Goal: Contribute content: Contribute content

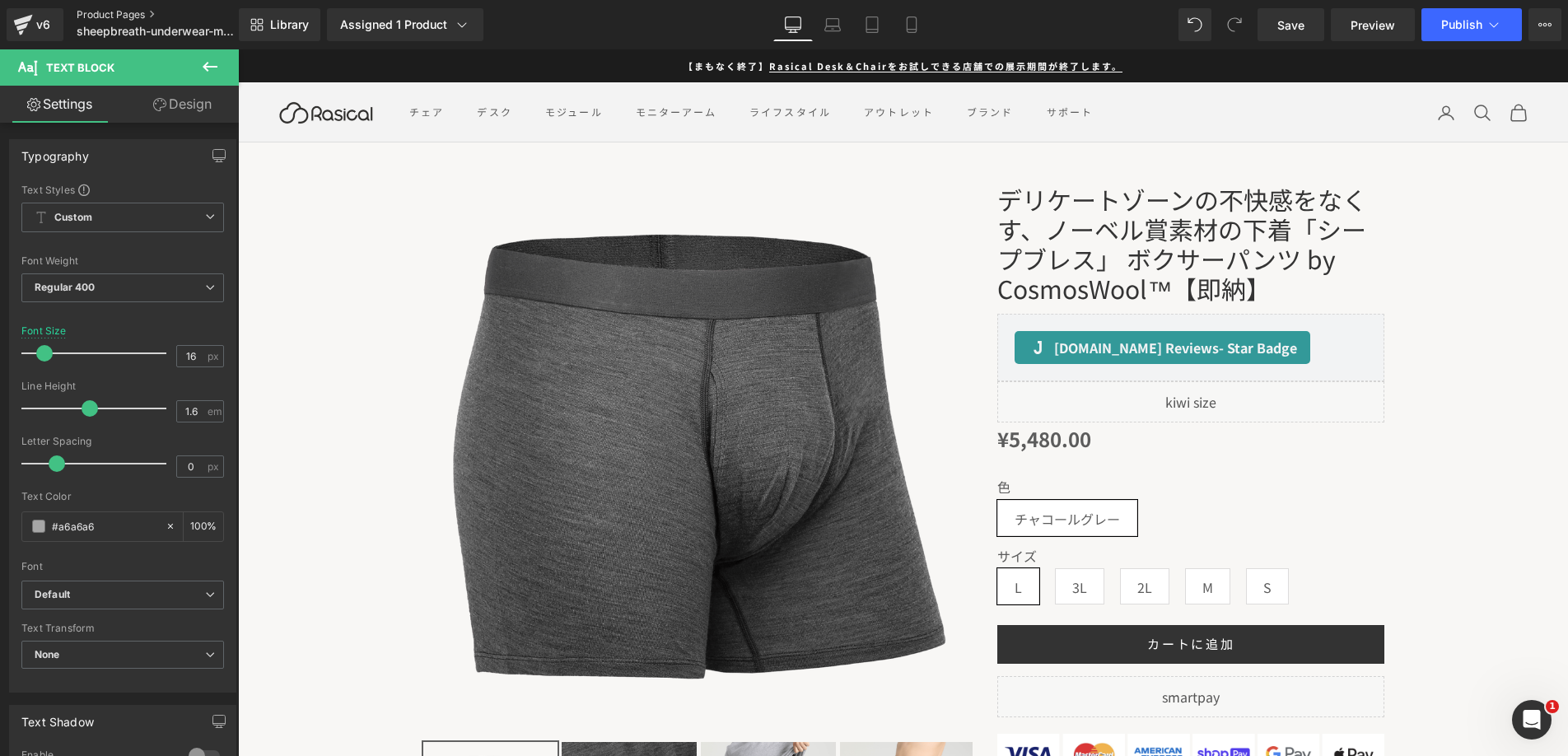
click at [114, 11] on link "Product Pages" at bounding box center [171, 15] width 190 height 13
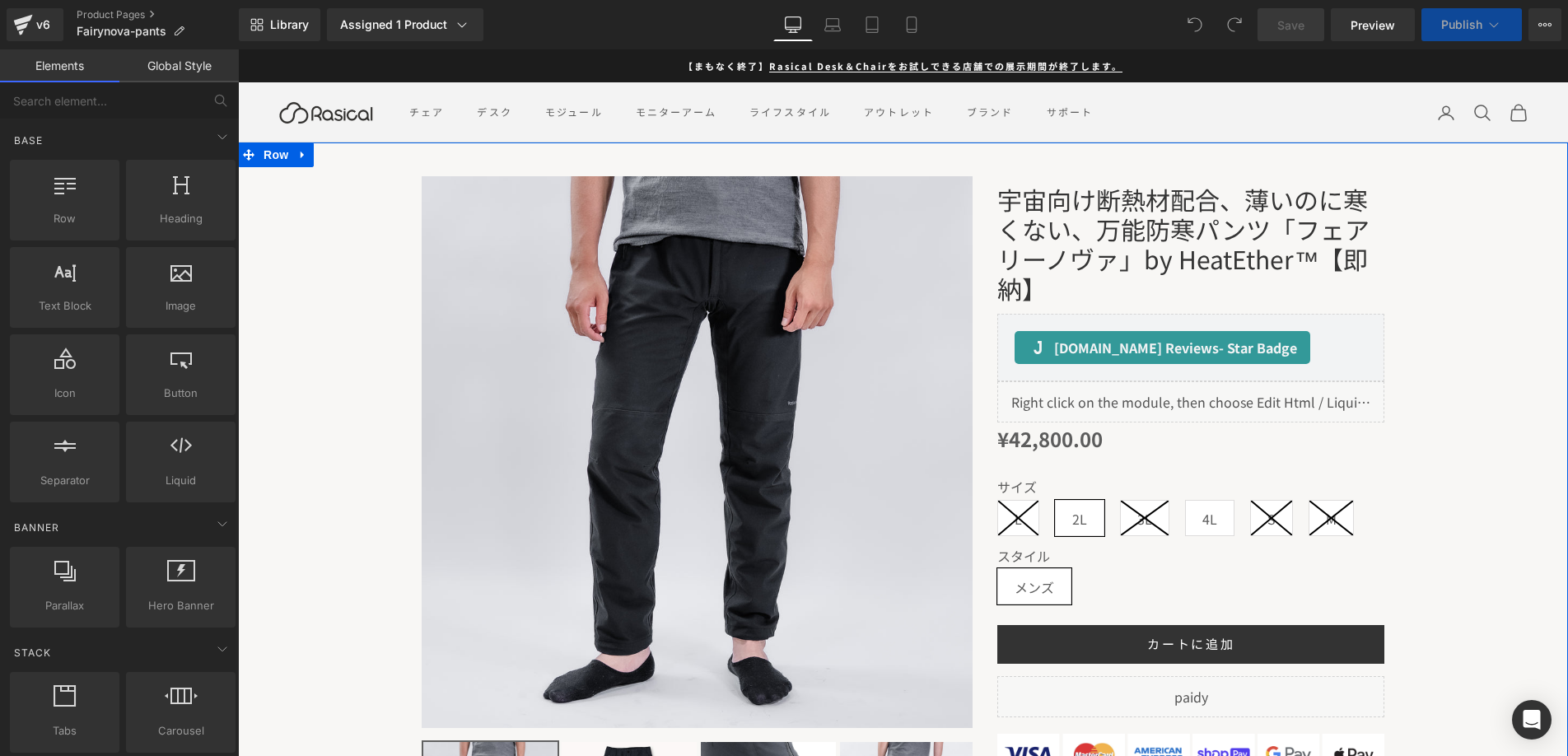
scroll to position [28, 0]
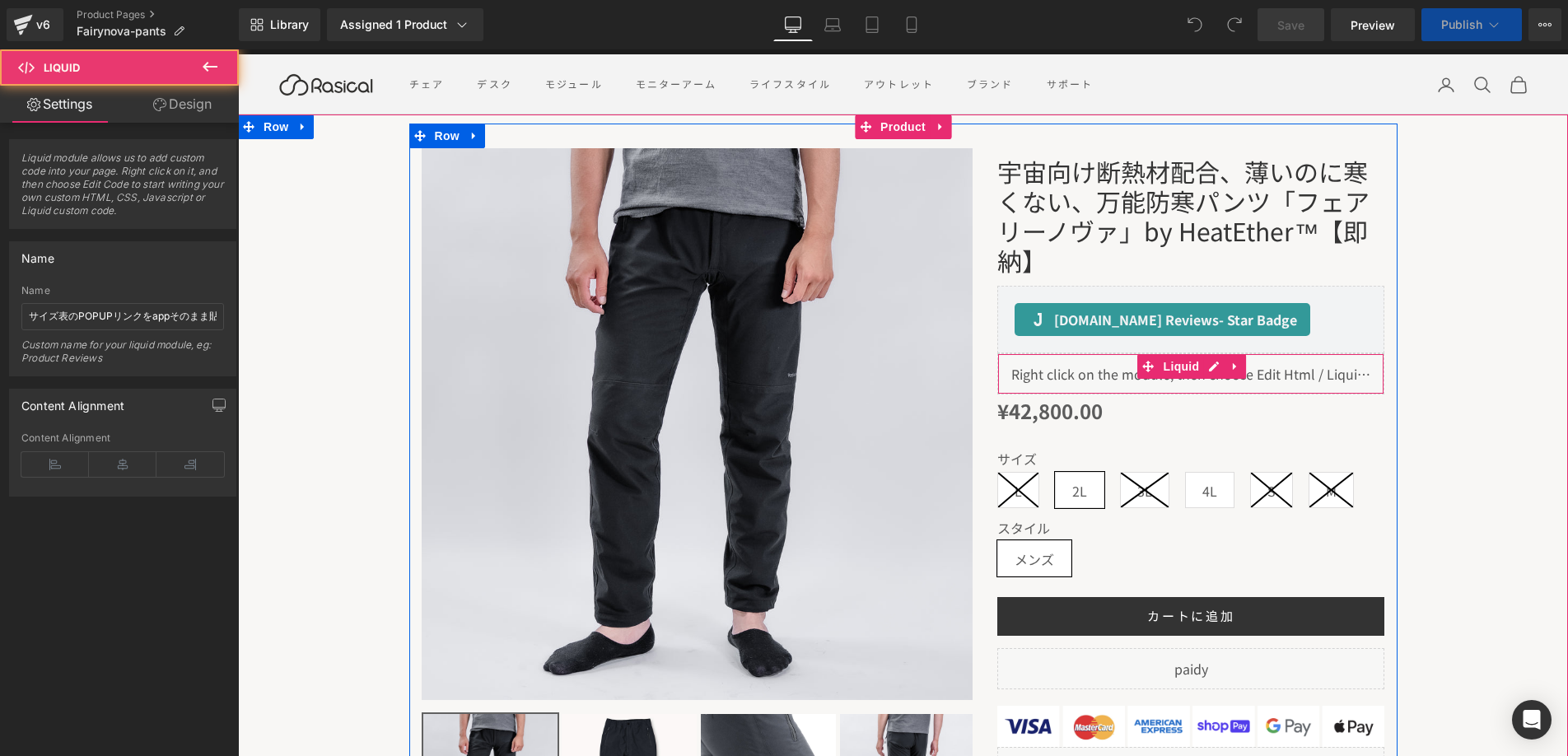
click at [1102, 380] on div "Liquid" at bounding box center [1191, 374] width 387 height 41
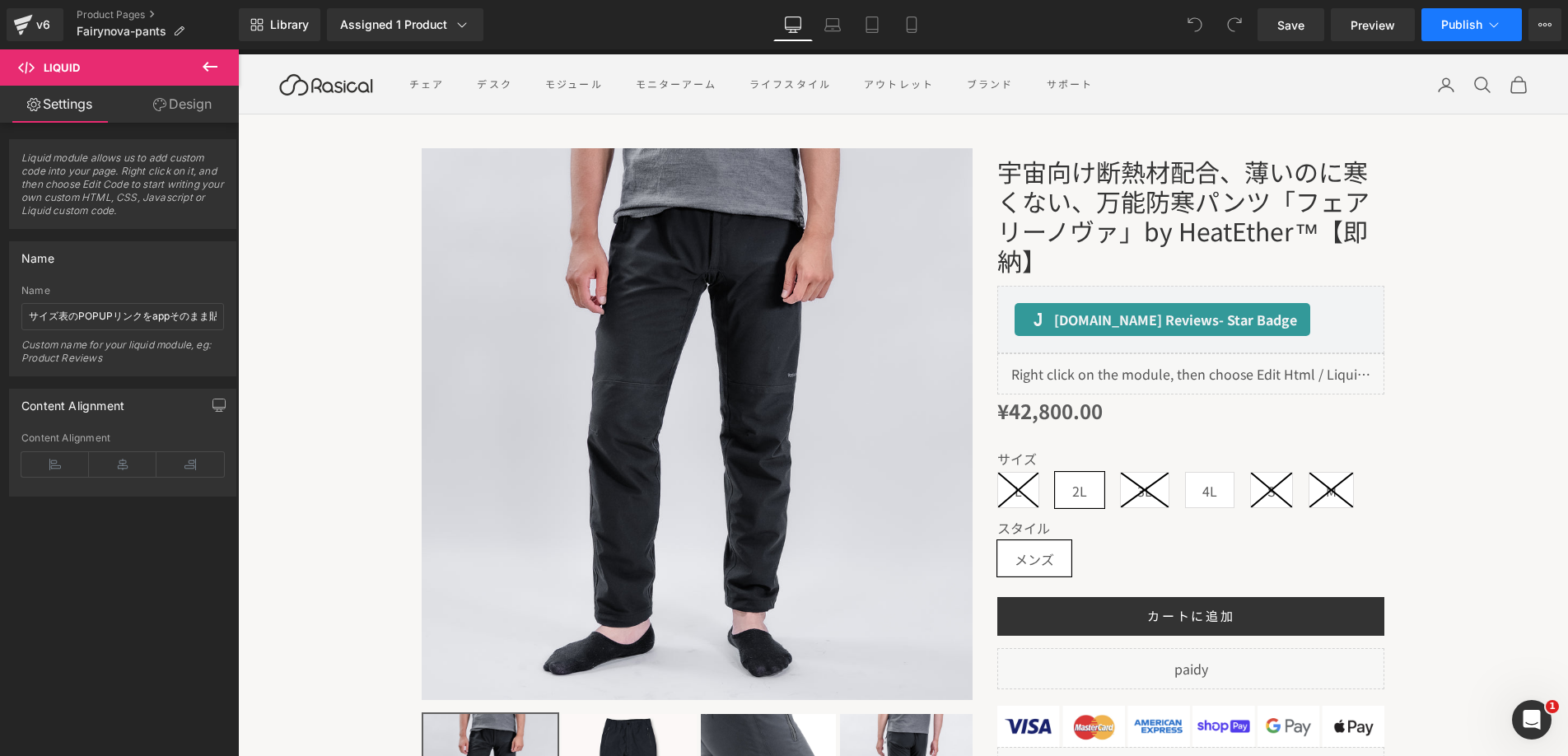
click at [1515, 23] on button "Publish" at bounding box center [1472, 25] width 101 height 33
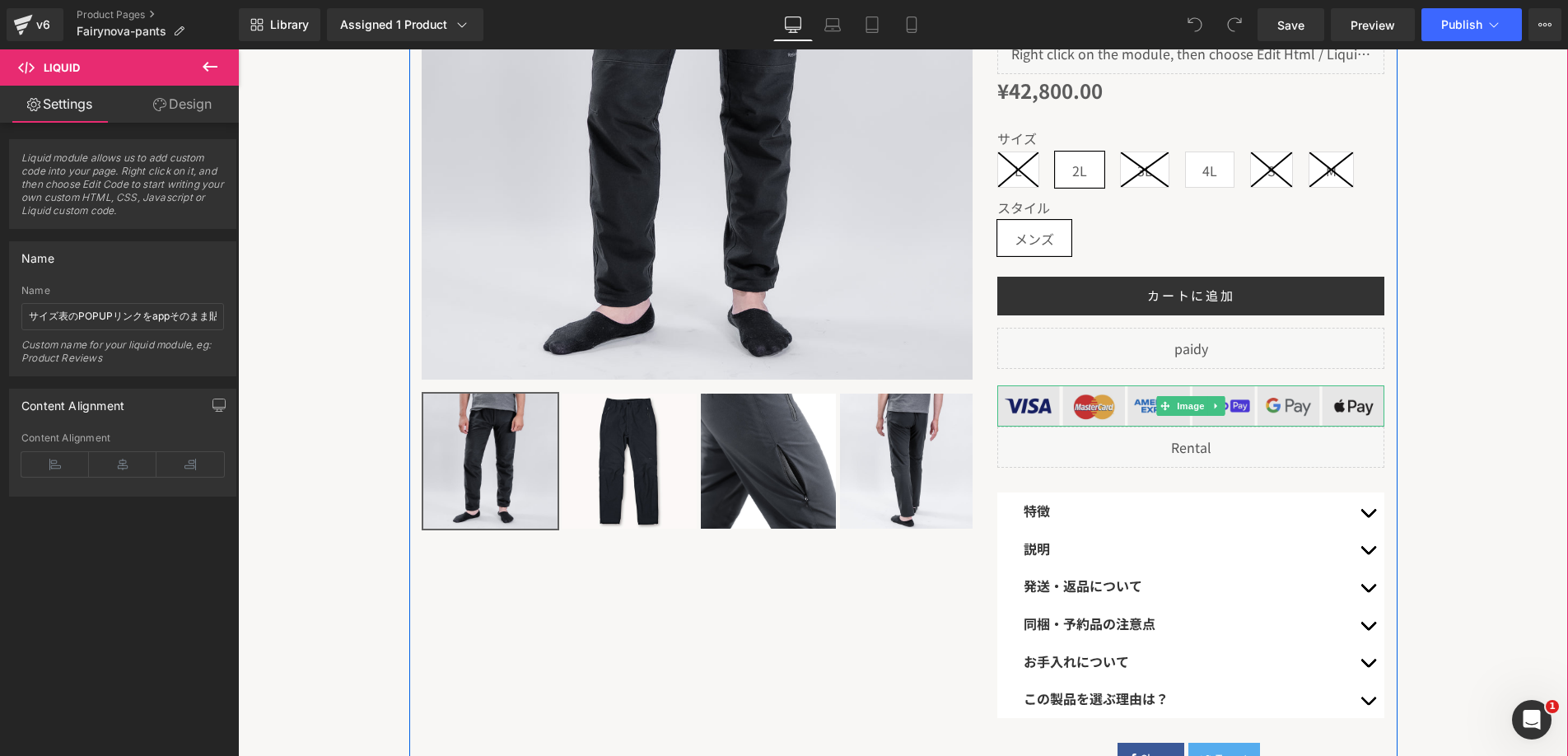
scroll to position [390, 0]
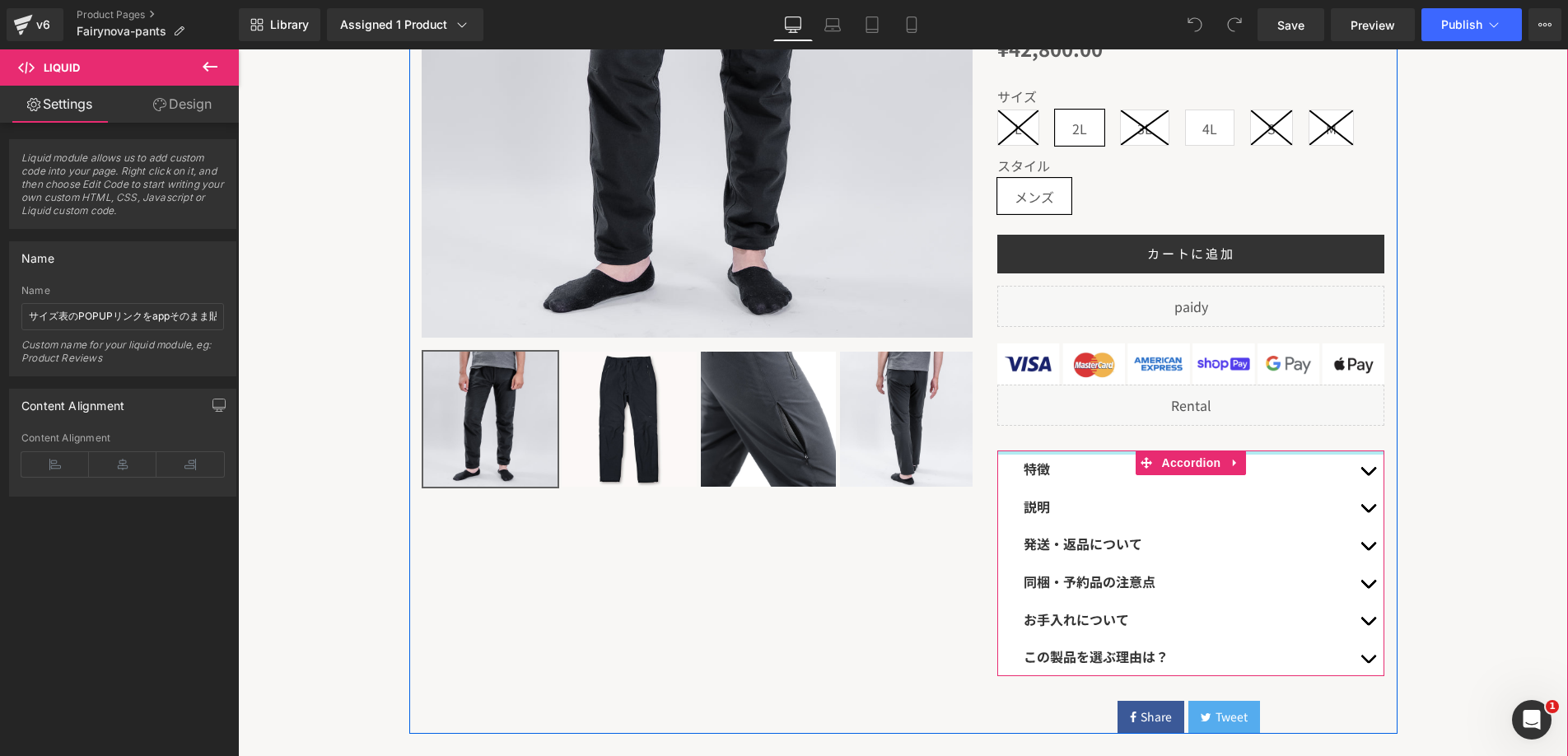
click at [1080, 454] on div "特 徴 Text Block" at bounding box center [1191, 470] width 387 height 38
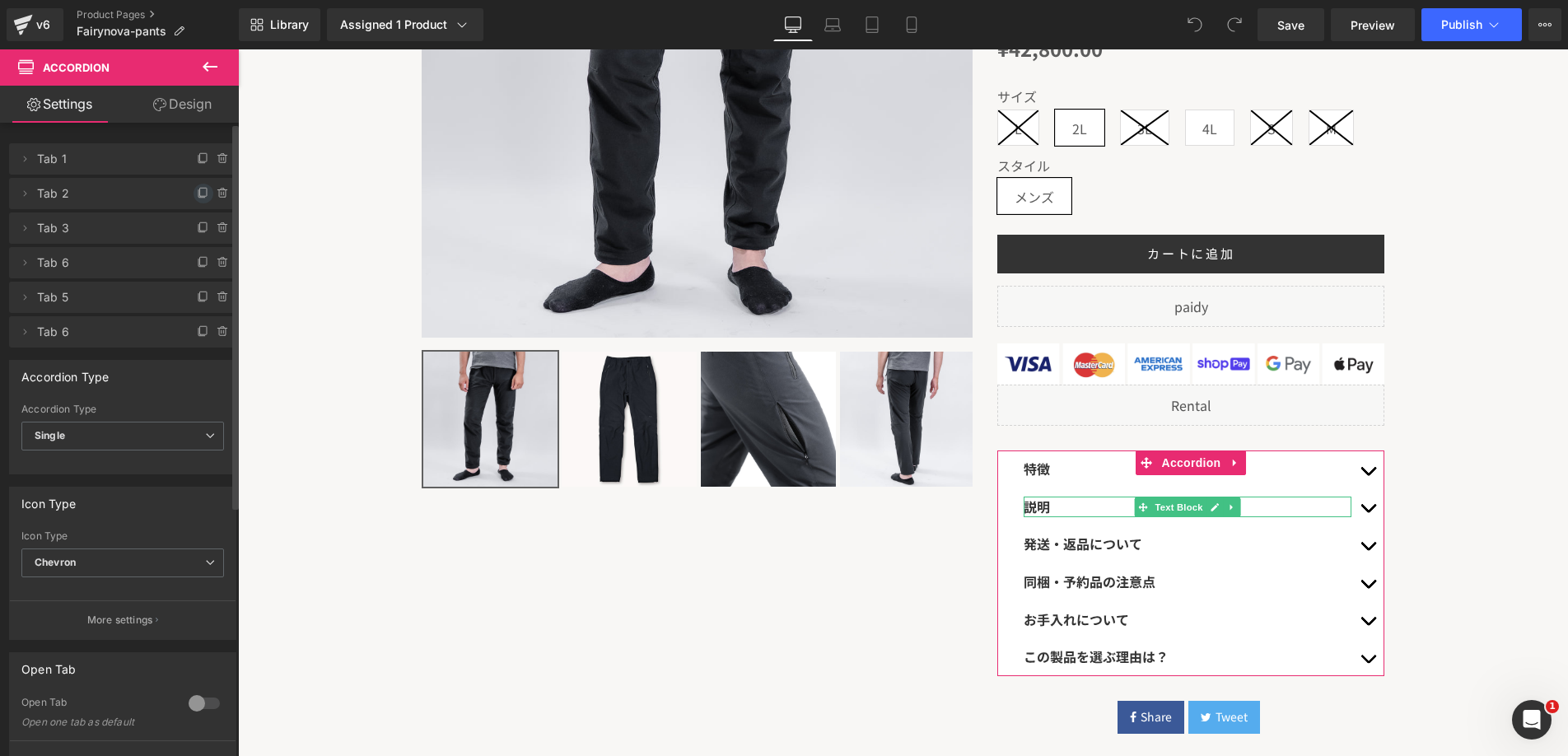
click at [200, 192] on icon at bounding box center [203, 192] width 7 height 9
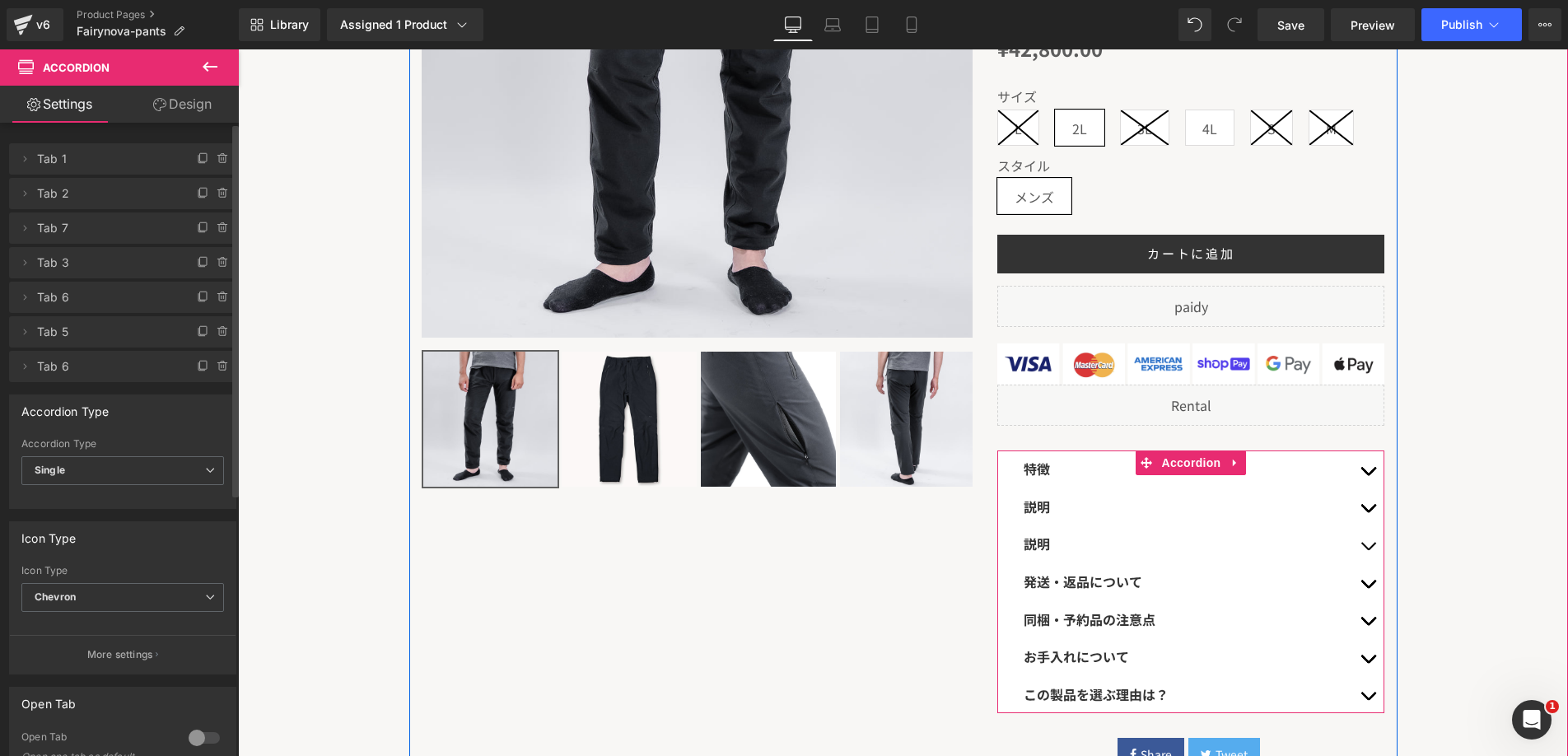
click at [1020, 551] on div "説明 Text Block" at bounding box center [1191, 545] width 387 height 38
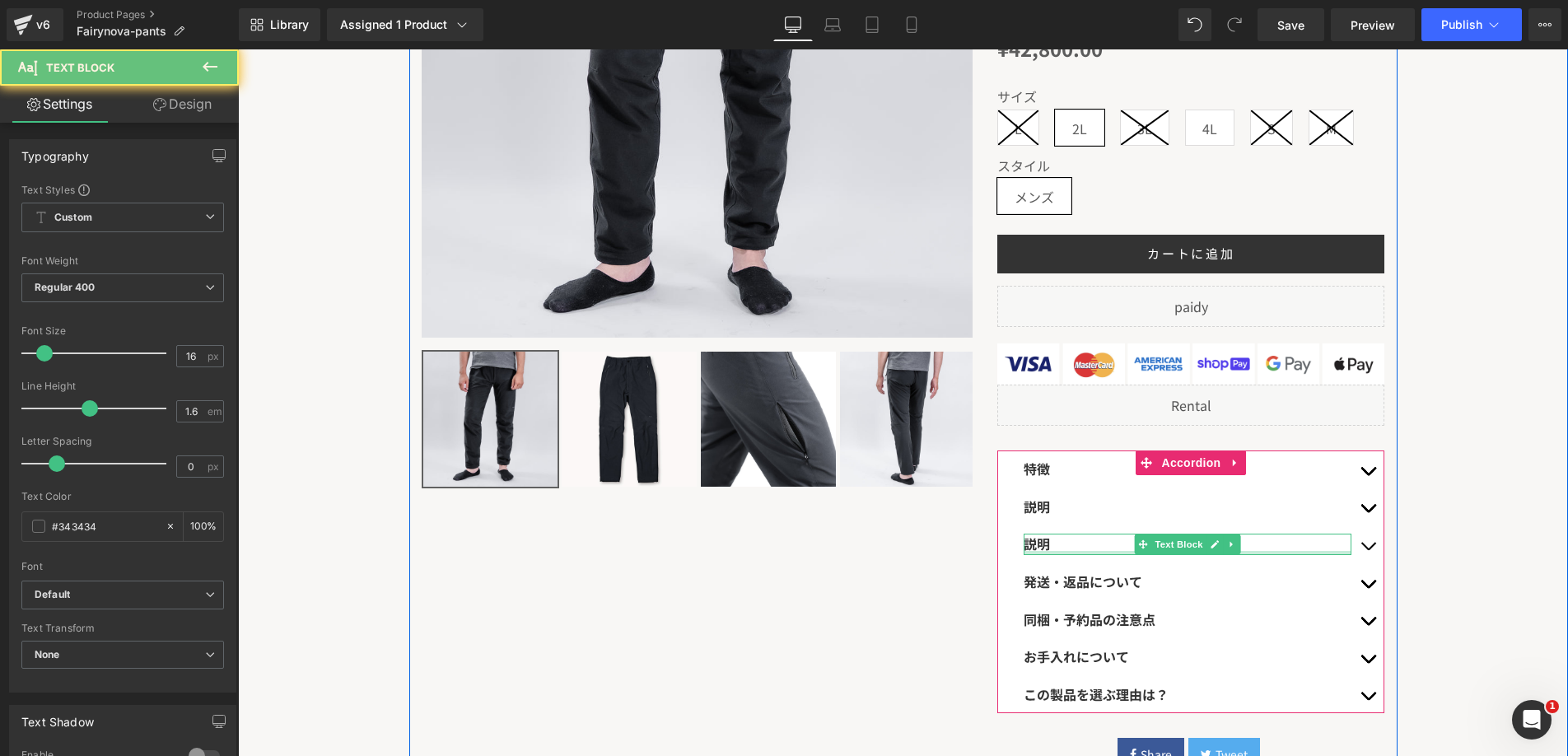
click at [1030, 551] on div at bounding box center [1187, 553] width 327 height 4
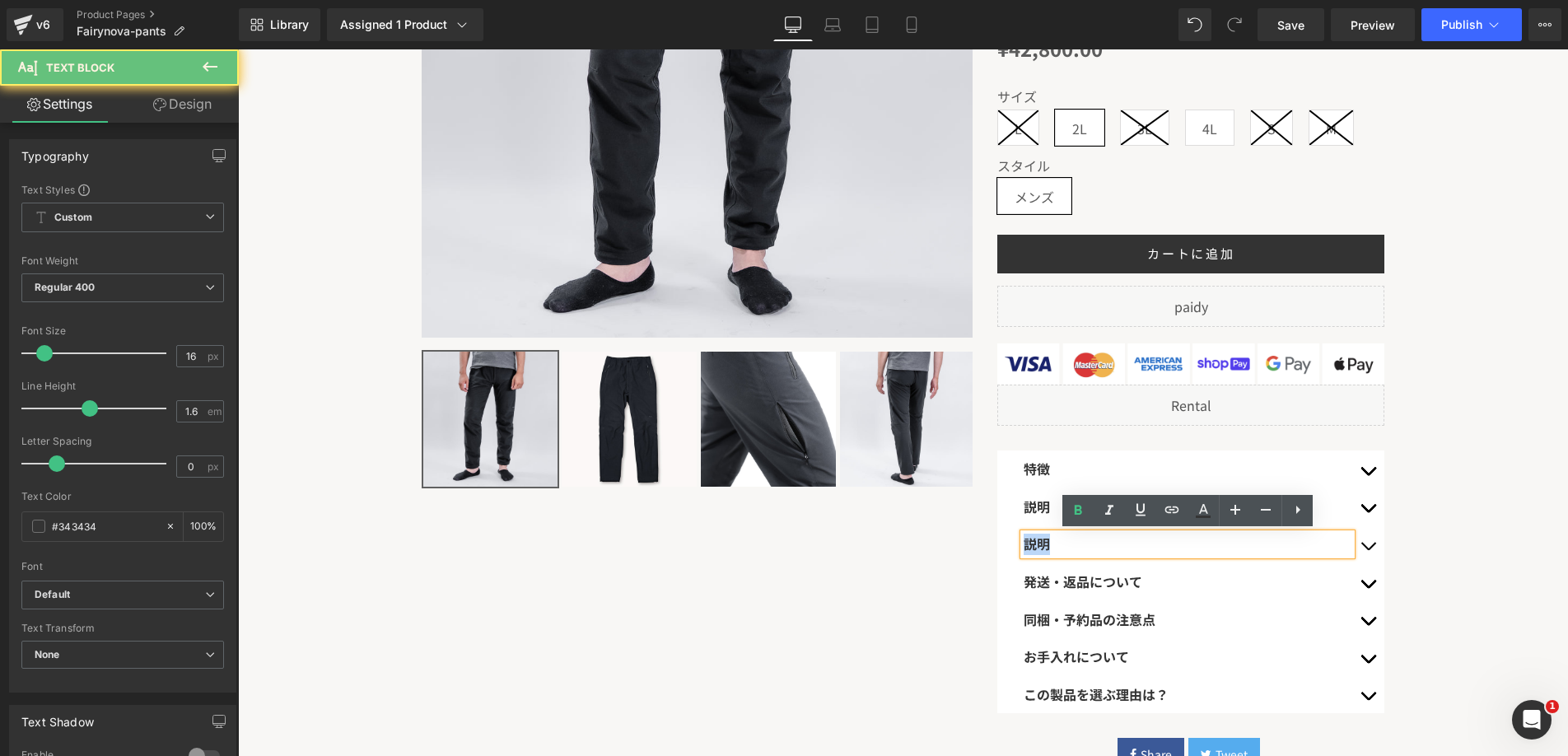
click at [1030, 550] on span "説明" at bounding box center [1036, 543] width 27 height 20
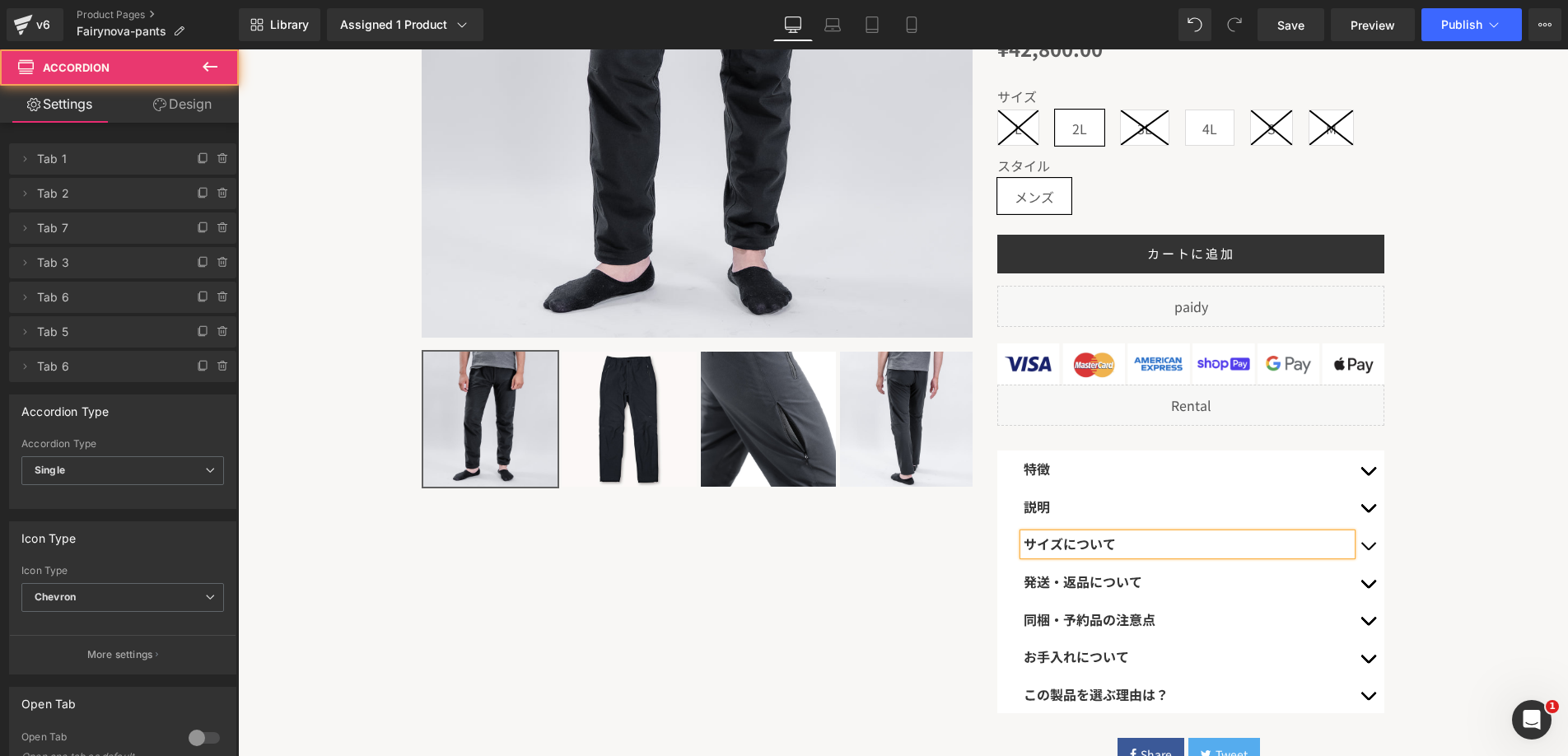
click at [1375, 543] on button "button" at bounding box center [1368, 545] width 33 height 38
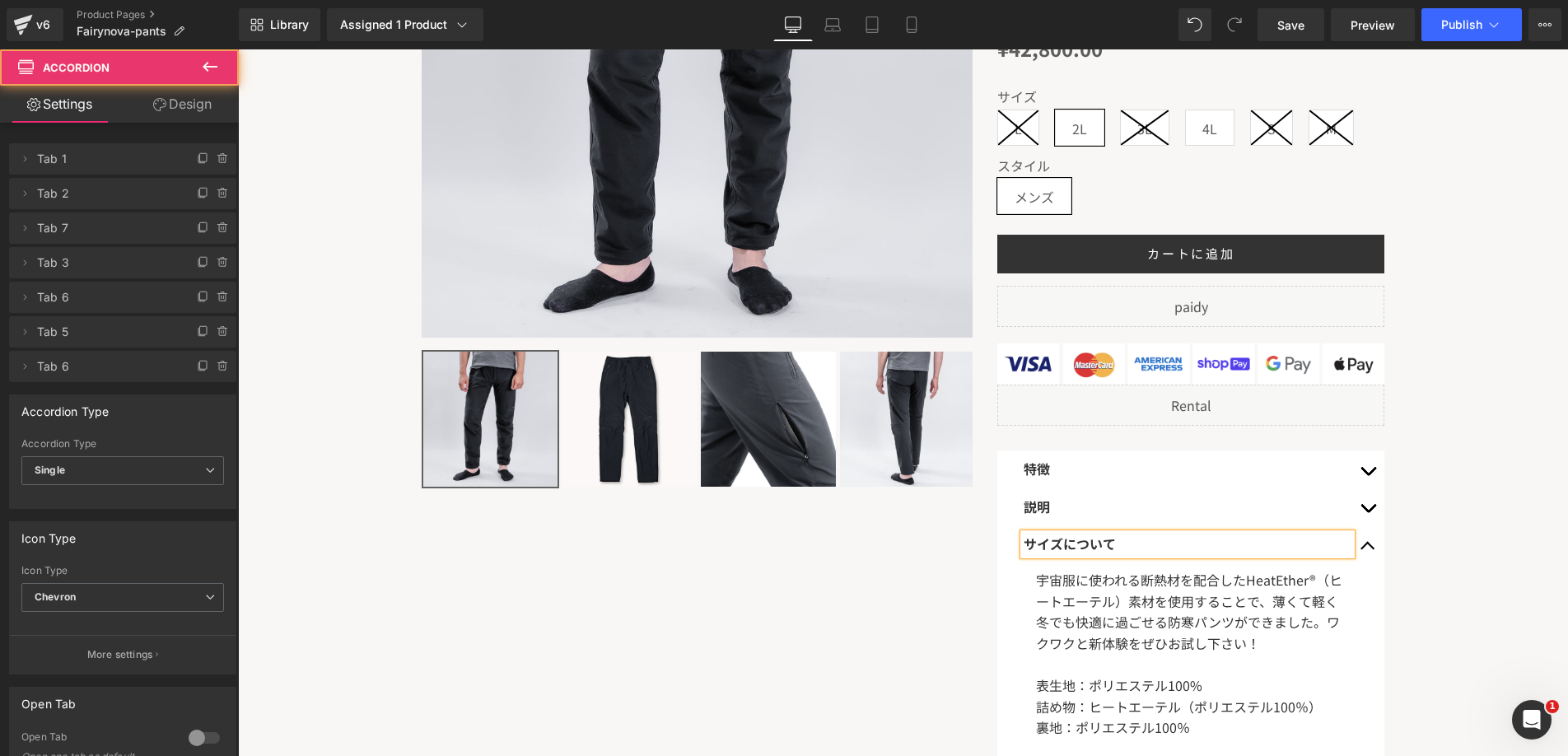
click at [1185, 603] on span "宇宙服に使われる断熱材を配合したHeatEther®（ヒートエーテル）素材を使用することで、薄くて軽く冬でも快適に過ごせる防寒パンツができました。ワクワクと新…" at bounding box center [1189, 611] width 307 height 84
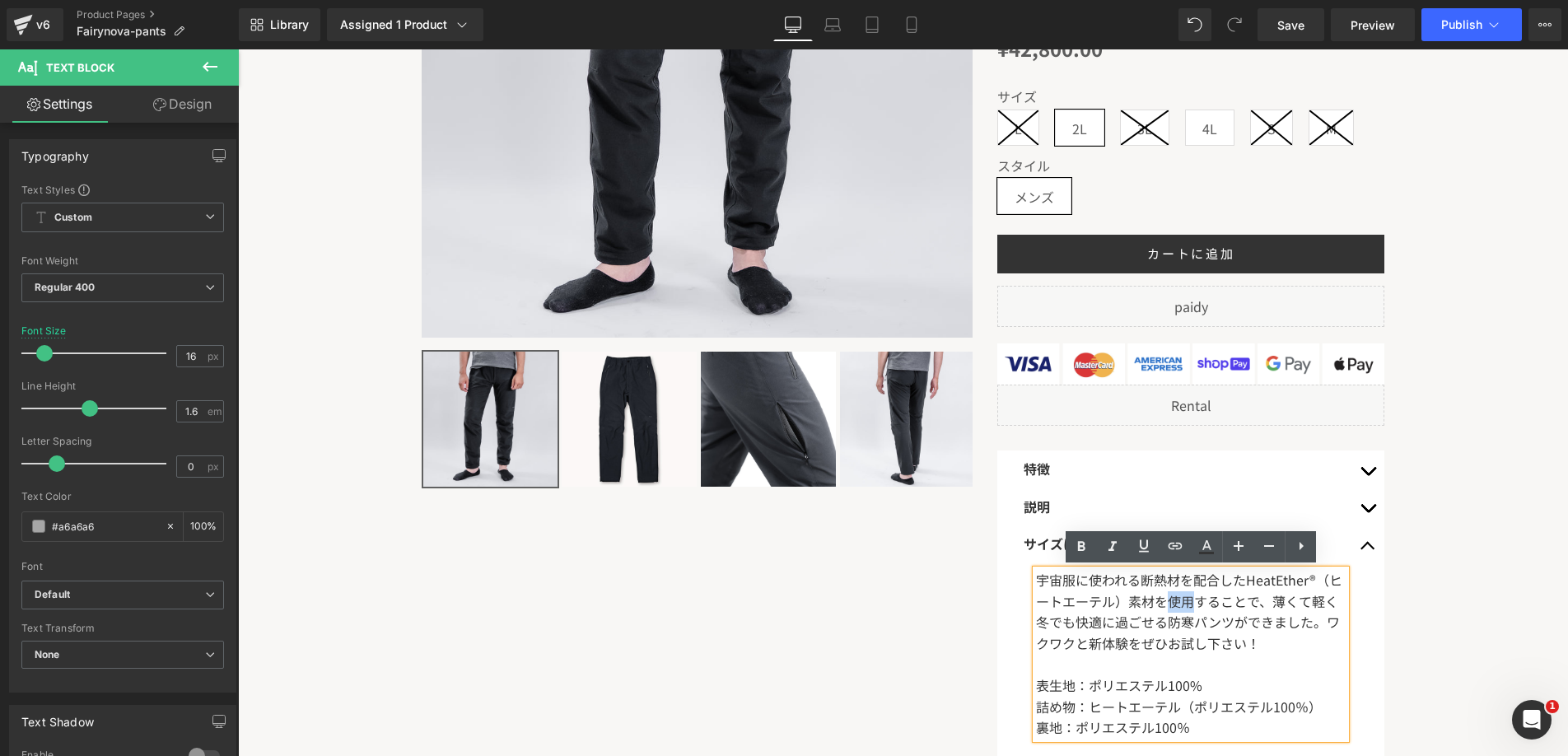
click at [1185, 603] on span "宇宙服に使われる断熱材を配合したHeatEther®（ヒートエーテル）素材を使用することで、薄くて軽く冬でも快適に過ごせる防寒パンツができました。ワクワクと新…" at bounding box center [1189, 611] width 307 height 84
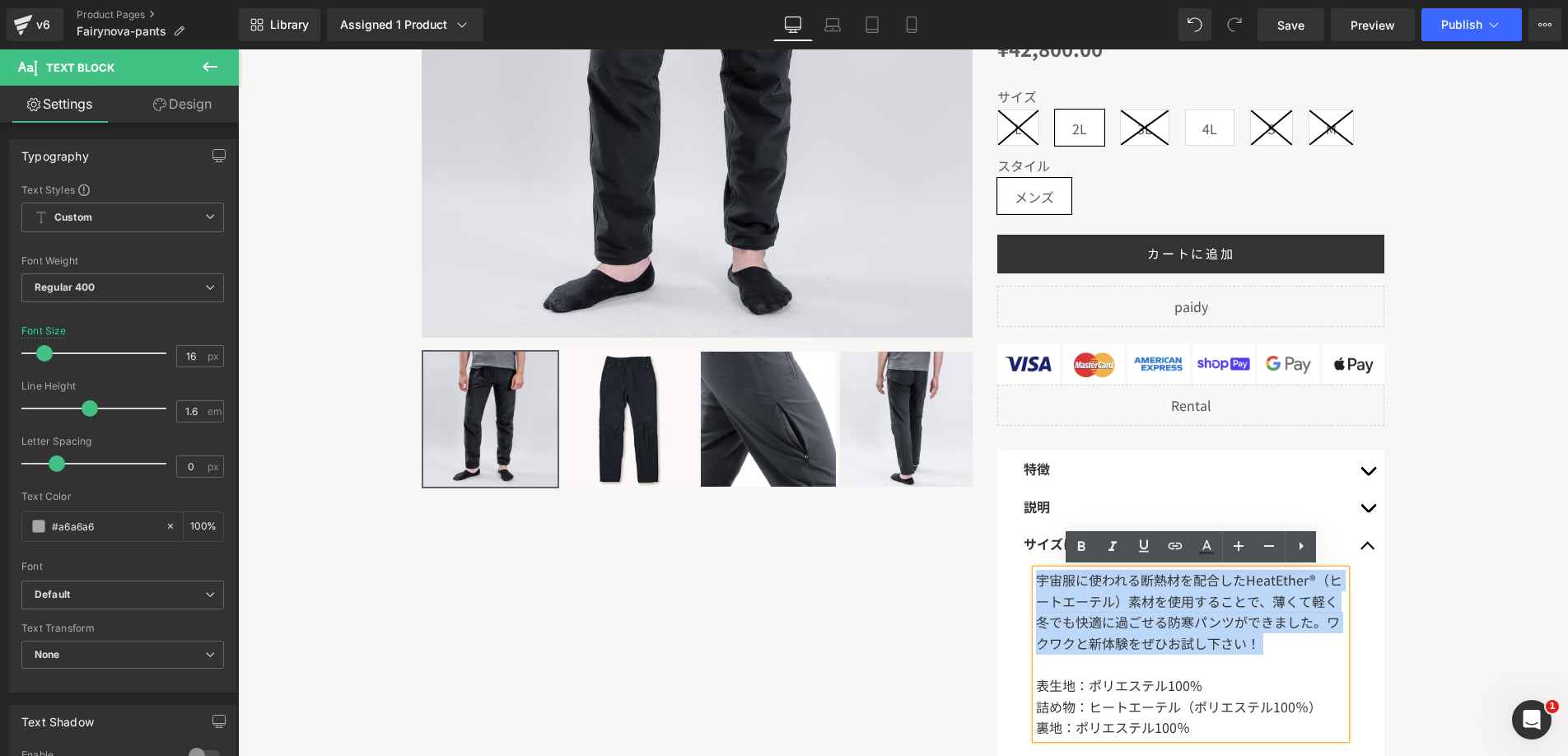
click at [1185, 603] on span "宇宙服に使われる断熱材を配合したHeatEther®（ヒートエーテル）素材を使用することで、薄くて軽く冬でも快適に過ごせる防寒パンツができました。ワクワクと新…" at bounding box center [1189, 611] width 307 height 84
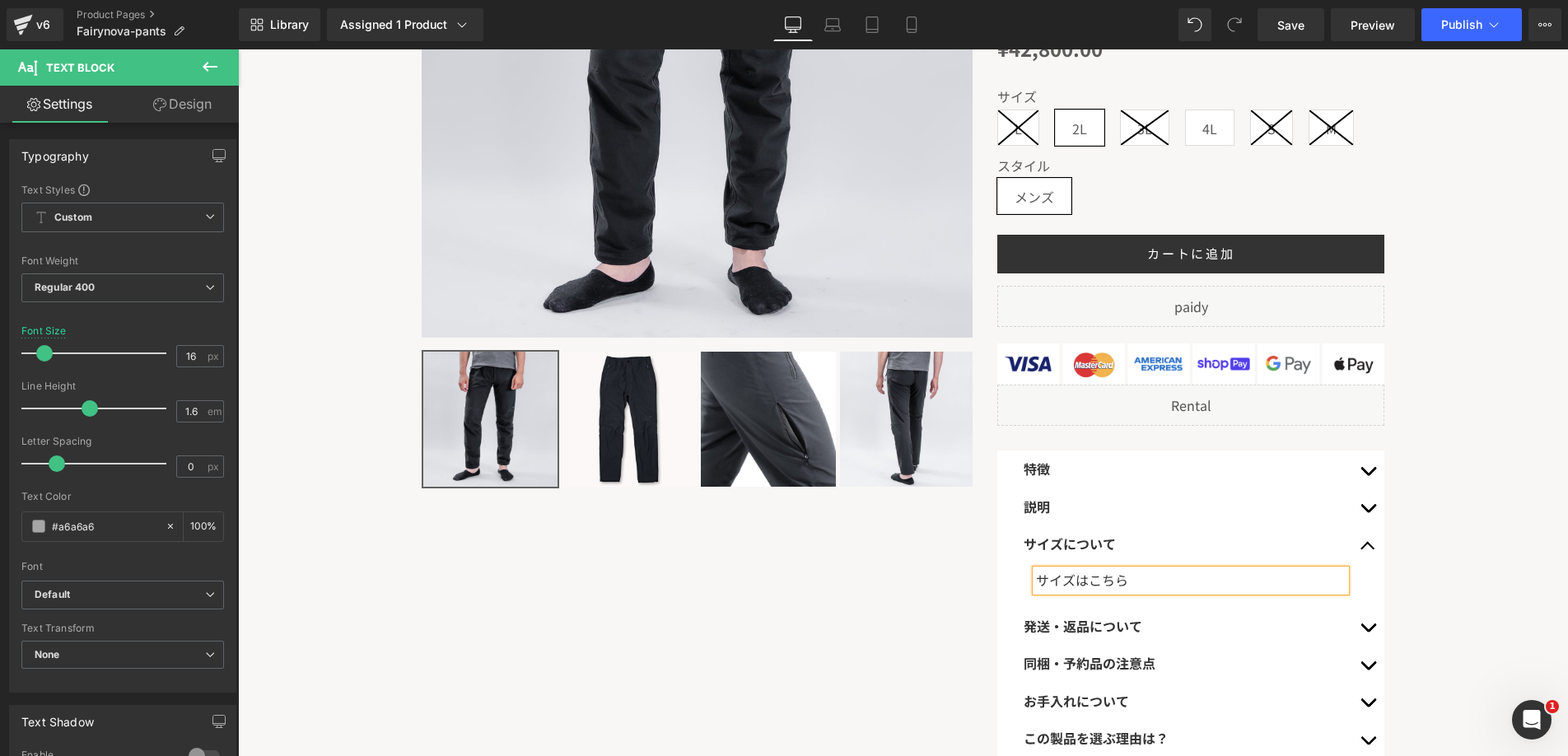
click at [1086, 578] on font "サイズはこちら" at bounding box center [1081, 579] width 92 height 20
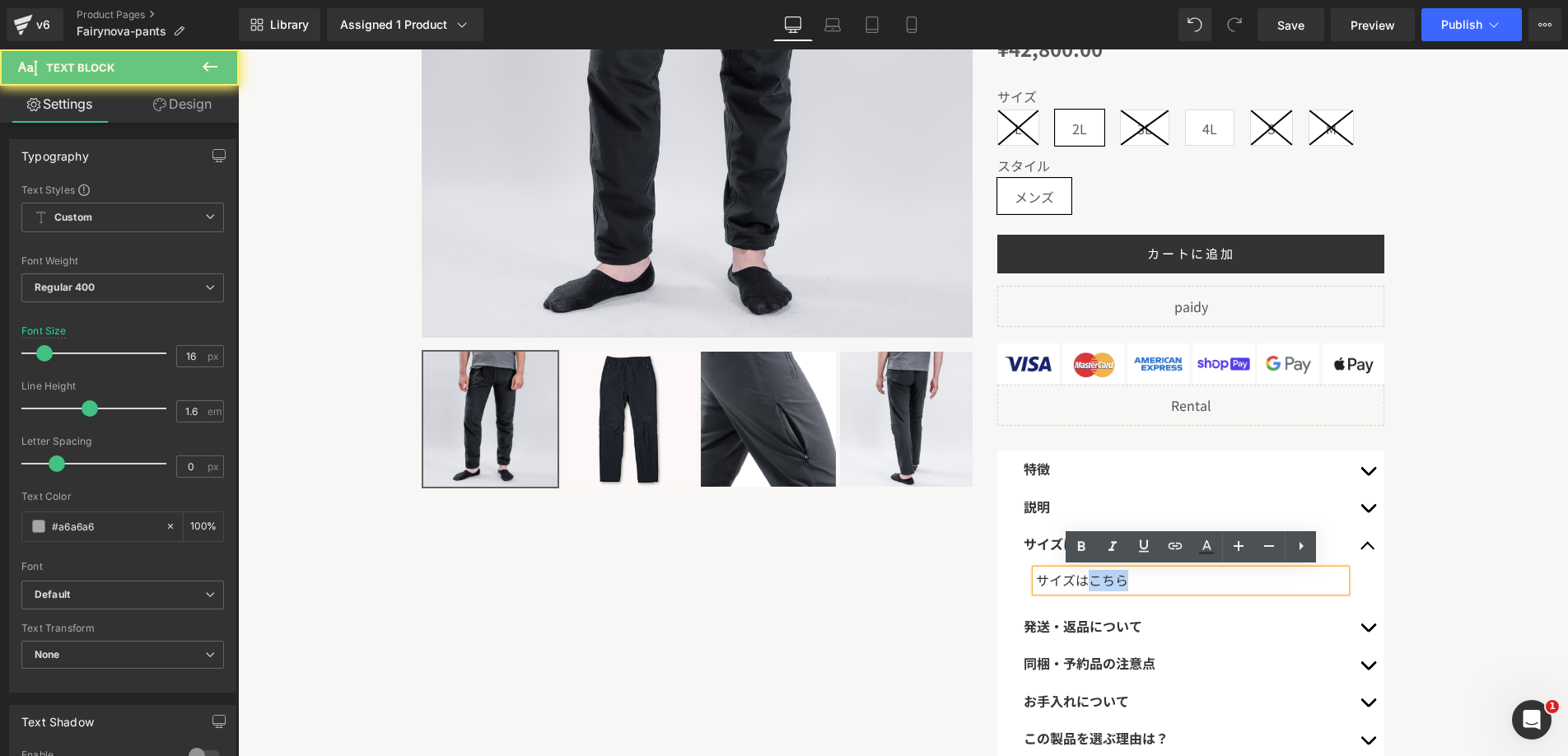
drag, startPoint x: 1093, startPoint y: 580, endPoint x: 1132, endPoint y: 580, distance: 39.0
click at [1132, 580] on div "サイズはこちら" at bounding box center [1190, 580] width 309 height 22
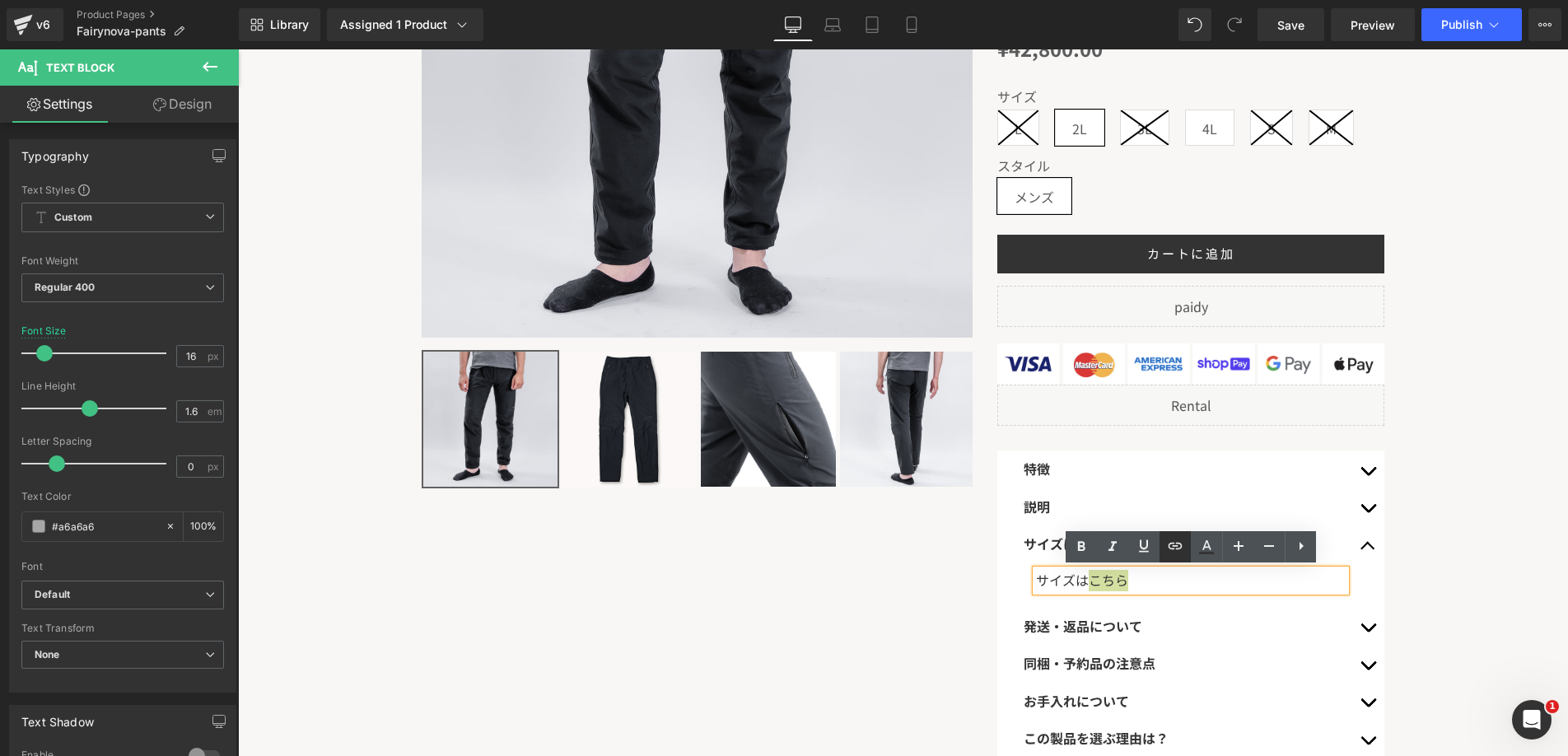
click at [1160, 547] on link at bounding box center [1175, 547] width 31 height 31
click at [1182, 615] on input "text" at bounding box center [1156, 614] width 253 height 41
paste input "https://www.rasical.com/pages/fairynova-pants-size"
type input "https://www.rasical.com/pages/fairynova-pants-size"
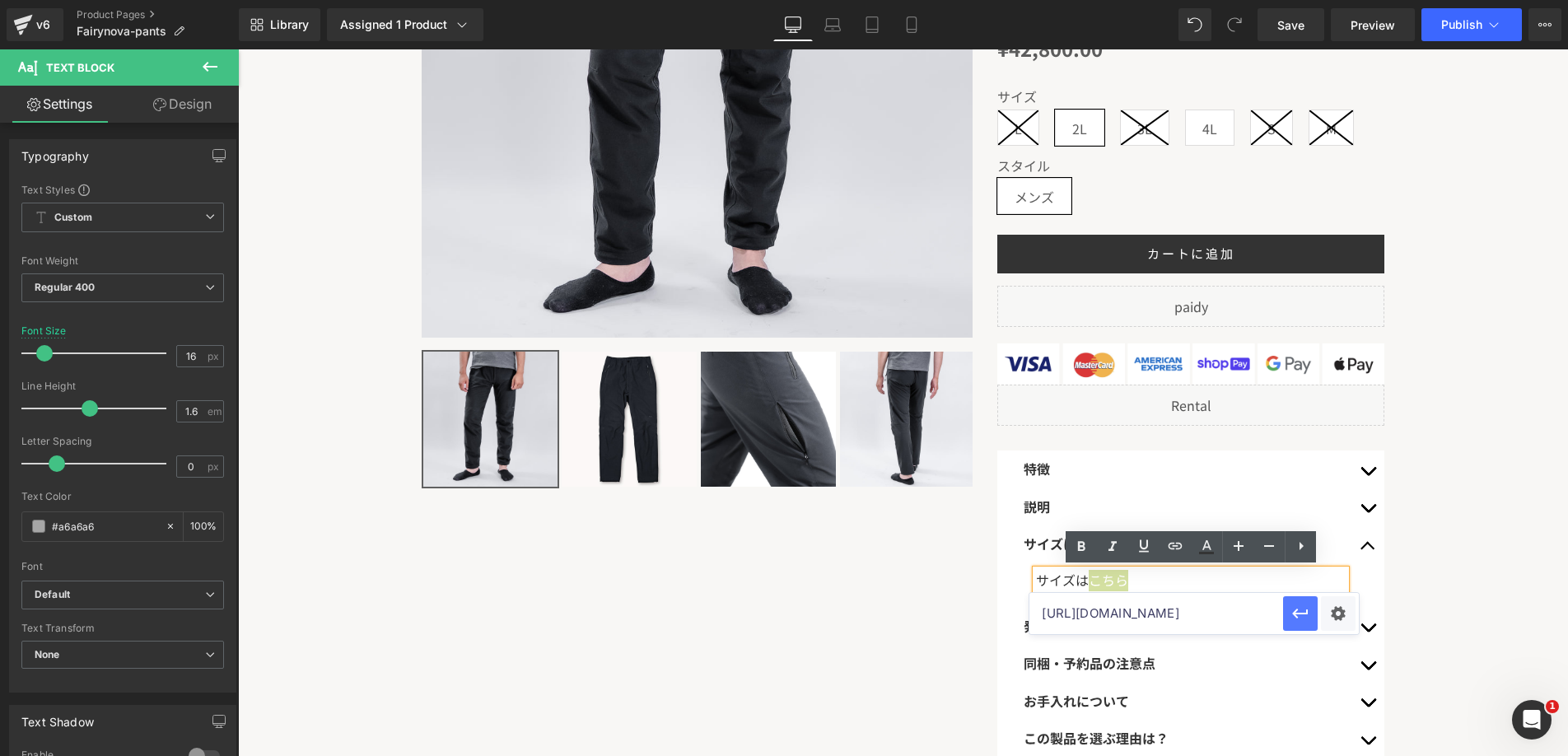
click at [1303, 611] on icon "button" at bounding box center [1300, 614] width 20 height 20
click at [1178, 549] on icon at bounding box center [1175, 547] width 14 height 7
click at [1341, 0] on div "Text Color Highlight Color #333333 Edit or remove link: Edit - Unlink - Cancel …" at bounding box center [784, 0] width 1568 height 0
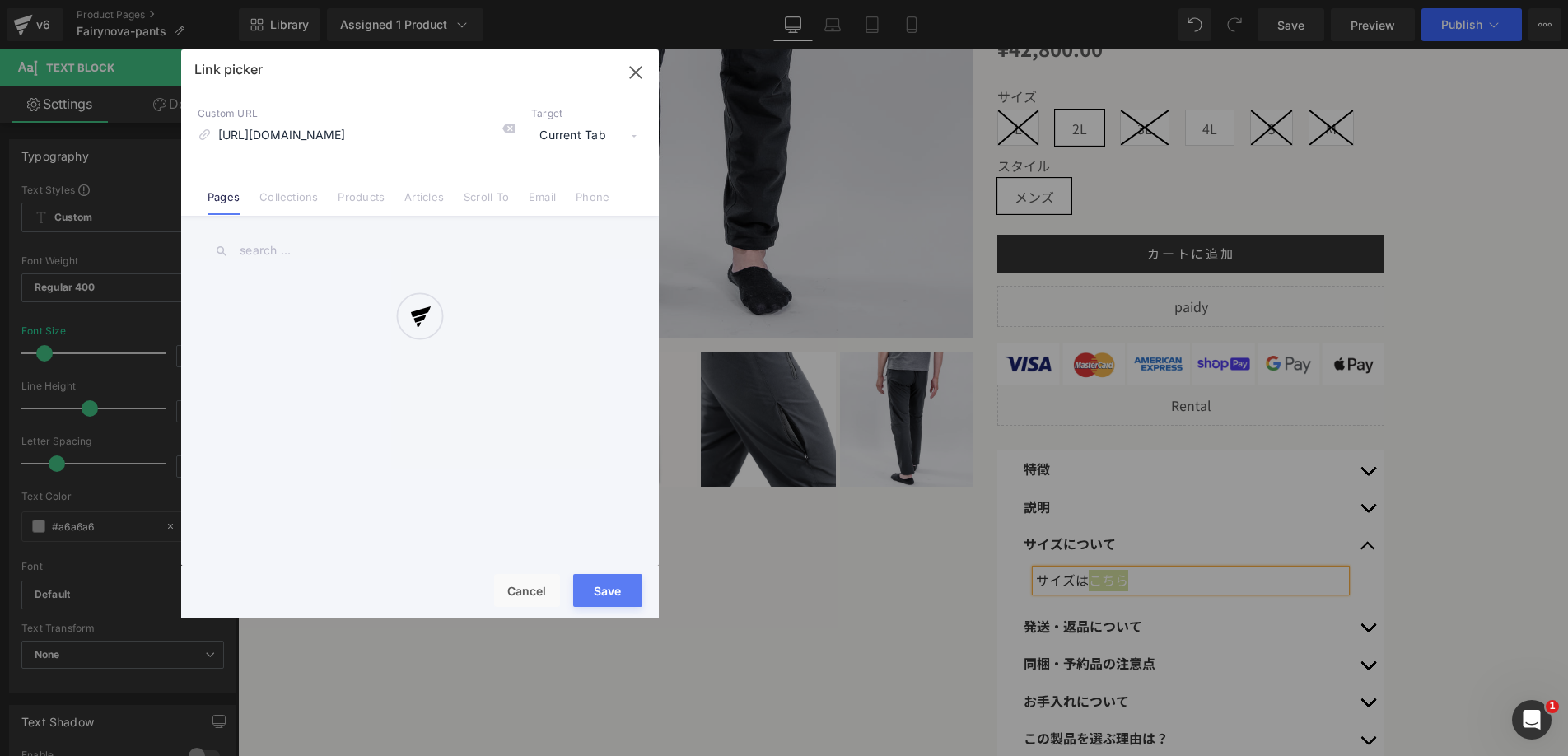
scroll to position [0, 1]
click at [567, 141] on div at bounding box center [420, 334] width 477 height 569
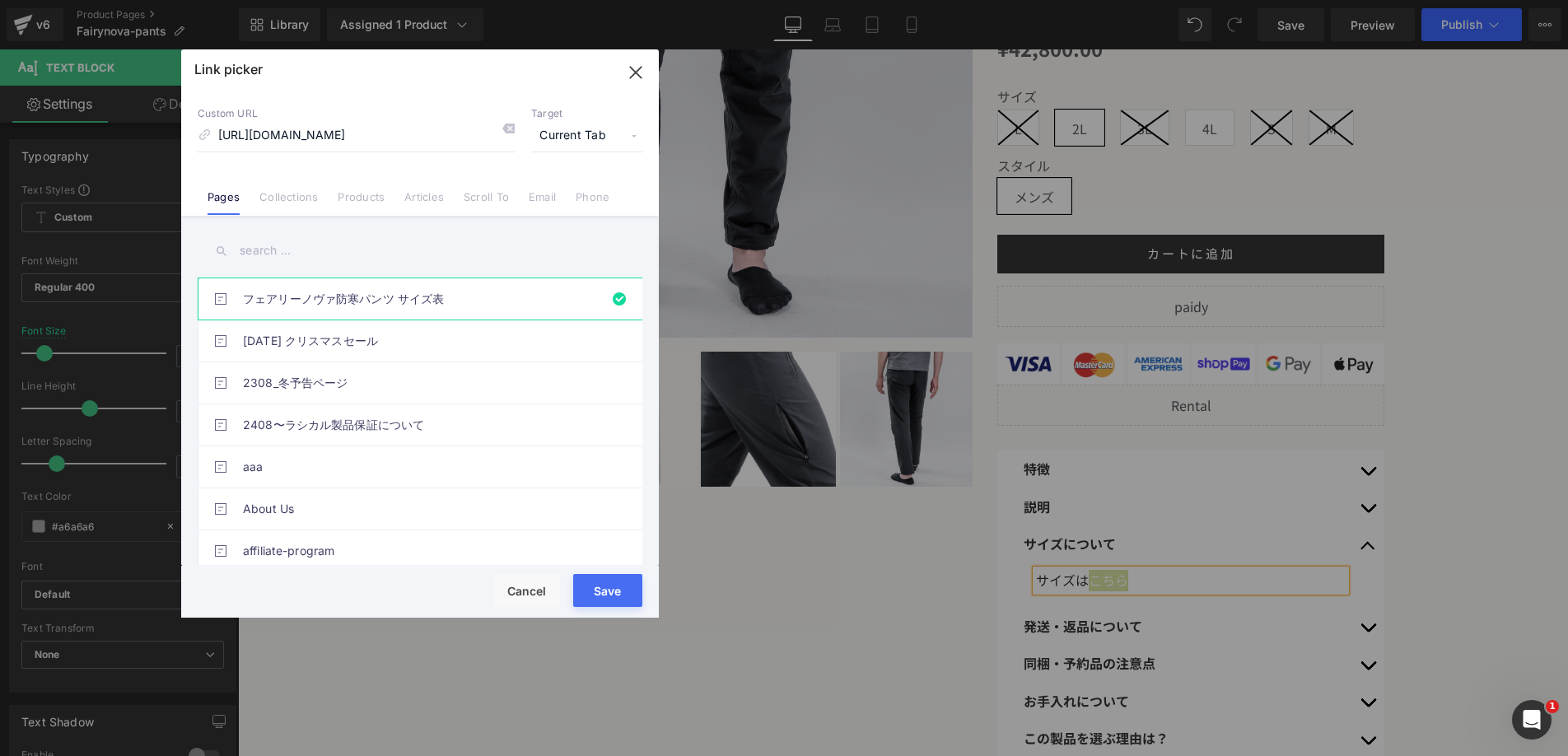
click at [582, 122] on span "Current Tab" at bounding box center [587, 136] width 111 height 31
drag, startPoint x: 574, startPoint y: 160, endPoint x: 572, endPoint y: 188, distance: 28.1
click at [572, 188] on ul "Current Tab New Tab" at bounding box center [587, 180] width 128 height 58
click at [572, 188] on li "New Tab" at bounding box center [587, 194] width 128 height 28
click at [607, 588] on button "Save" at bounding box center [607, 590] width 69 height 33
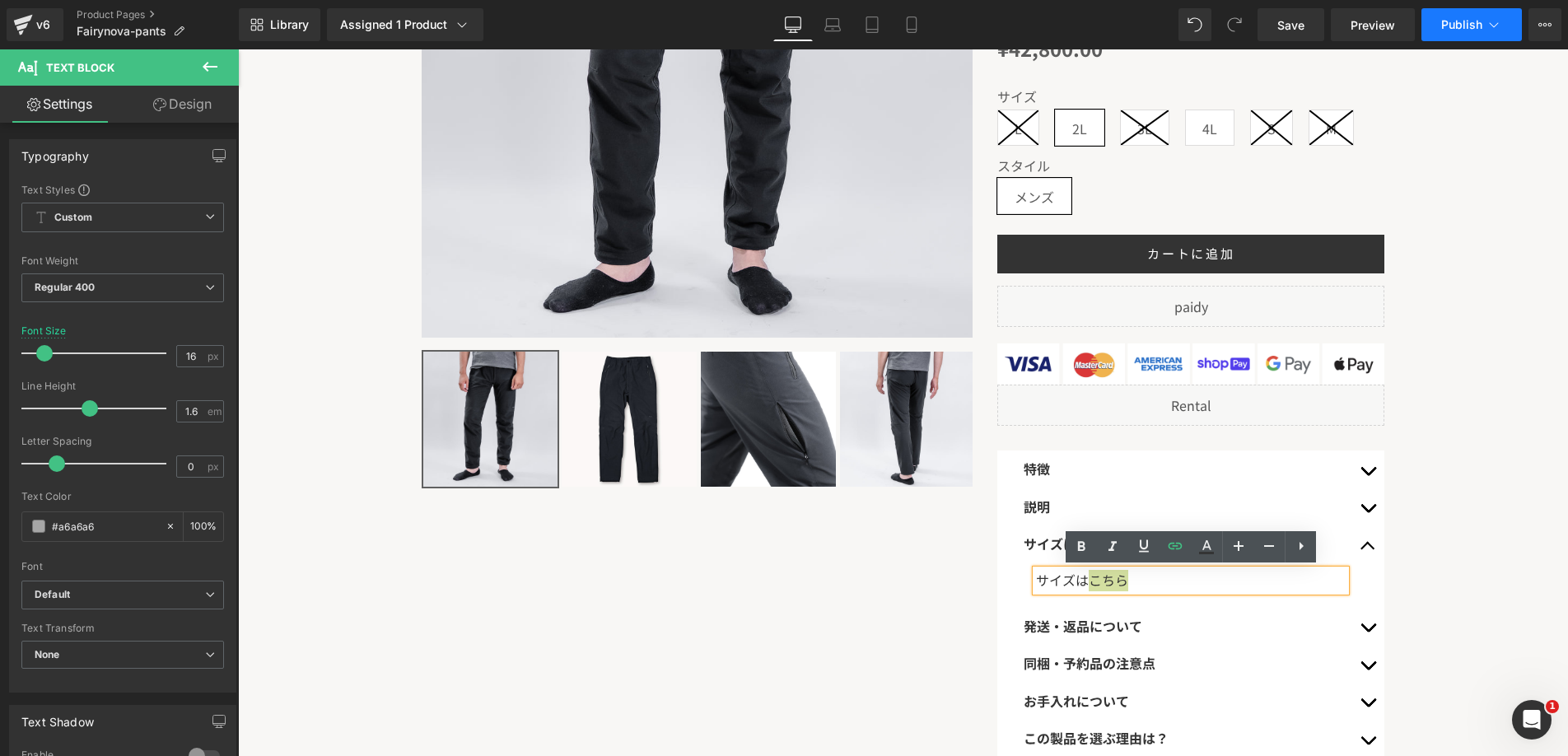
click at [1465, 23] on span "Publish" at bounding box center [1462, 24] width 41 height 13
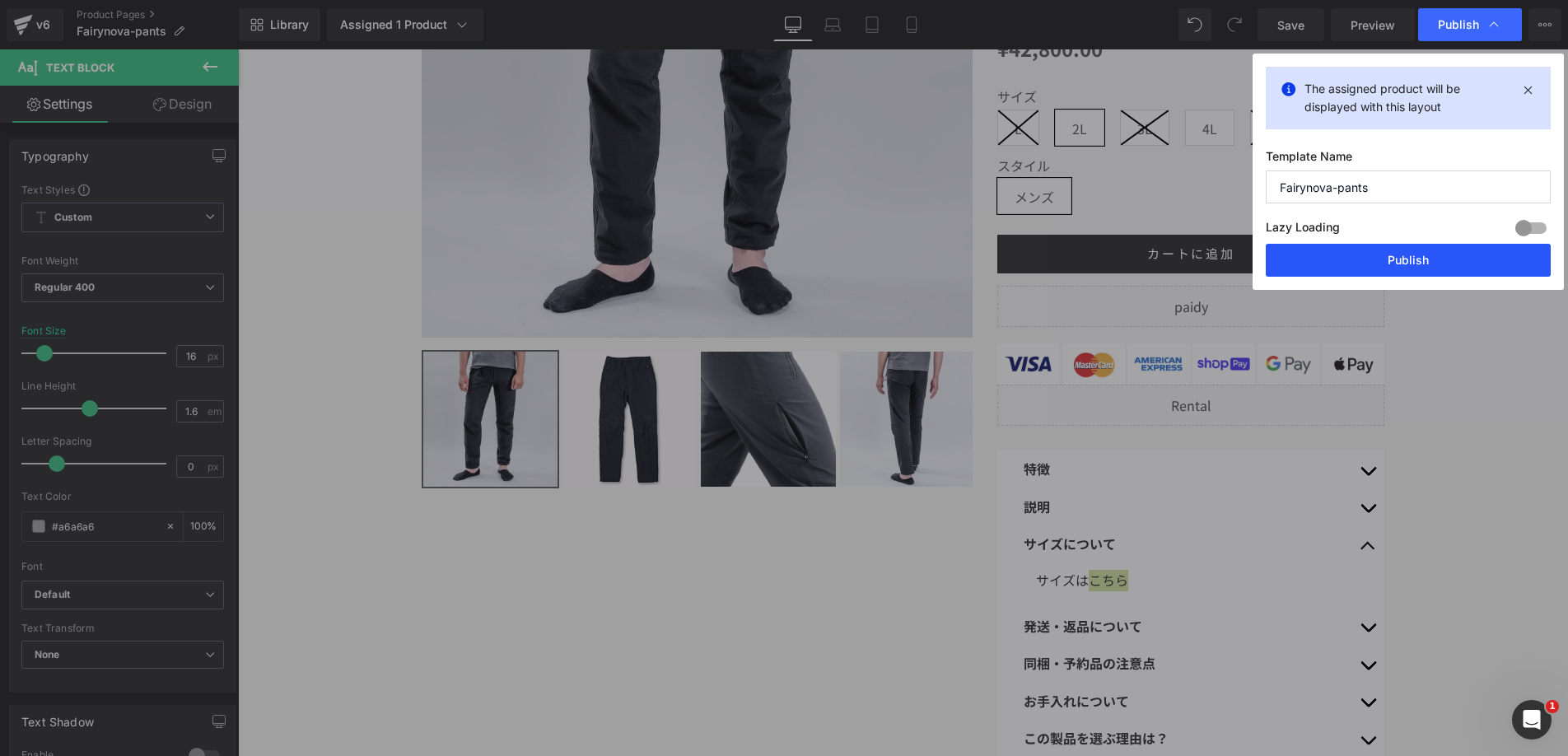
click at [1341, 261] on button "Publish" at bounding box center [1408, 260] width 285 height 33
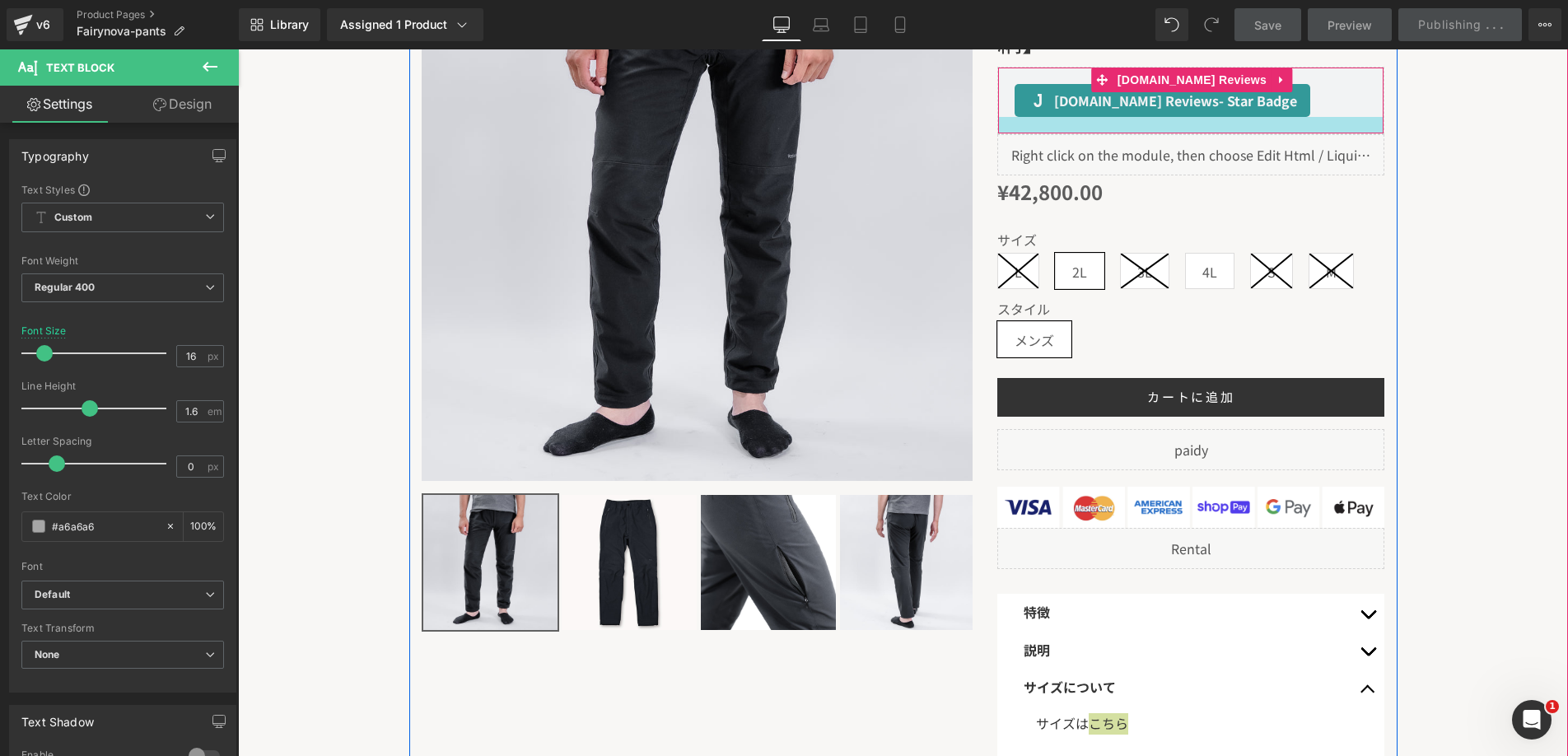
scroll to position [330, 0]
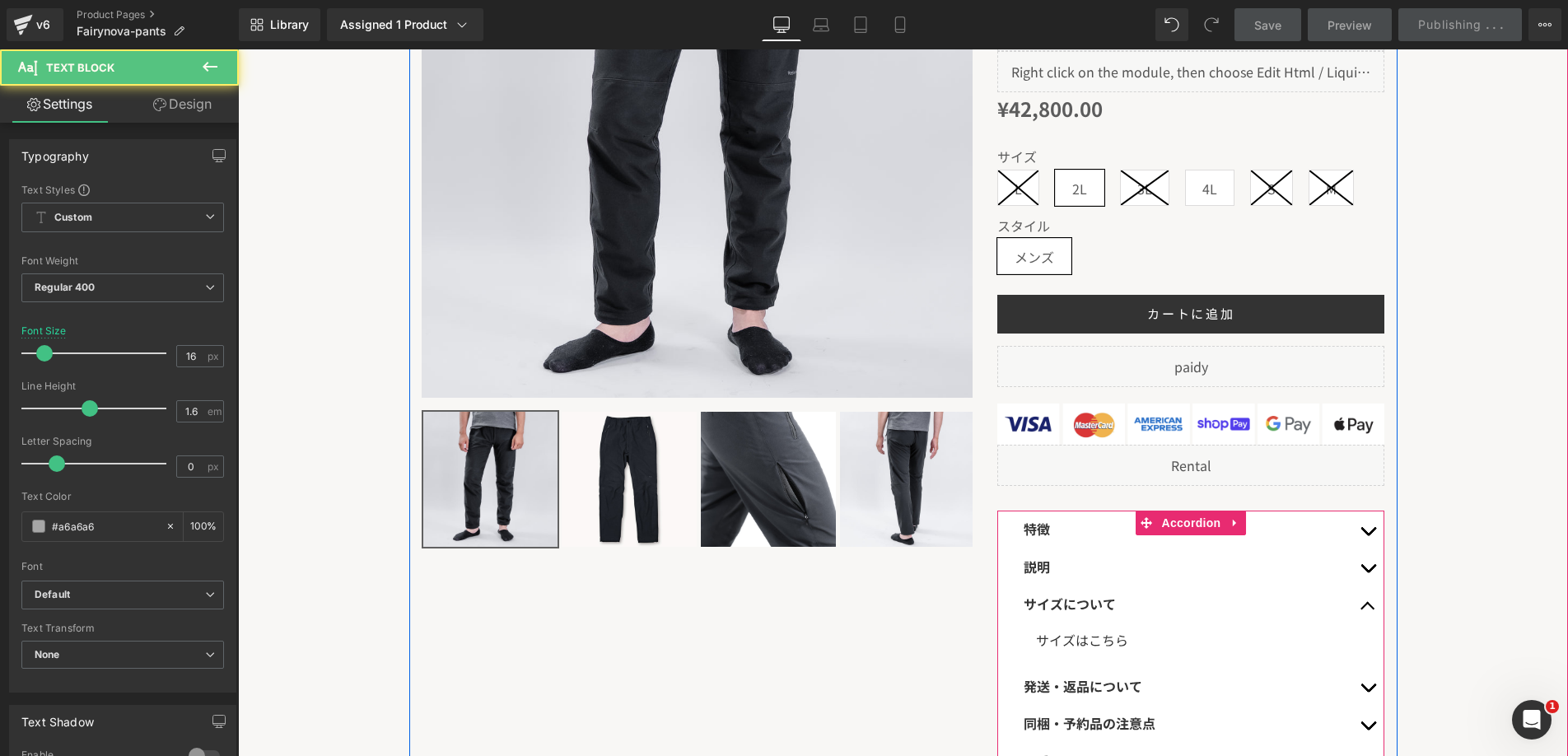
click at [1077, 634] on font "サイズは こちら" at bounding box center [1081, 640] width 92 height 20
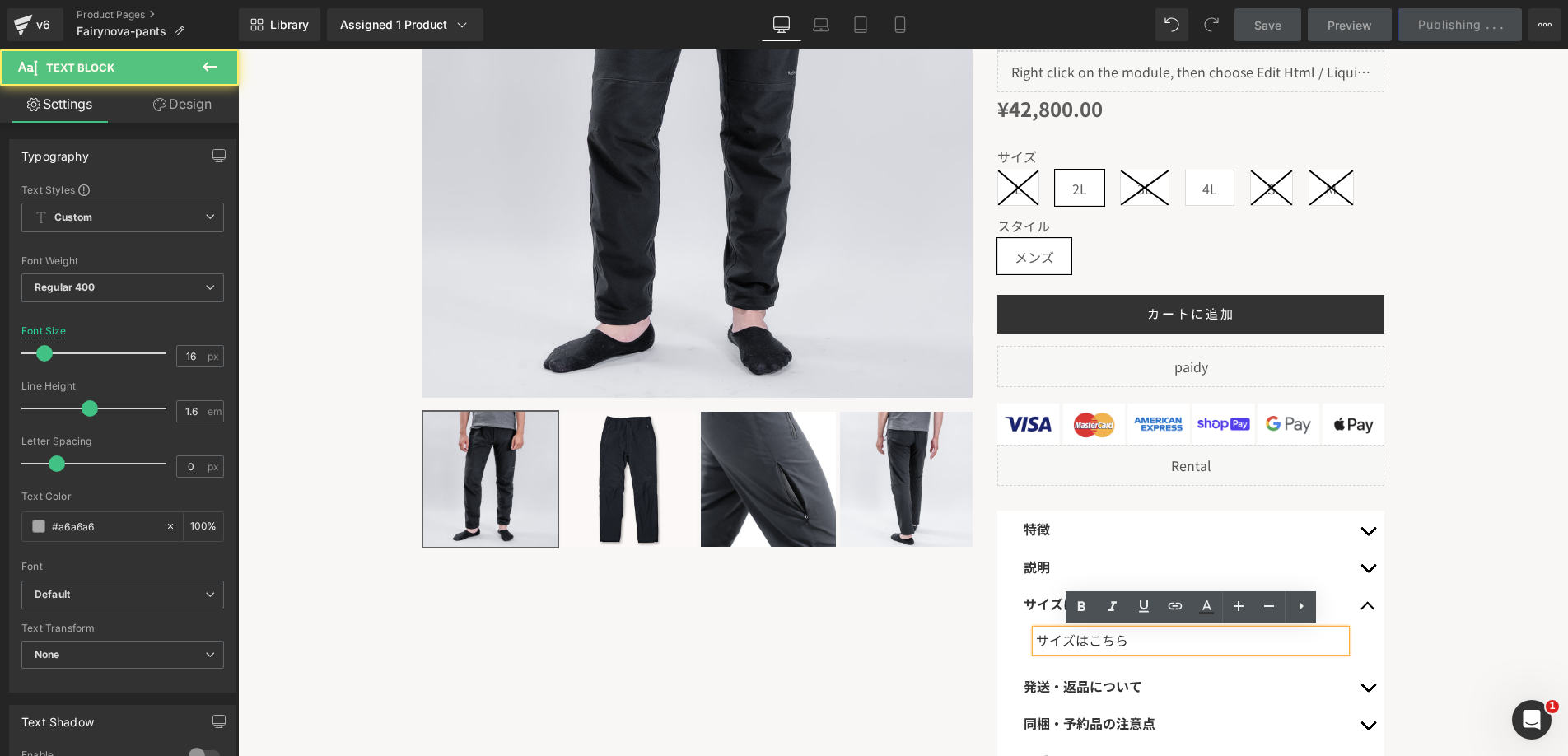
click at [1077, 634] on font "サイズは こちら" at bounding box center [1081, 640] width 92 height 20
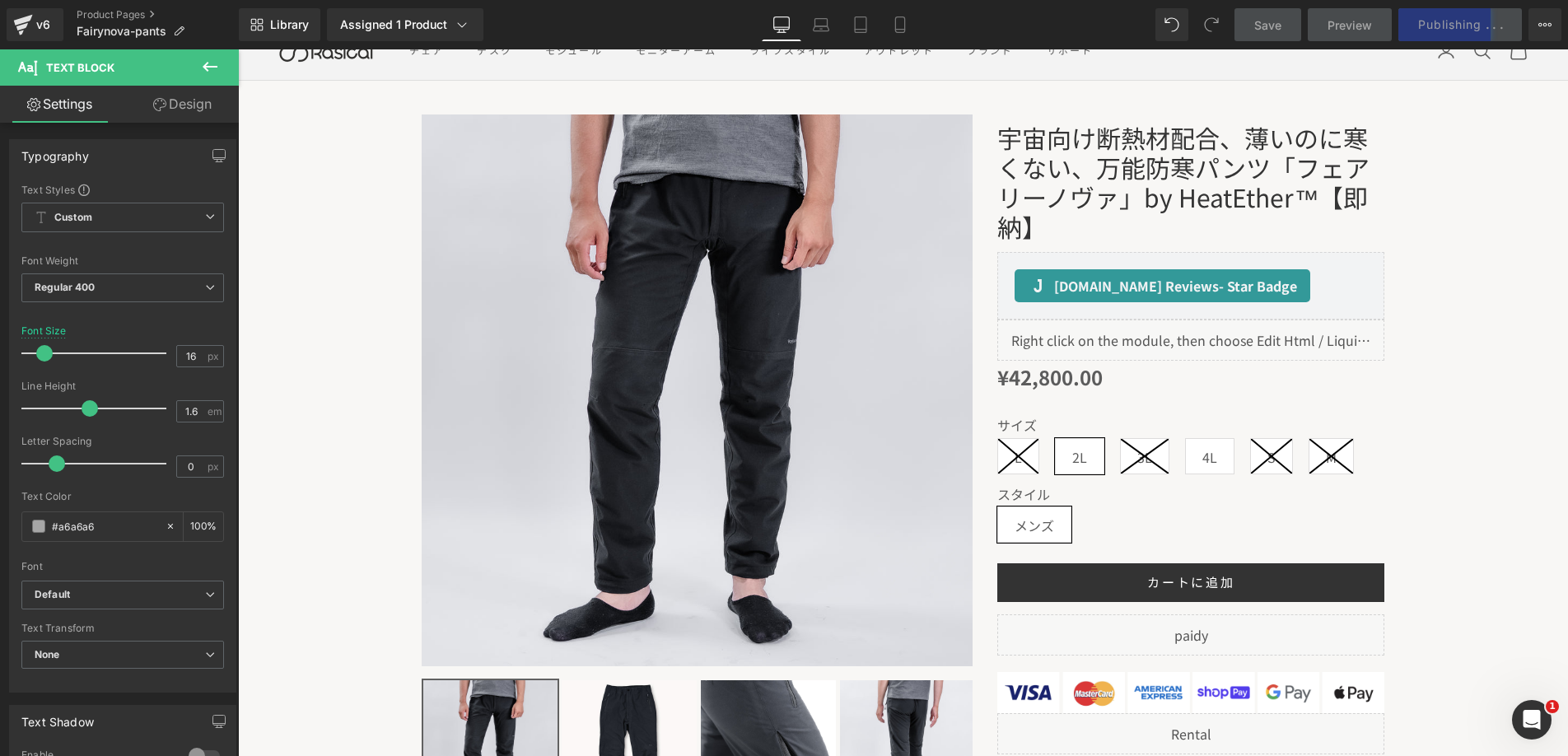
scroll to position [0, 0]
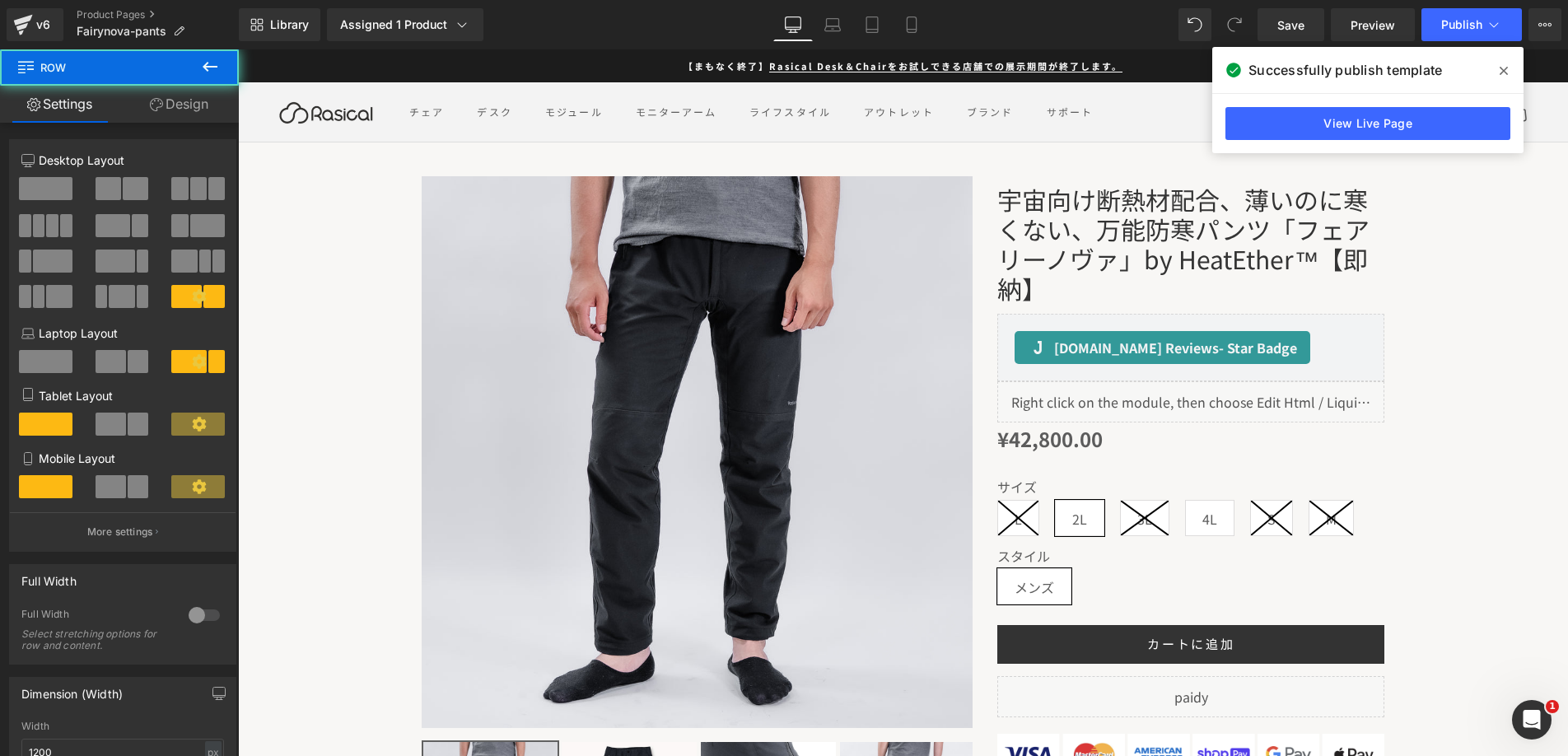
click at [901, 166] on div "Sale Off (P) Image" at bounding box center [903, 679] width 988 height 1055
click at [35, 19] on div "v6" at bounding box center [43, 24] width 21 height 22
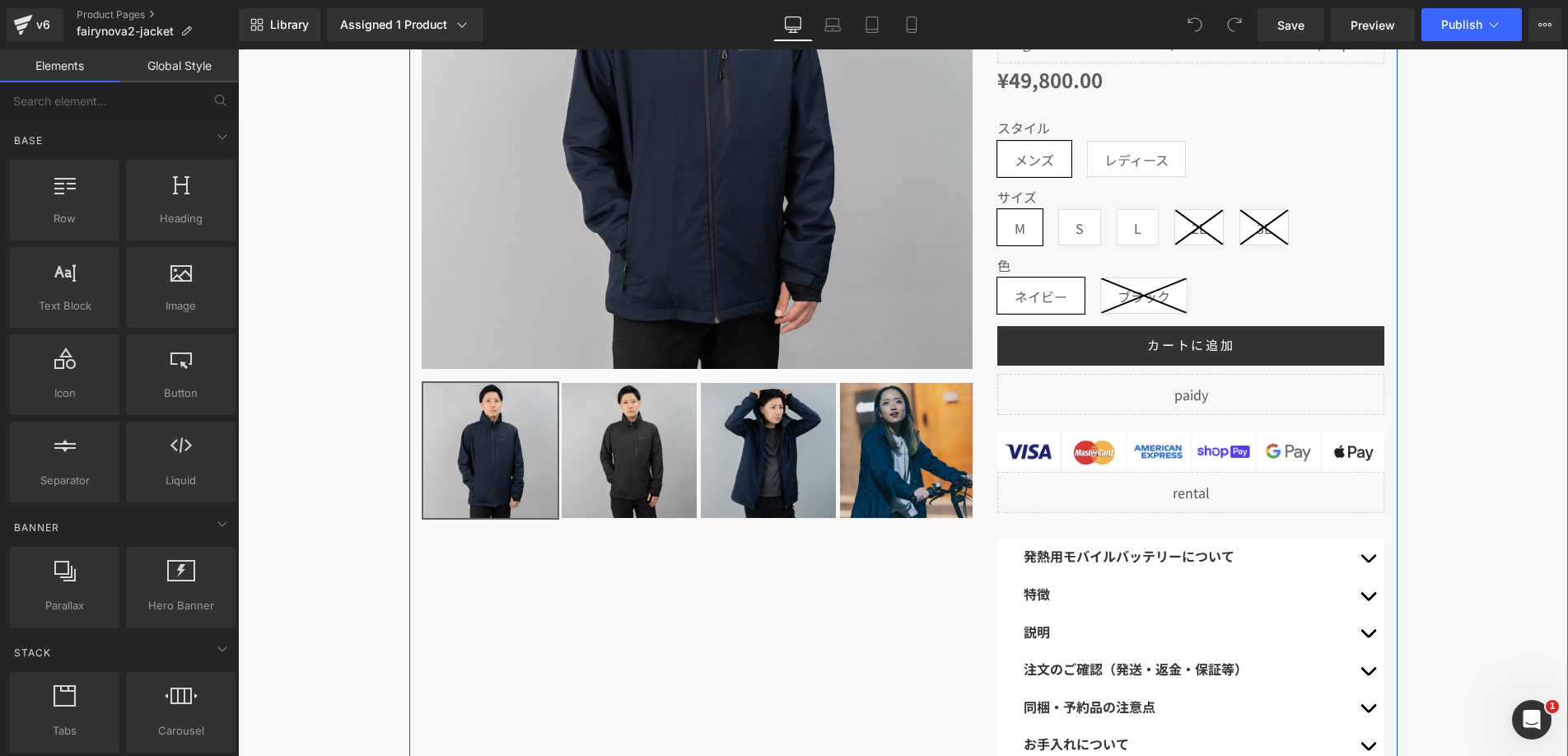
scroll to position [378, 0]
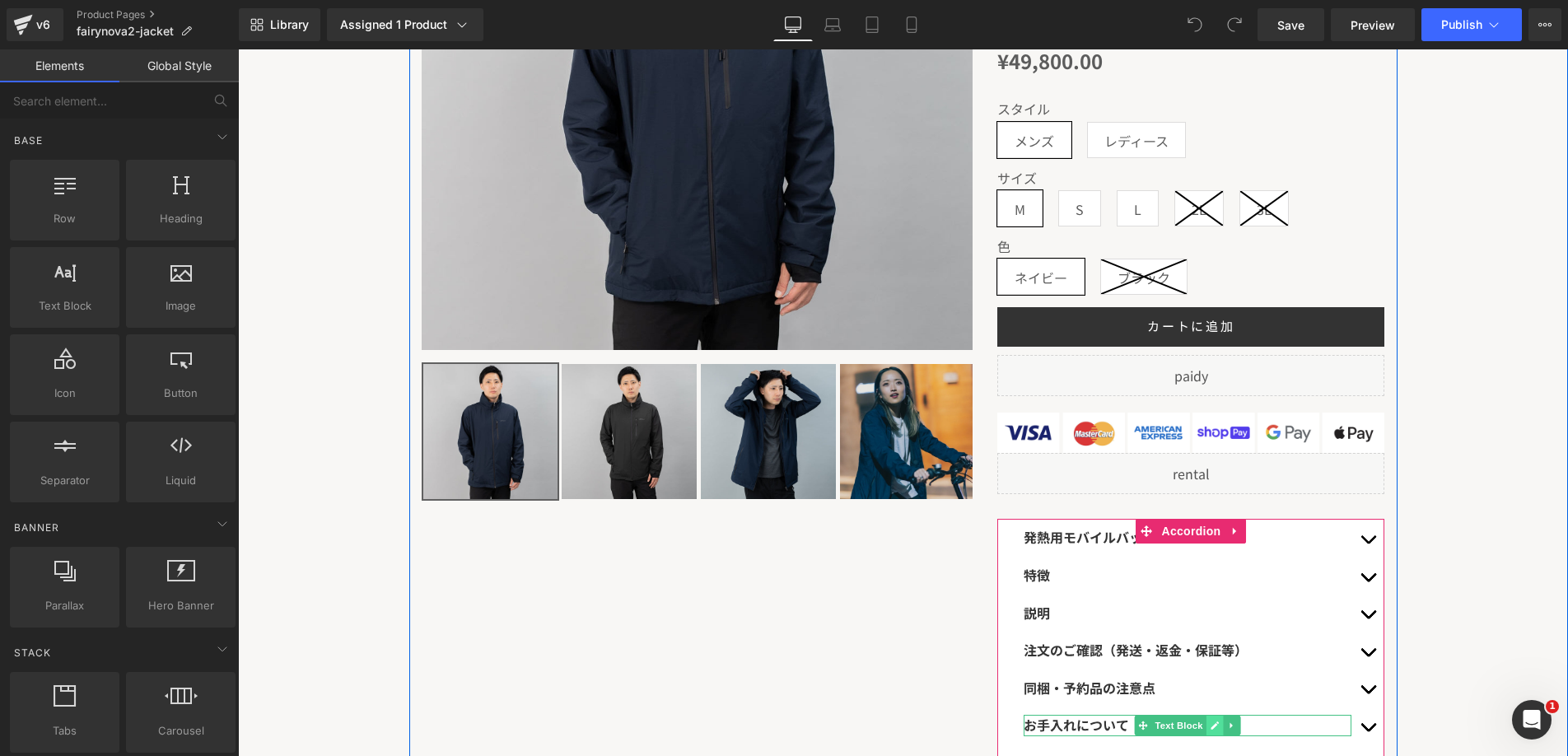
click at [1222, 726] on link at bounding box center [1215, 726] width 17 height 20
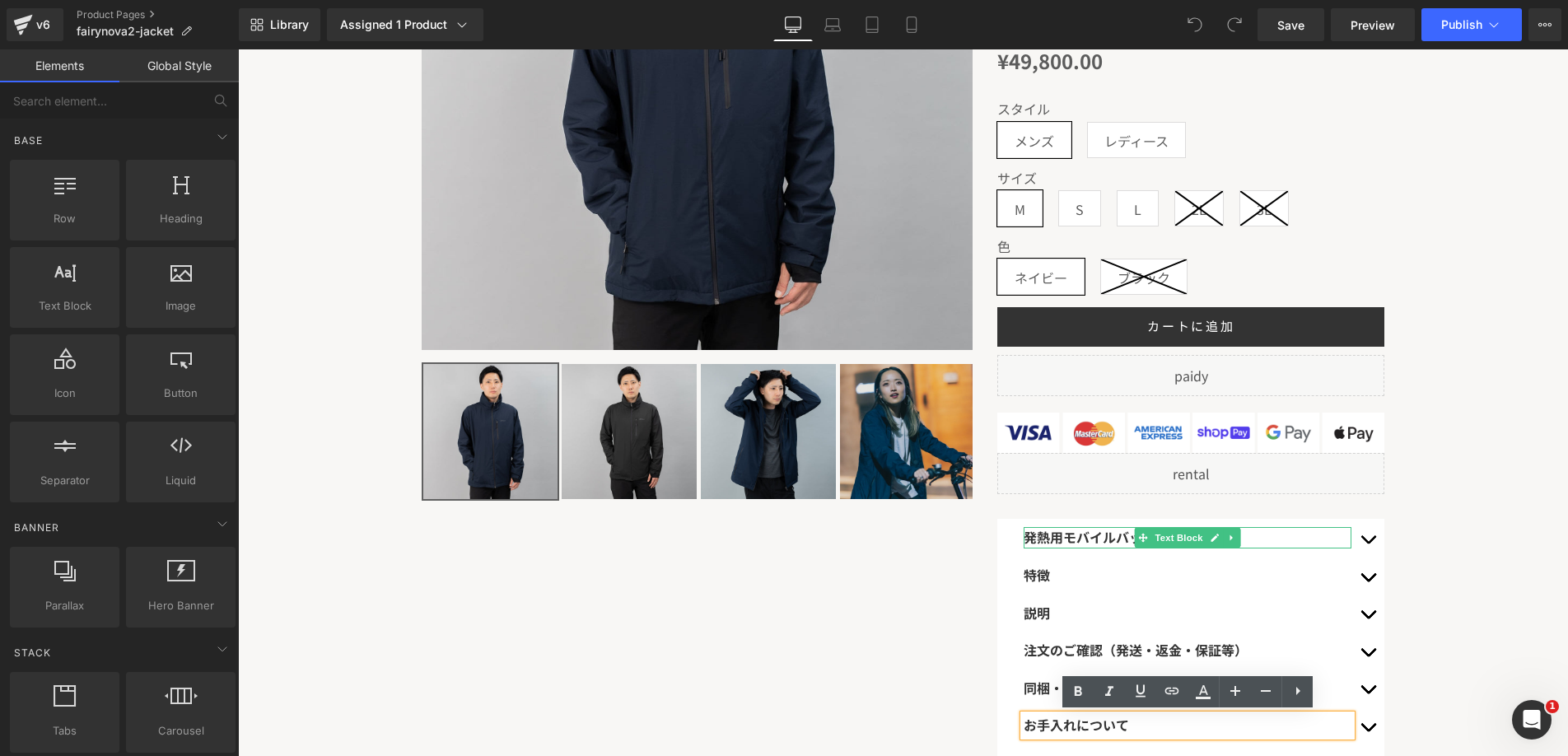
click at [1168, 536] on span "Text Block" at bounding box center [1179, 538] width 54 height 20
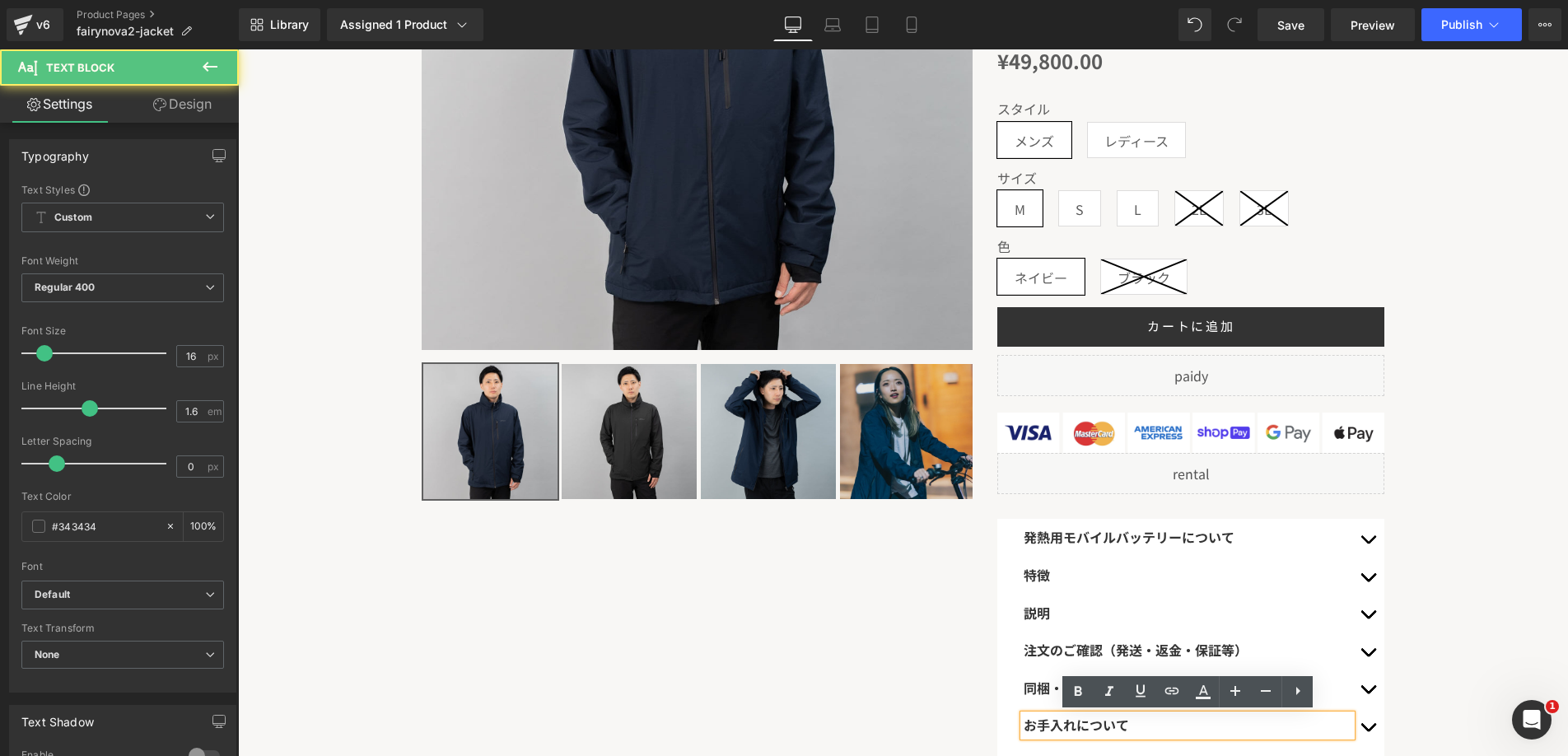
click at [1172, 520] on div "発熱用モバイルバッテリーについて Text Block" at bounding box center [1191, 538] width 387 height 38
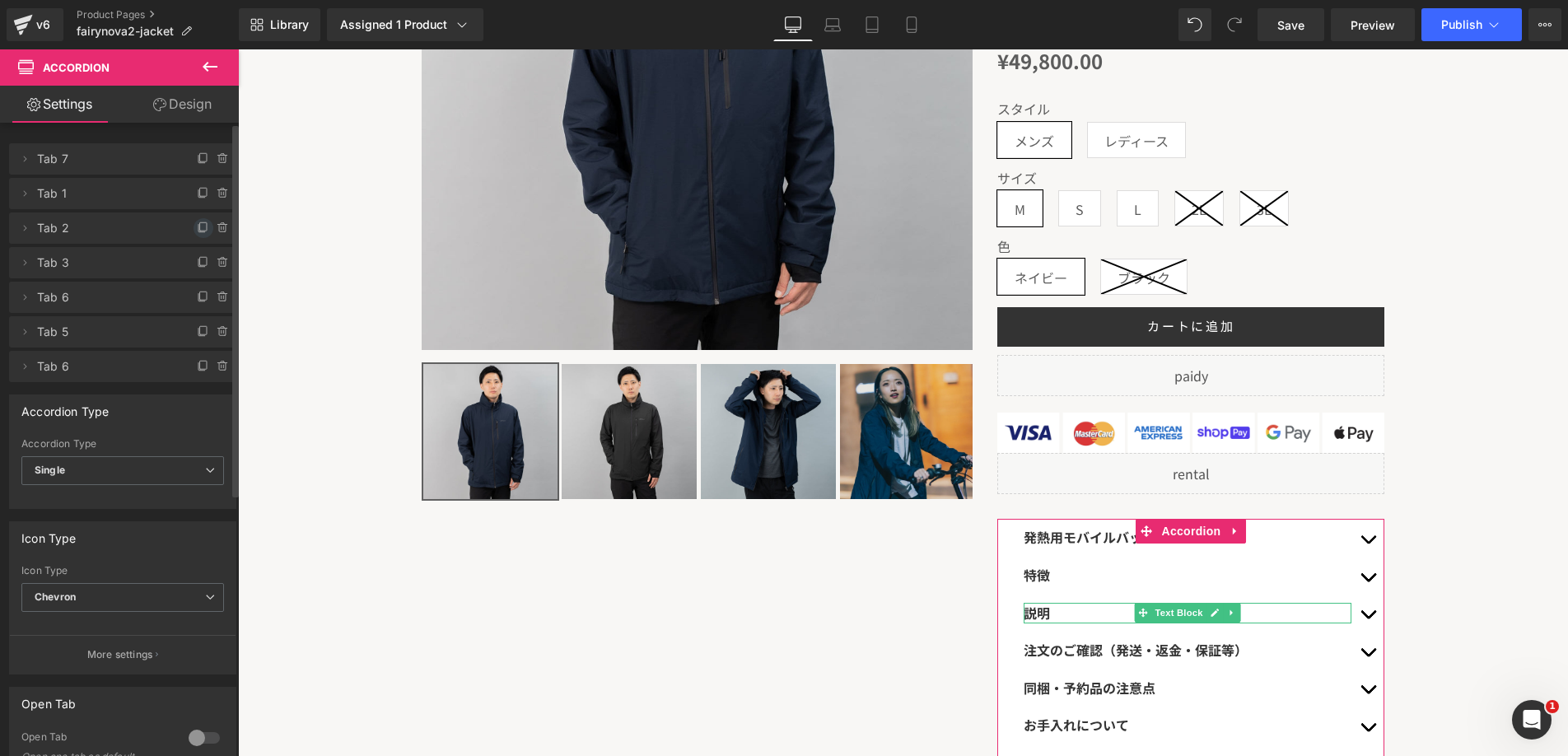
click at [200, 228] on icon at bounding box center [203, 227] width 7 height 9
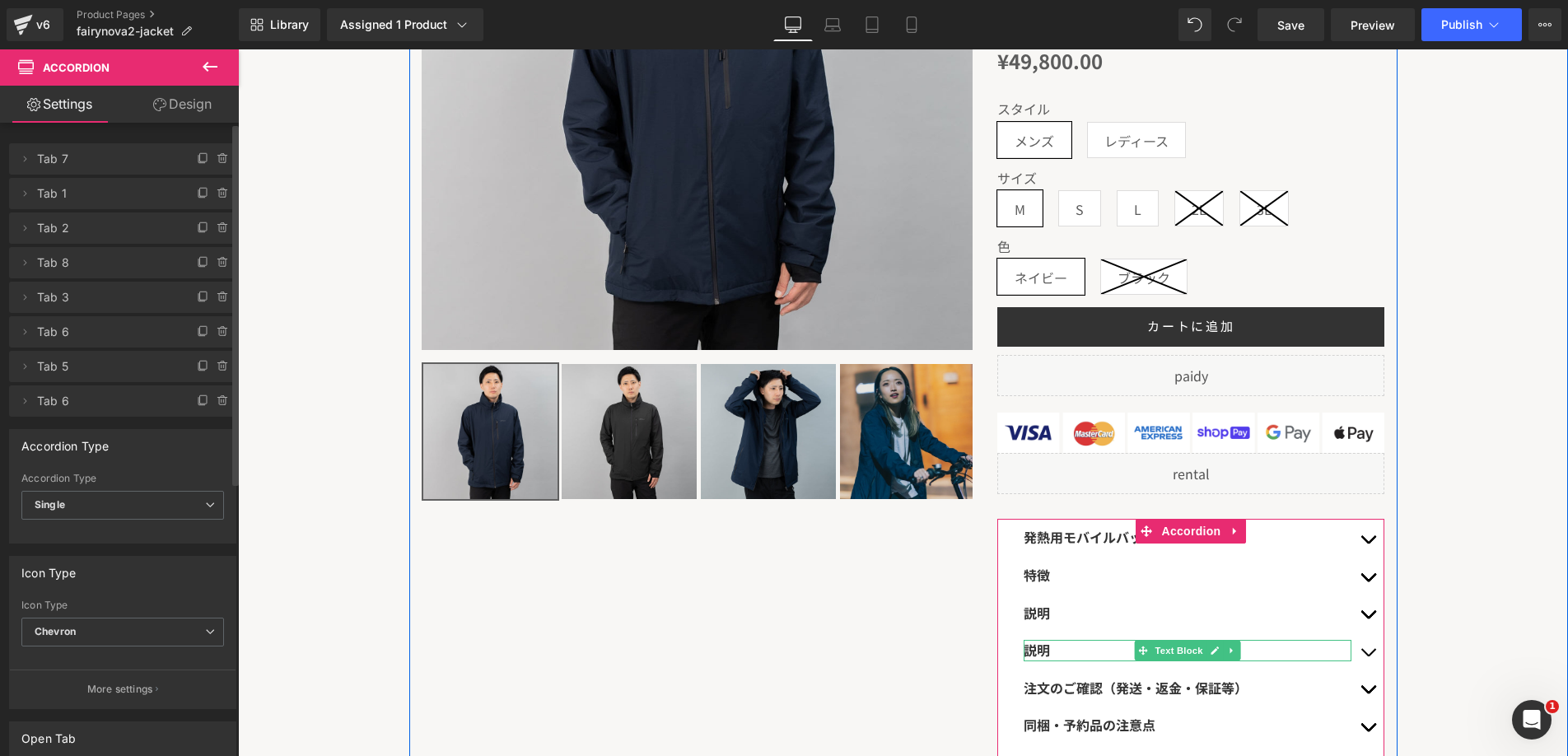
click at [1052, 651] on p "説明" at bounding box center [1187, 651] width 327 height 22
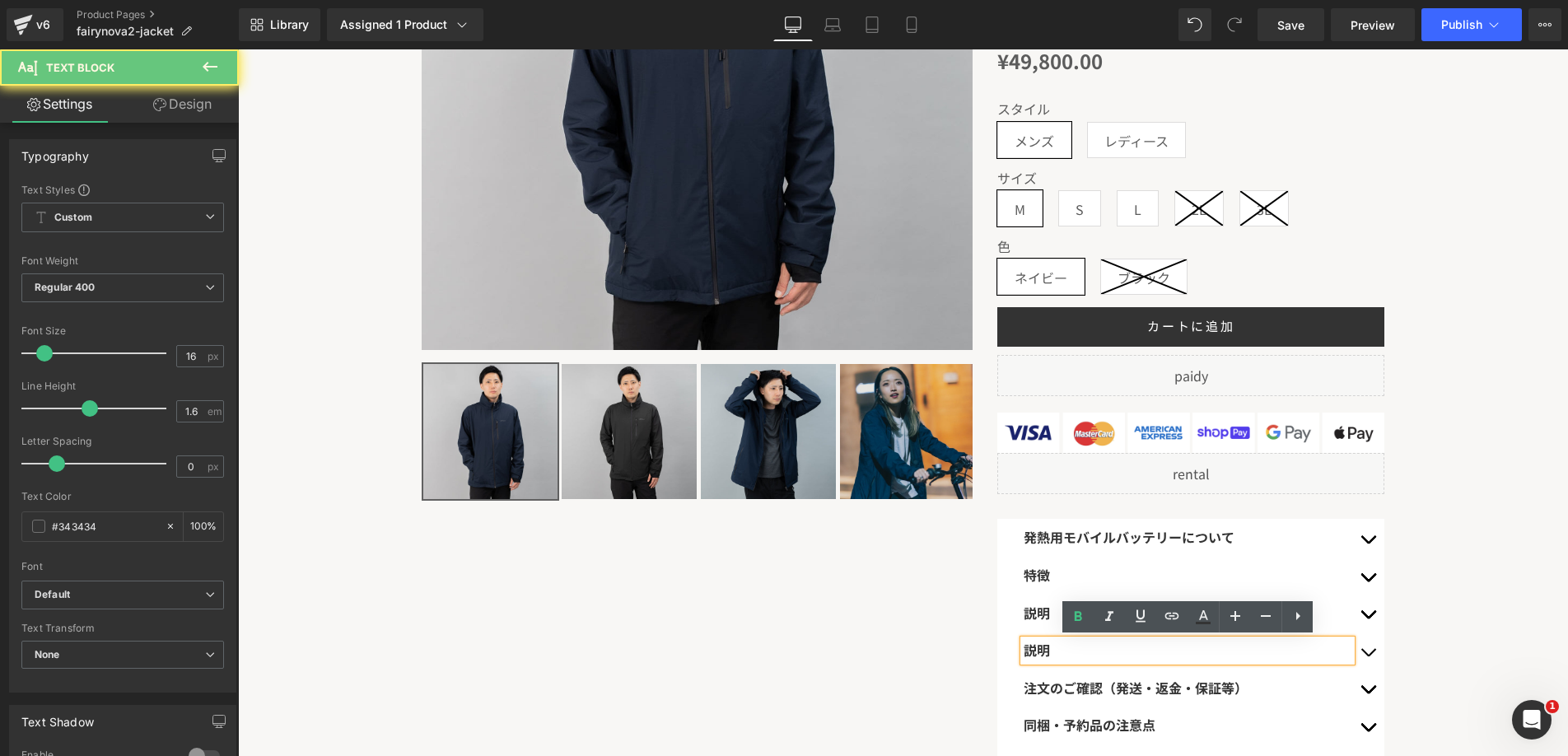
click at [1052, 651] on p "説明" at bounding box center [1187, 651] width 327 height 22
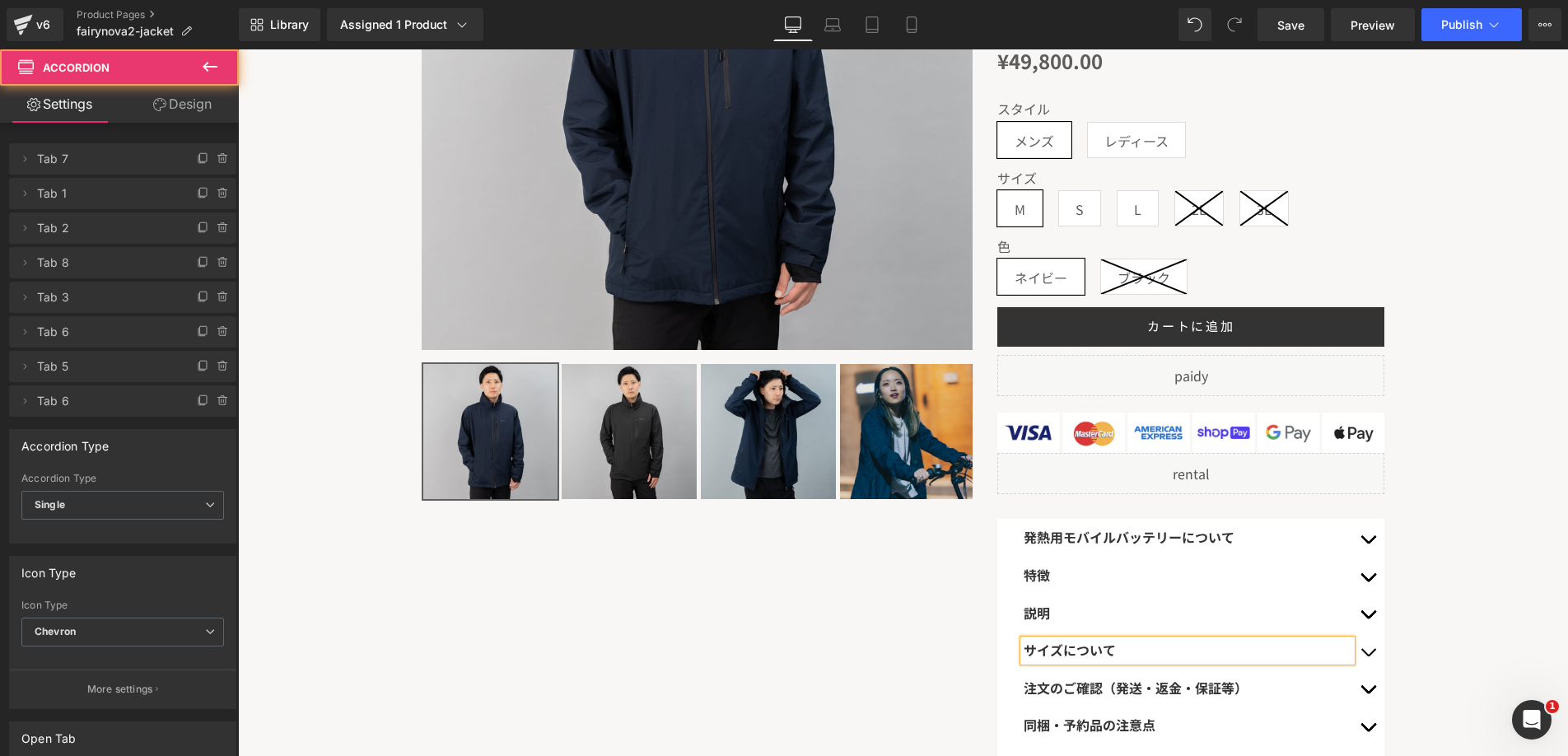
click at [1370, 651] on button "button" at bounding box center [1368, 651] width 33 height 38
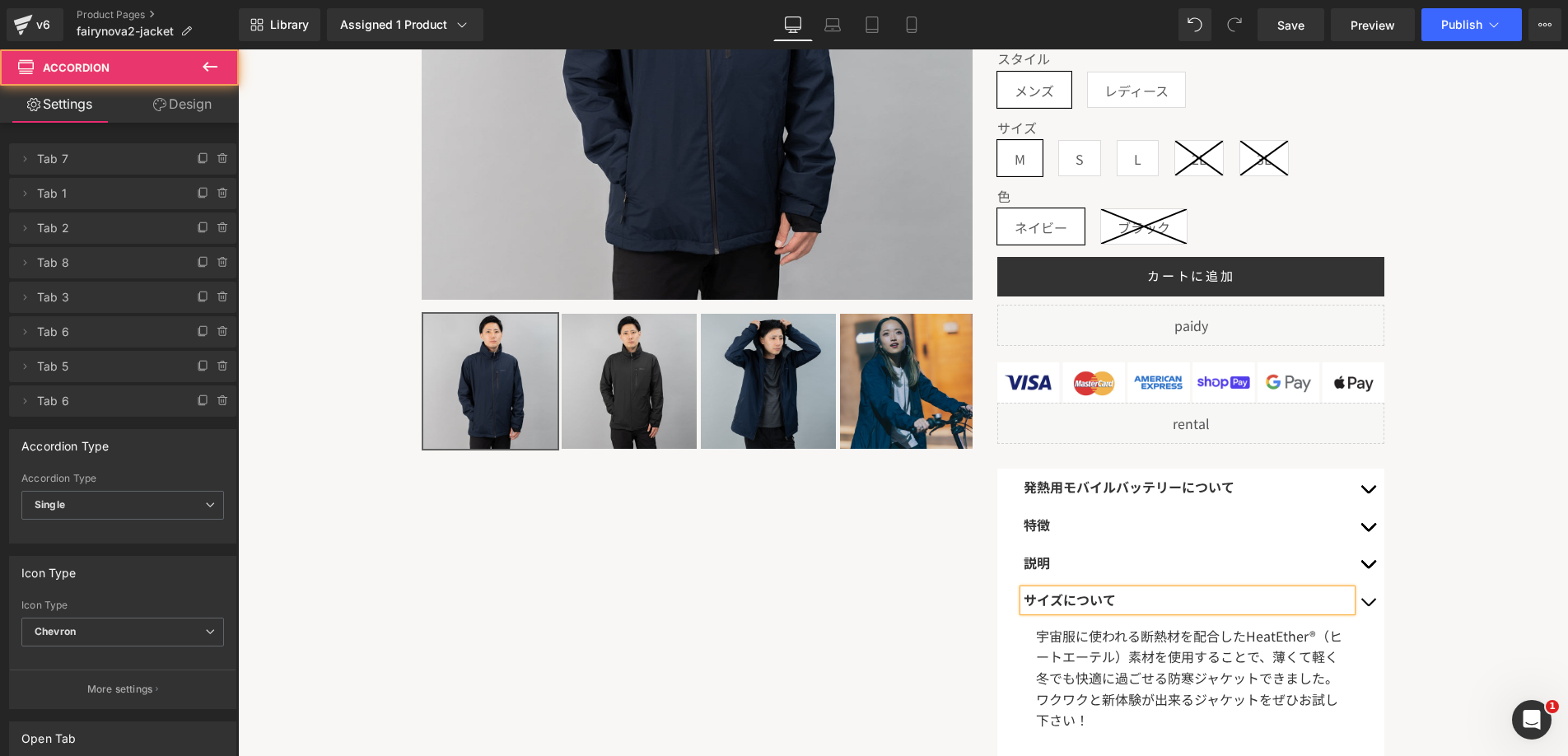
scroll to position [435, 0]
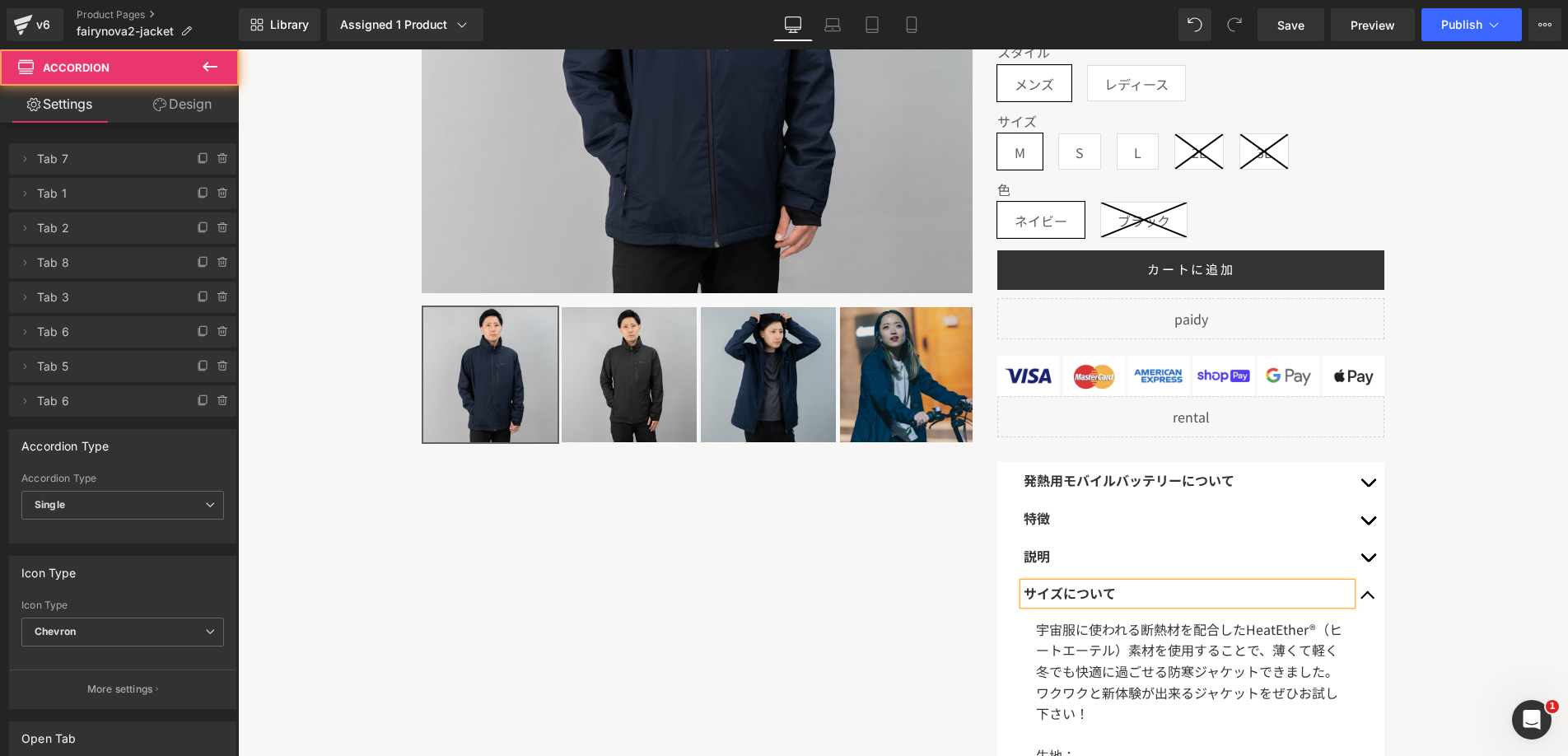
click at [1189, 647] on span "宇宙服に使われる断熱材を配合したHeatEther®（ヒートエーテル）素材を使用することで、薄くて軽く冬でも快適に過ごせる防寒ジャケットできました。ワクワクと…" at bounding box center [1189, 672] width 307 height 103
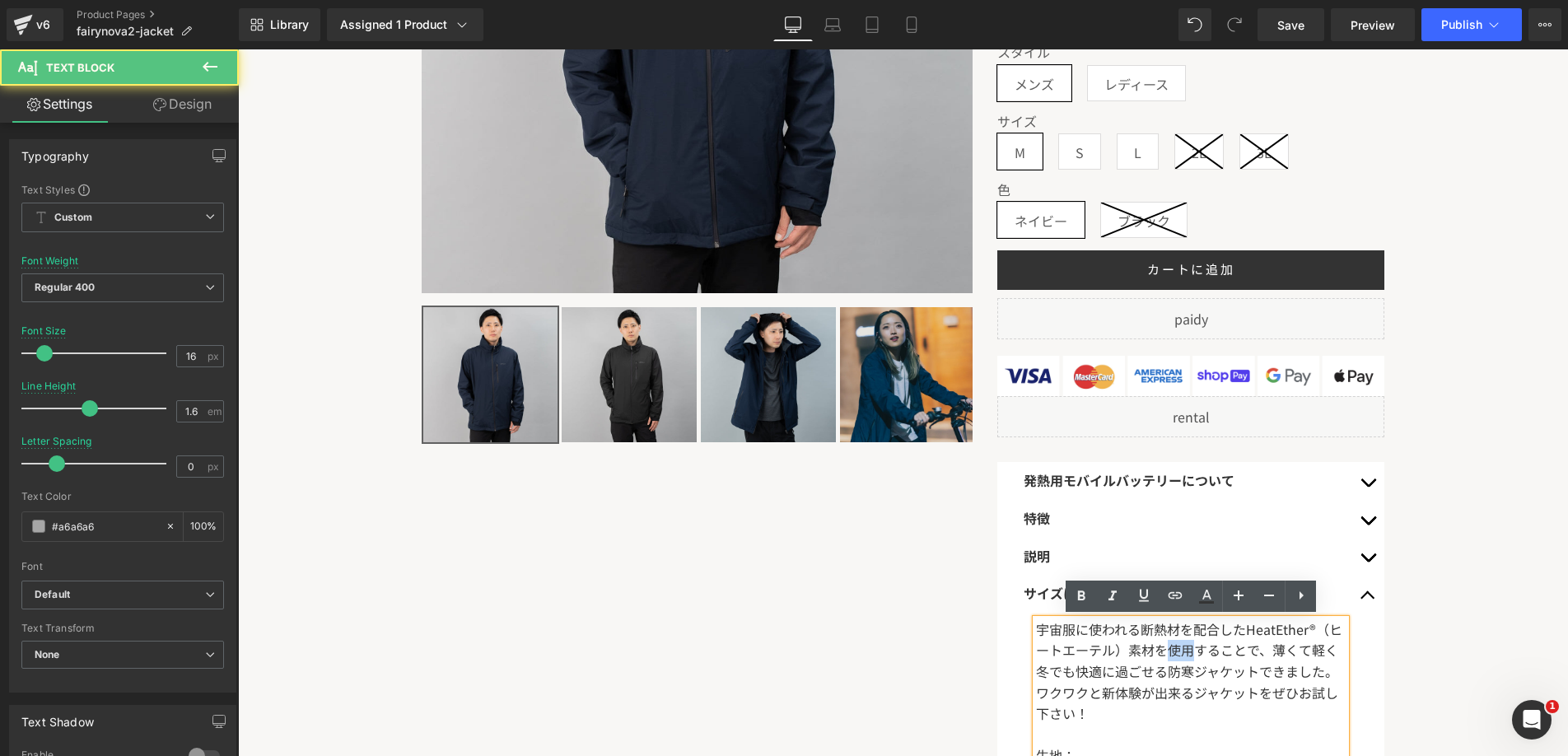
click at [1189, 647] on span "宇宙服に使われる断熱材を配合したHeatEther®（ヒートエーテル）素材を使用することで、薄くて軽く冬でも快適に過ごせる防寒ジャケットできました。ワクワクと…" at bounding box center [1189, 672] width 307 height 103
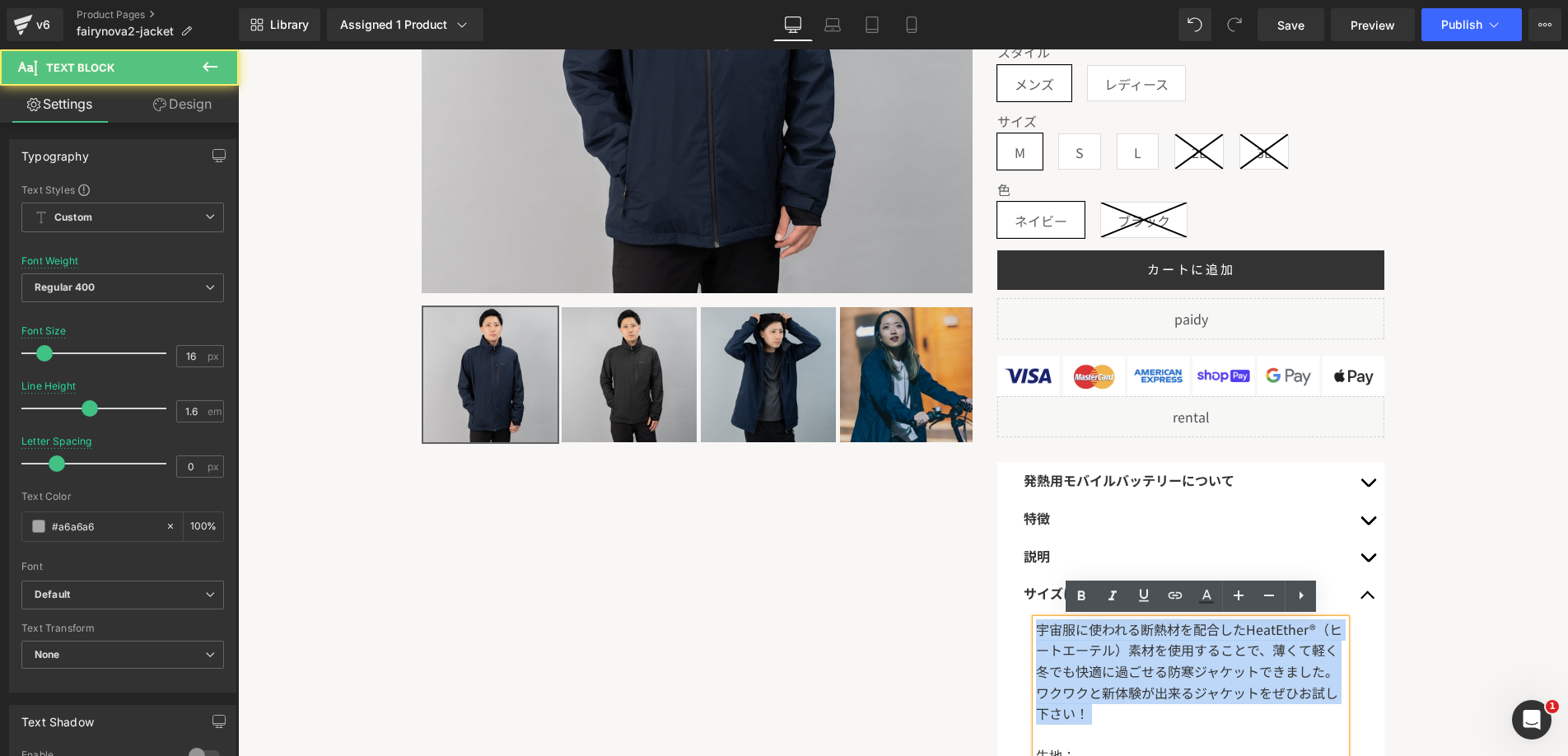
click at [1189, 647] on span "宇宙服に使われる断熱材を配合したHeatEther®（ヒートエーテル）素材を使用することで、薄くて軽く冬でも快適に過ごせる防寒ジャケットできました。ワクワクと…" at bounding box center [1189, 672] width 307 height 103
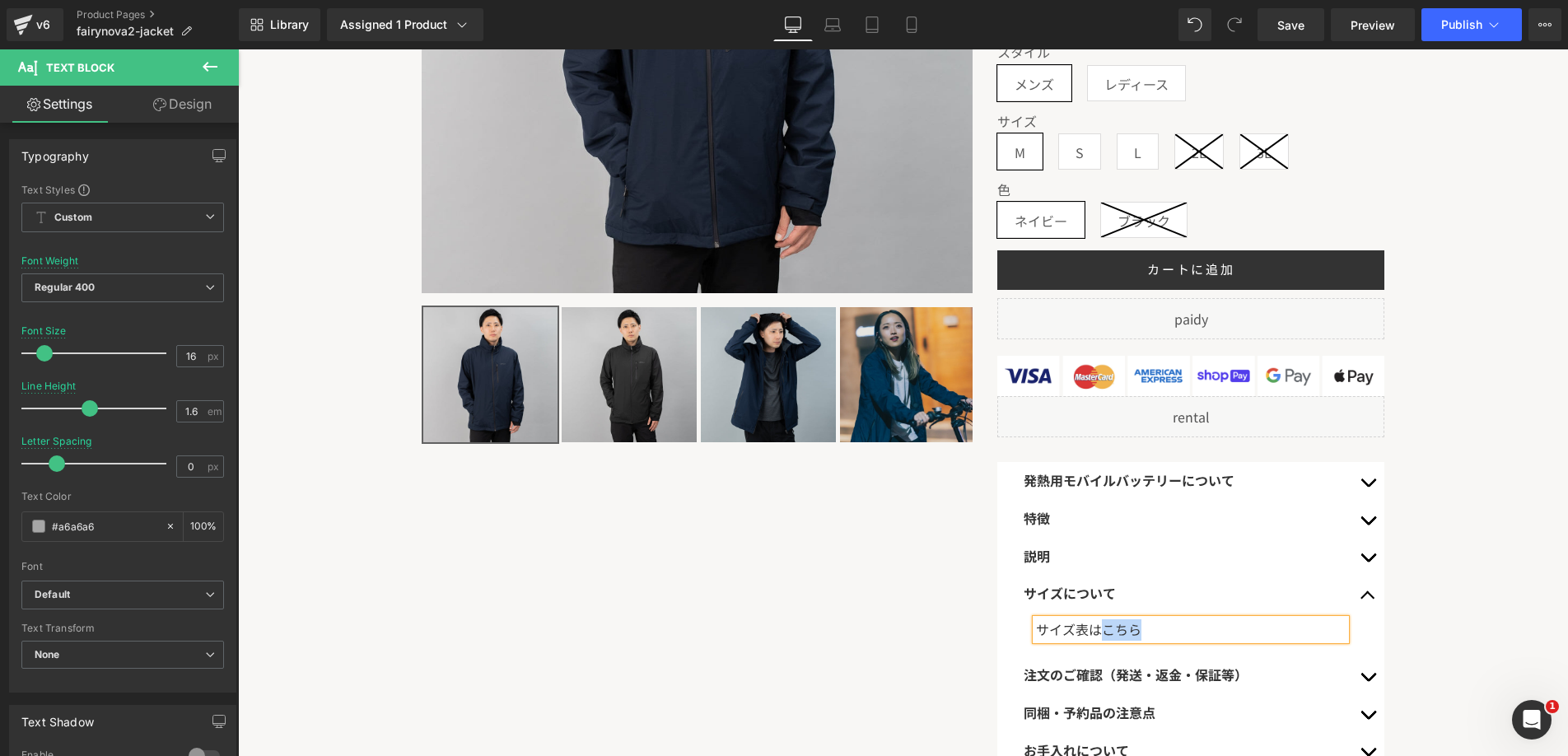
click at [1128, 622] on div "サイズ表はこちら" at bounding box center [1190, 630] width 309 height 22
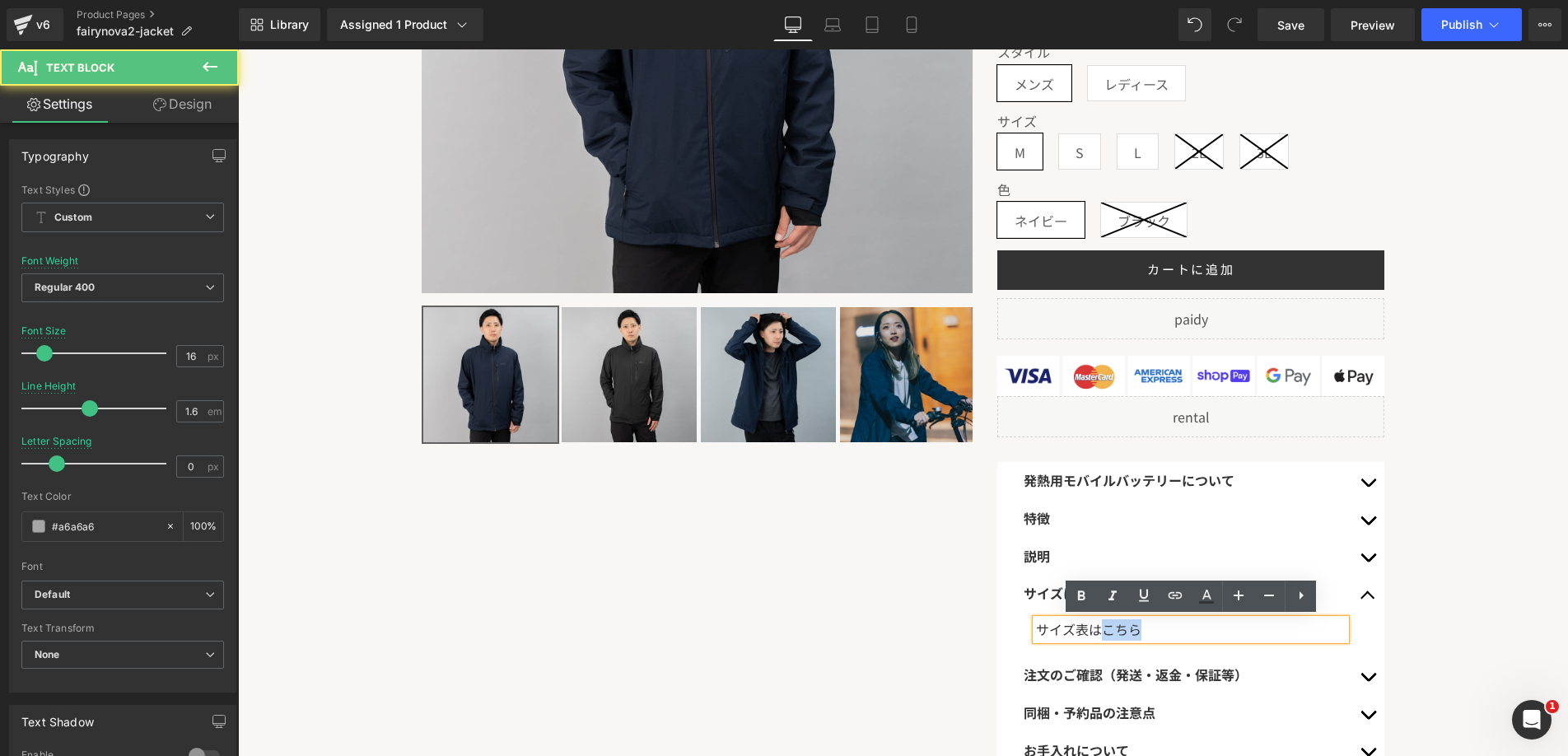
drag, startPoint x: 1106, startPoint y: 626, endPoint x: 1138, endPoint y: 626, distance: 32.0
click at [1138, 626] on font "サイズ表はこちら" at bounding box center [1088, 629] width 105 height 20
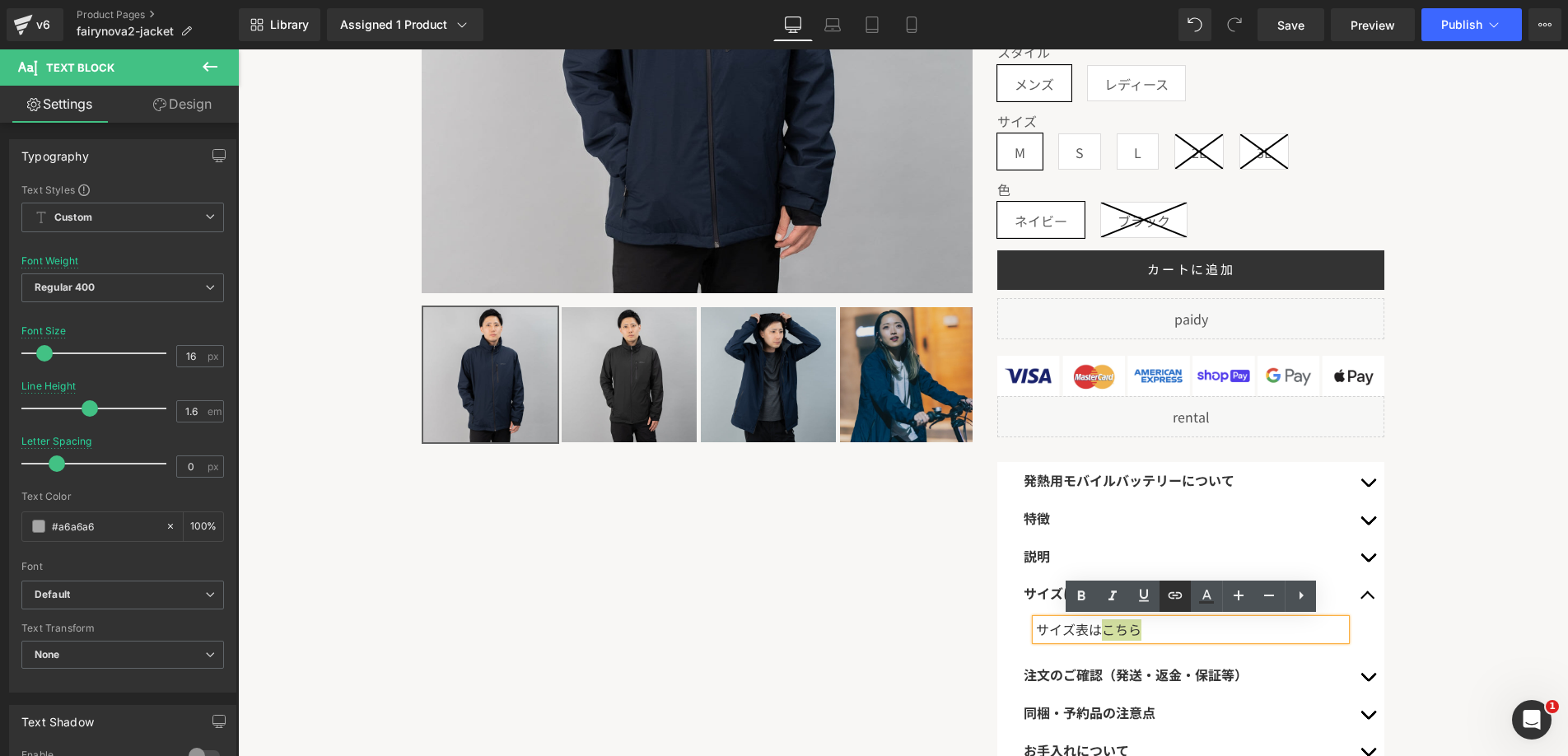
click at [1173, 597] on icon at bounding box center [1175, 596] width 20 height 20
click at [1142, 644] on input "text" at bounding box center [1143, 663] width 253 height 41
paste input "https://www.rasical.com/pages/fairynova2-mens-size"
type input "https://www.rasical.com/pages/fairynova2-mens-size"
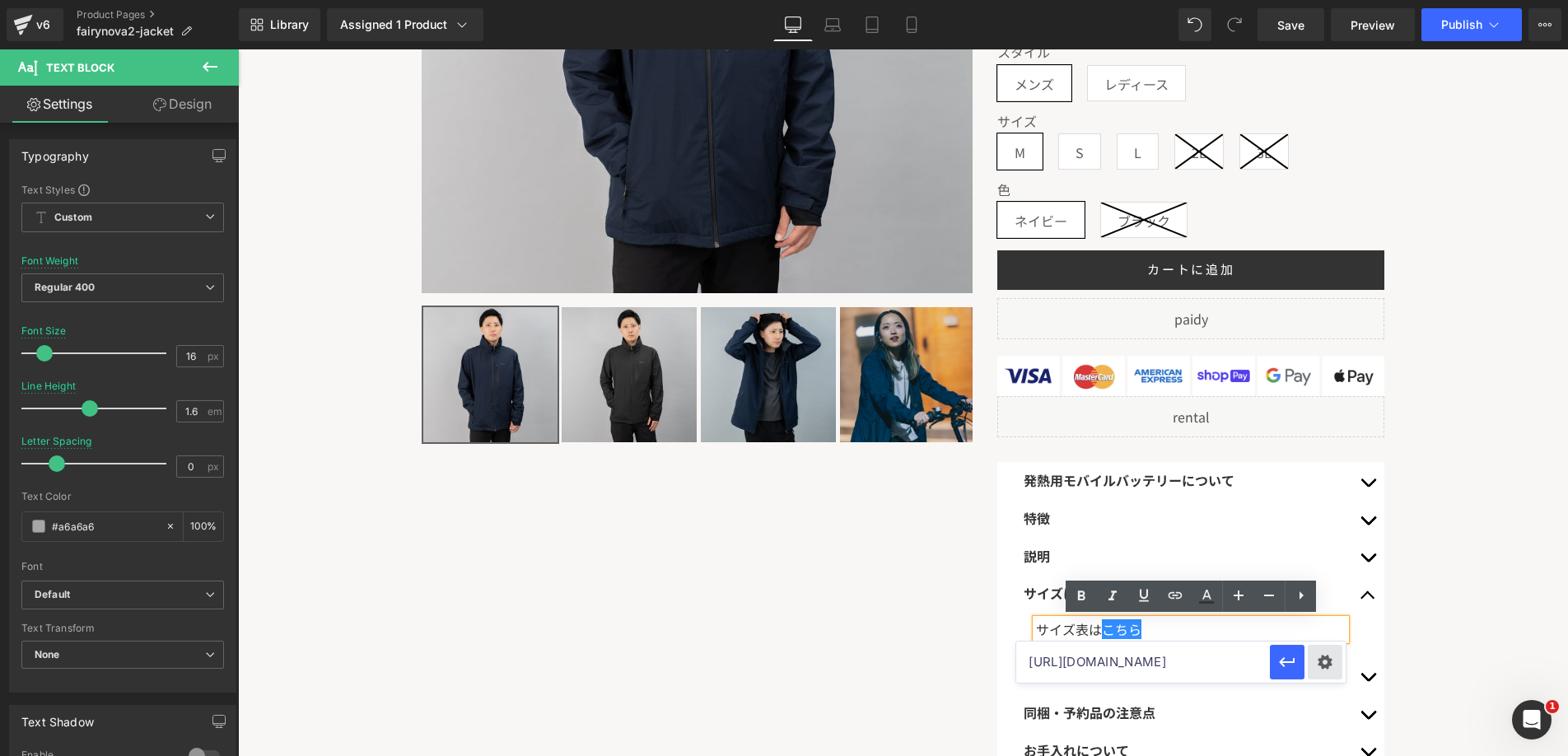
click at [1317, 0] on div "Text Color Highlight Color #333333 Edit or remove link: Edit - Unlink - Cancel …" at bounding box center [784, 0] width 1568 height 0
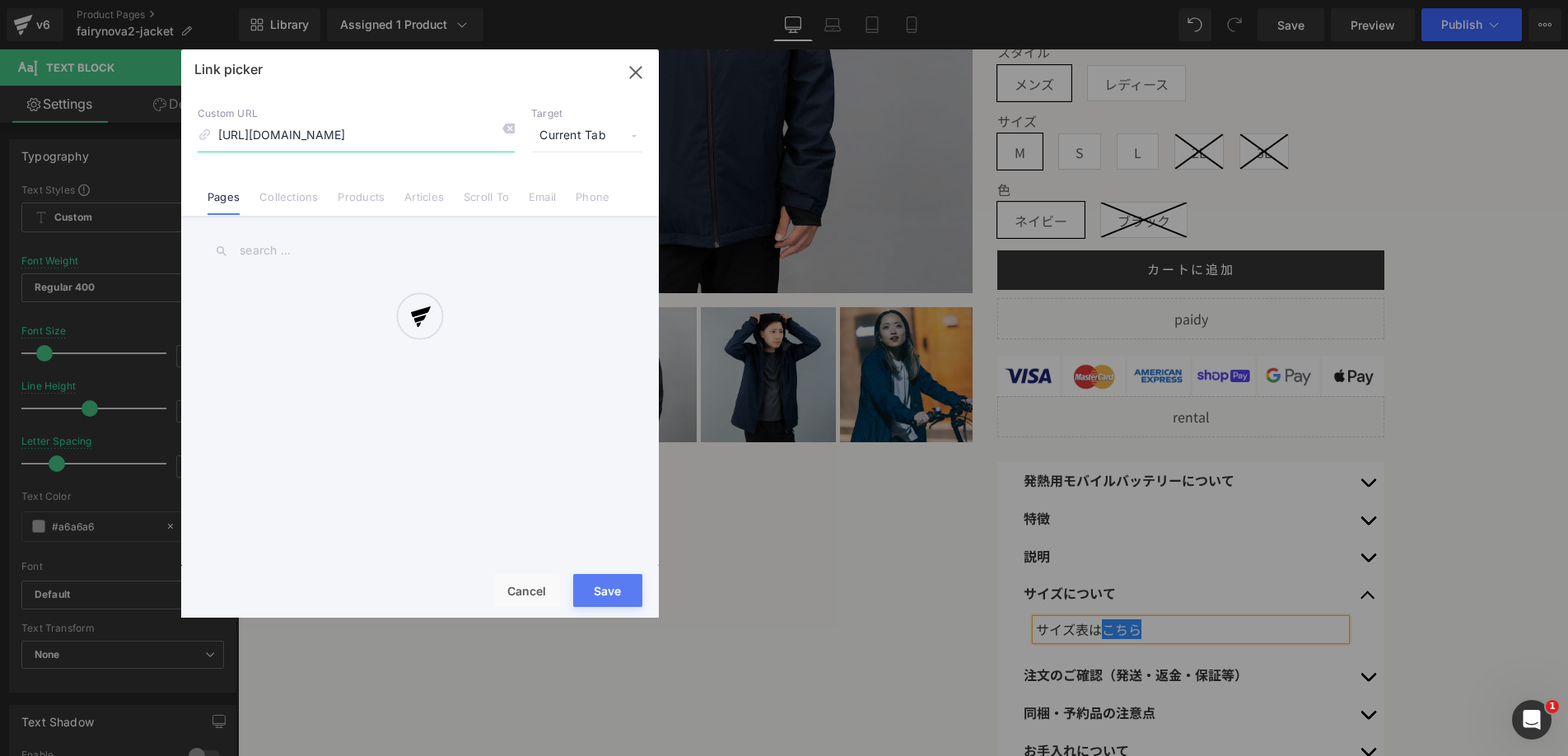
scroll to position [0, 8]
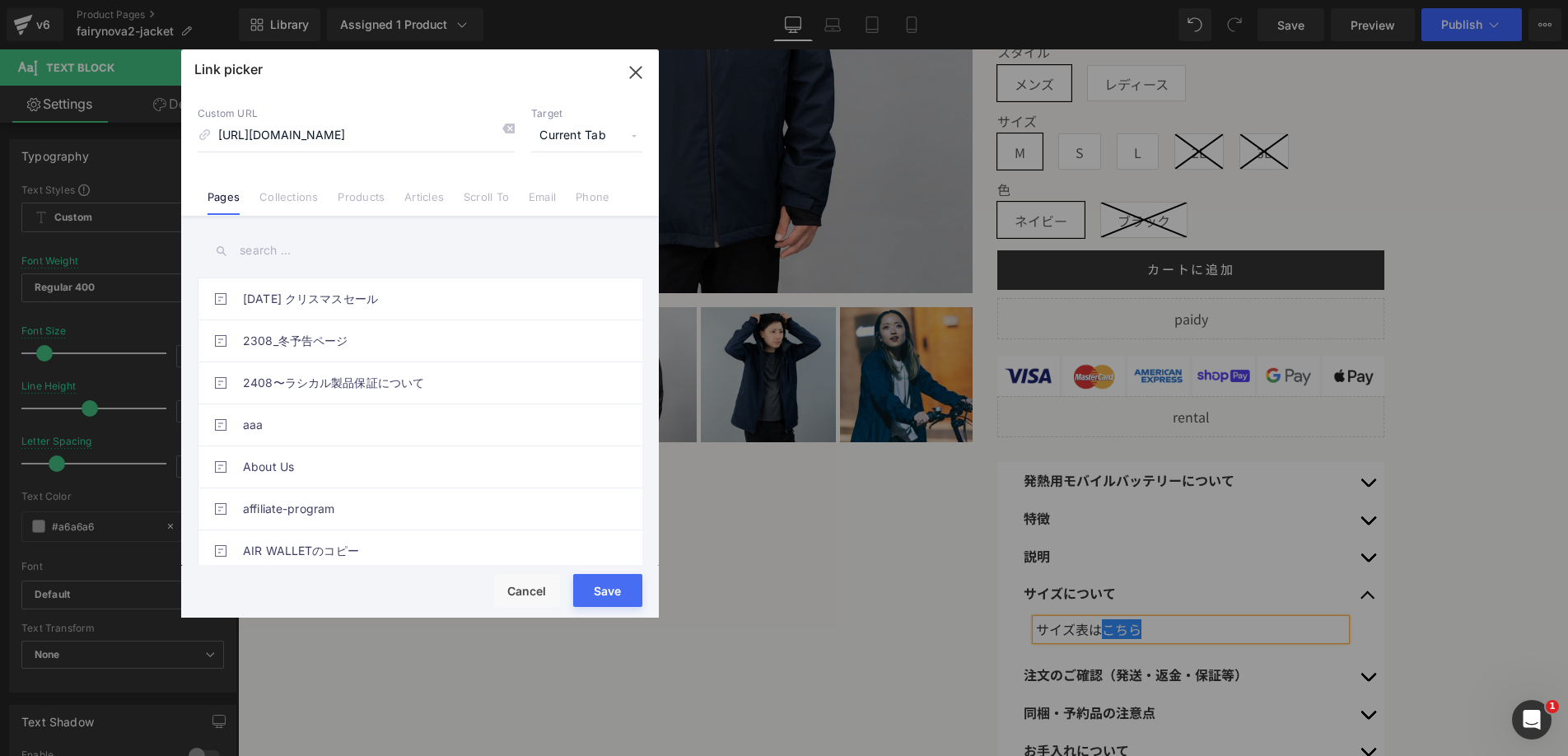
click at [597, 122] on span "Current Tab" at bounding box center [587, 136] width 111 height 31
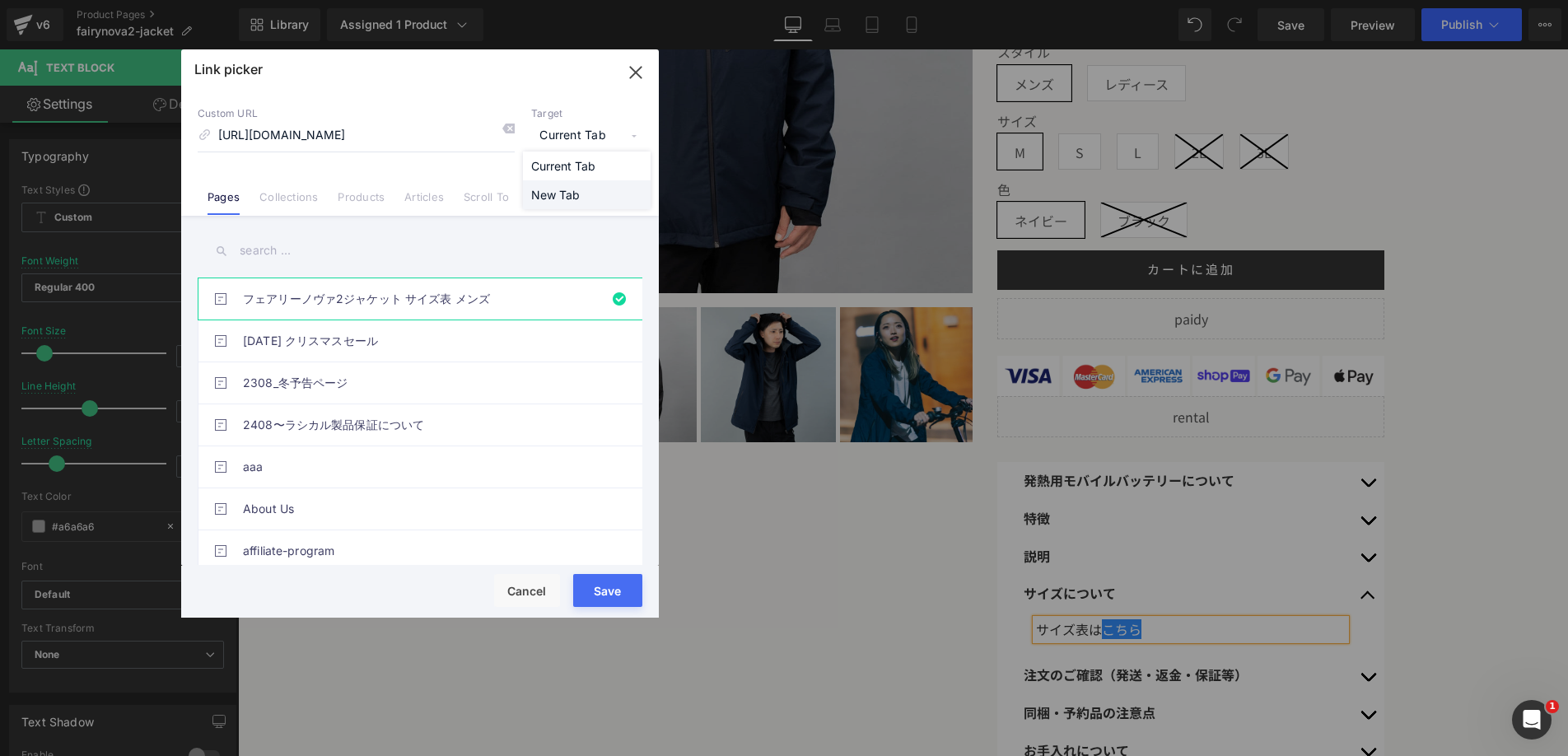
click at [568, 196] on li "New Tab" at bounding box center [587, 194] width 128 height 28
click at [603, 581] on button "Save" at bounding box center [607, 590] width 69 height 33
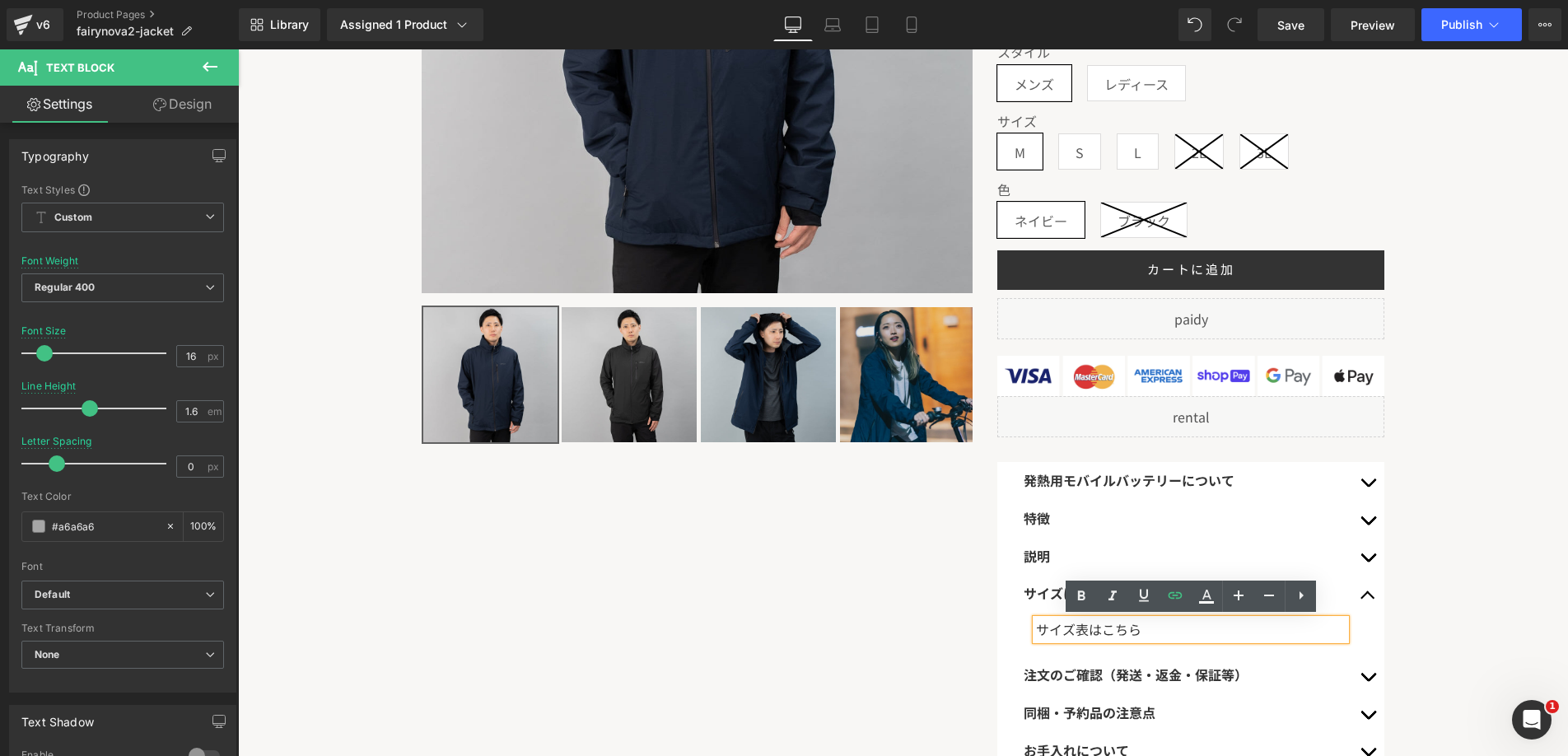
click at [1039, 633] on font "サイズ表は こちら" at bounding box center [1088, 629] width 105 height 20
copy font "メンズサイズ表は こちら"
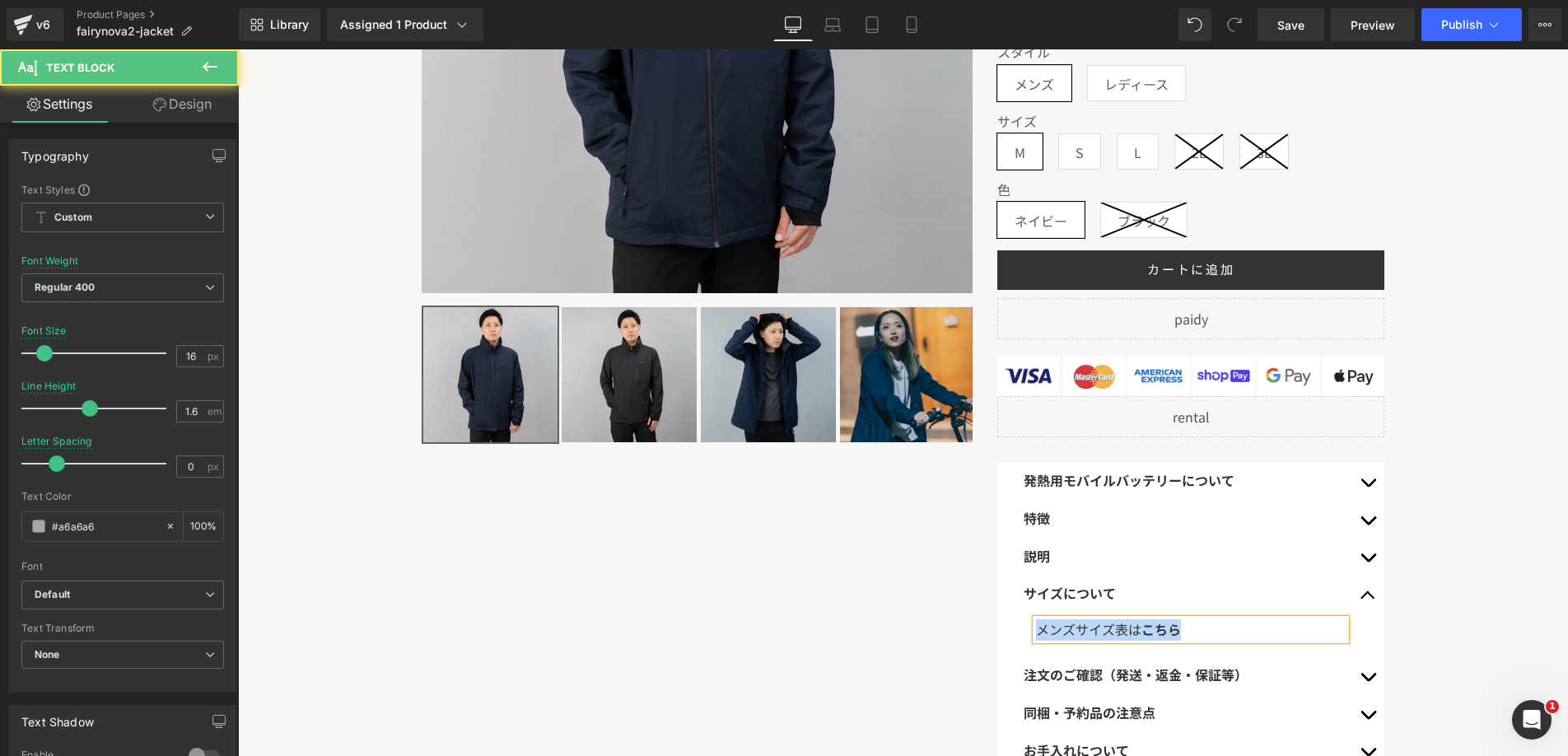
drag, startPoint x: 1213, startPoint y: 628, endPoint x: 1038, endPoint y: 625, distance: 175.0
click at [1039, 625] on div "メンズサイズ表は こちら" at bounding box center [1190, 630] width 309 height 22
copy font "メンズサイズ表は こちら"
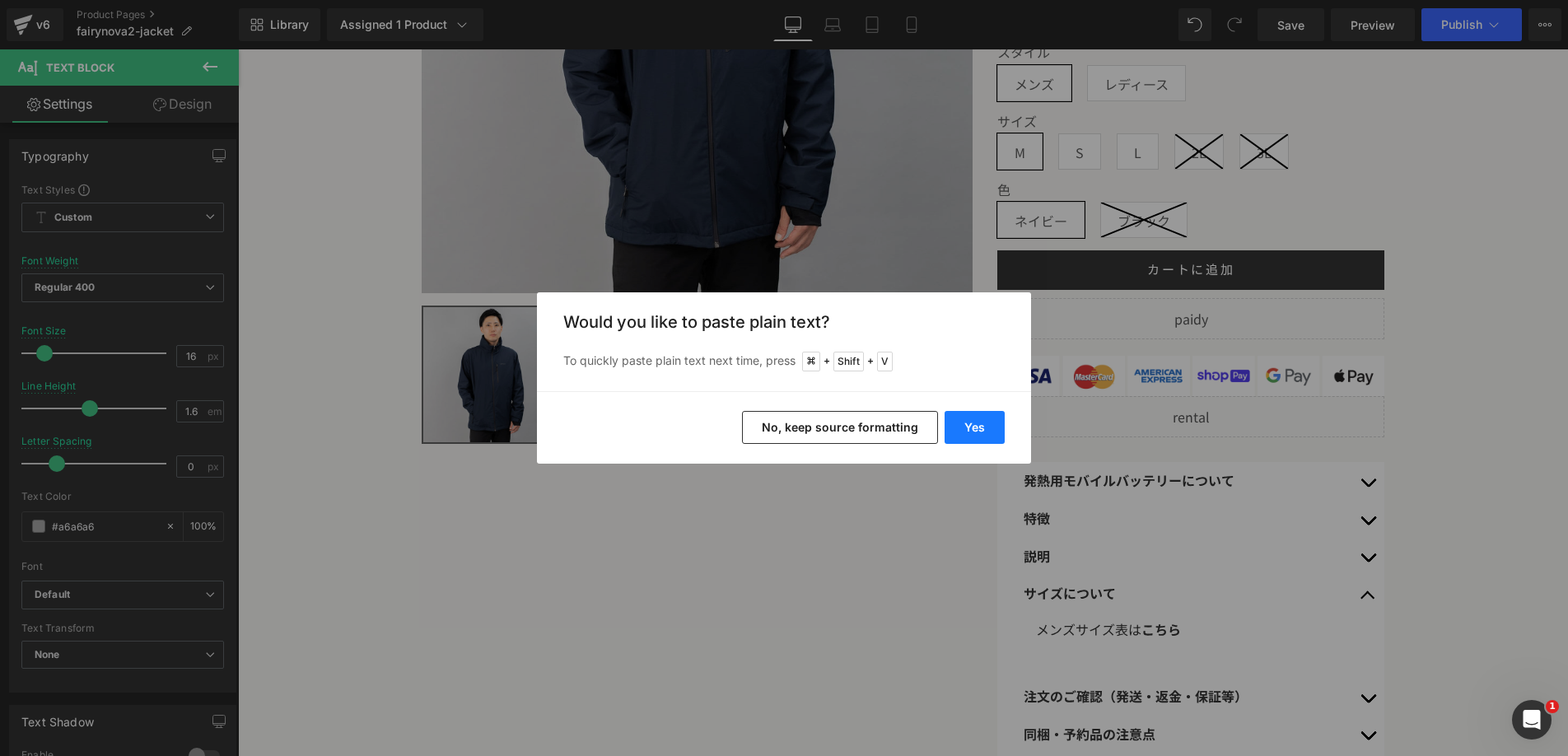
click at [975, 422] on button "Yes" at bounding box center [974, 428] width 60 height 33
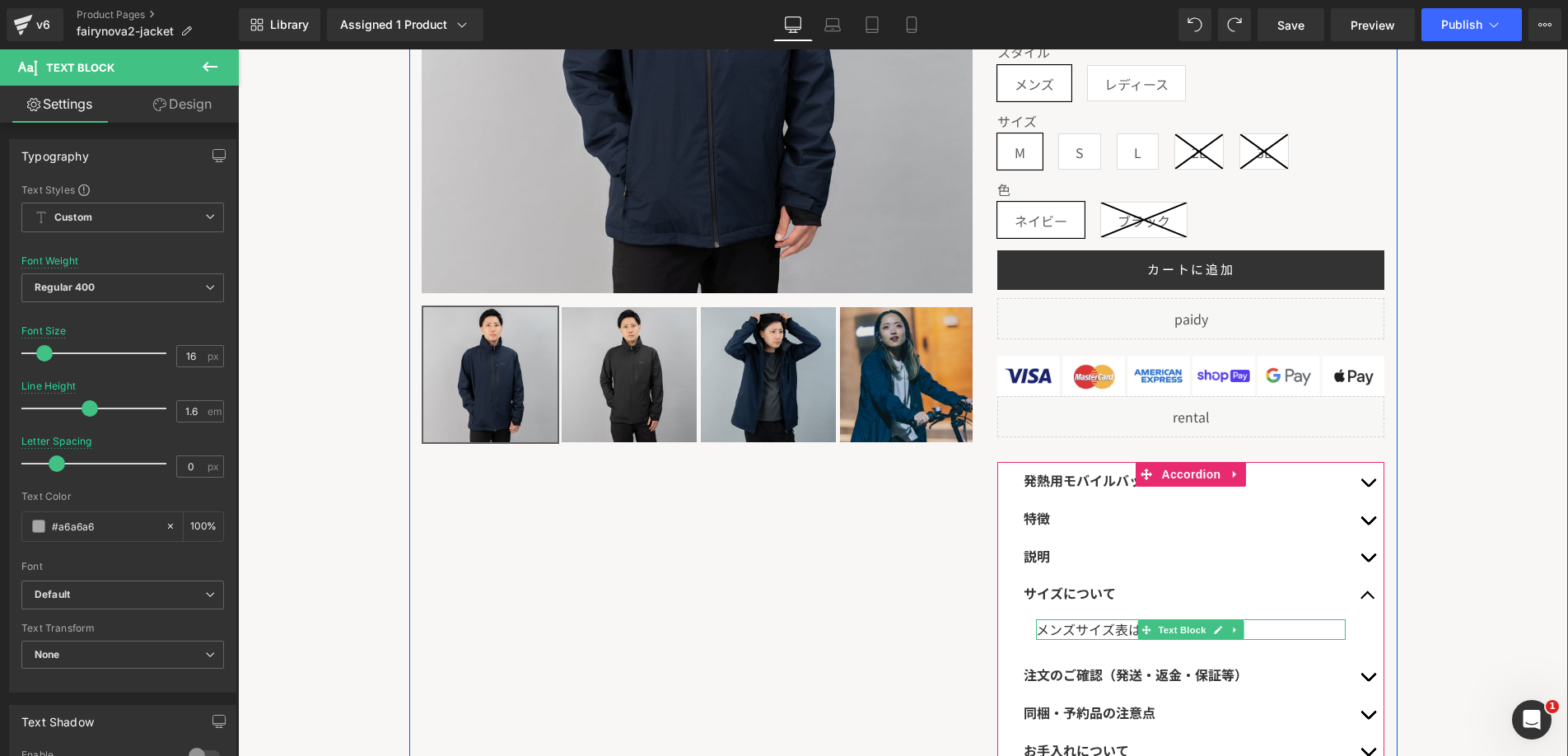
click at [1285, 625] on div "メンズサイズ表は こちら" at bounding box center [1190, 630] width 309 height 22
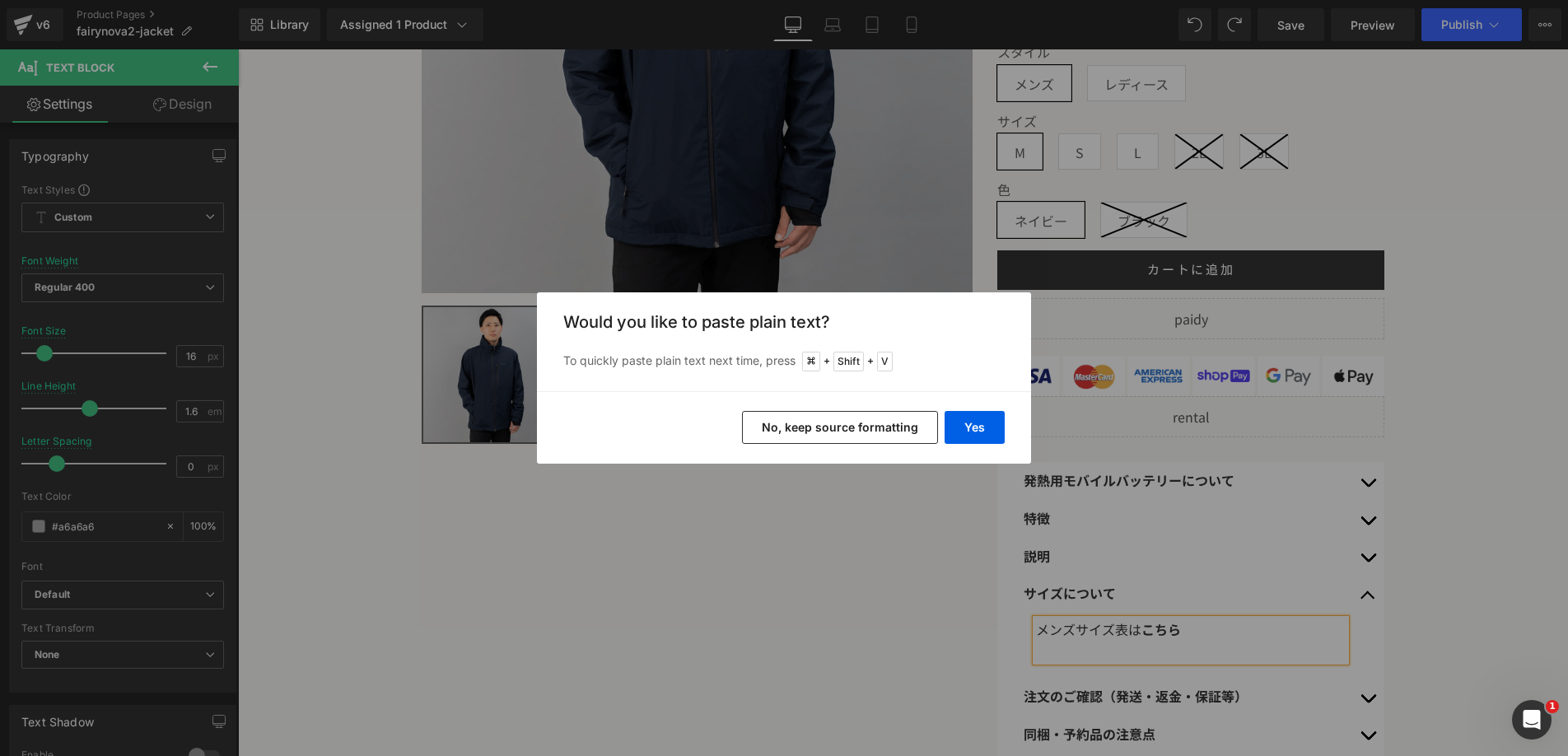
click at [756, 422] on button "No, keep source formatting" at bounding box center [839, 428] width 196 height 33
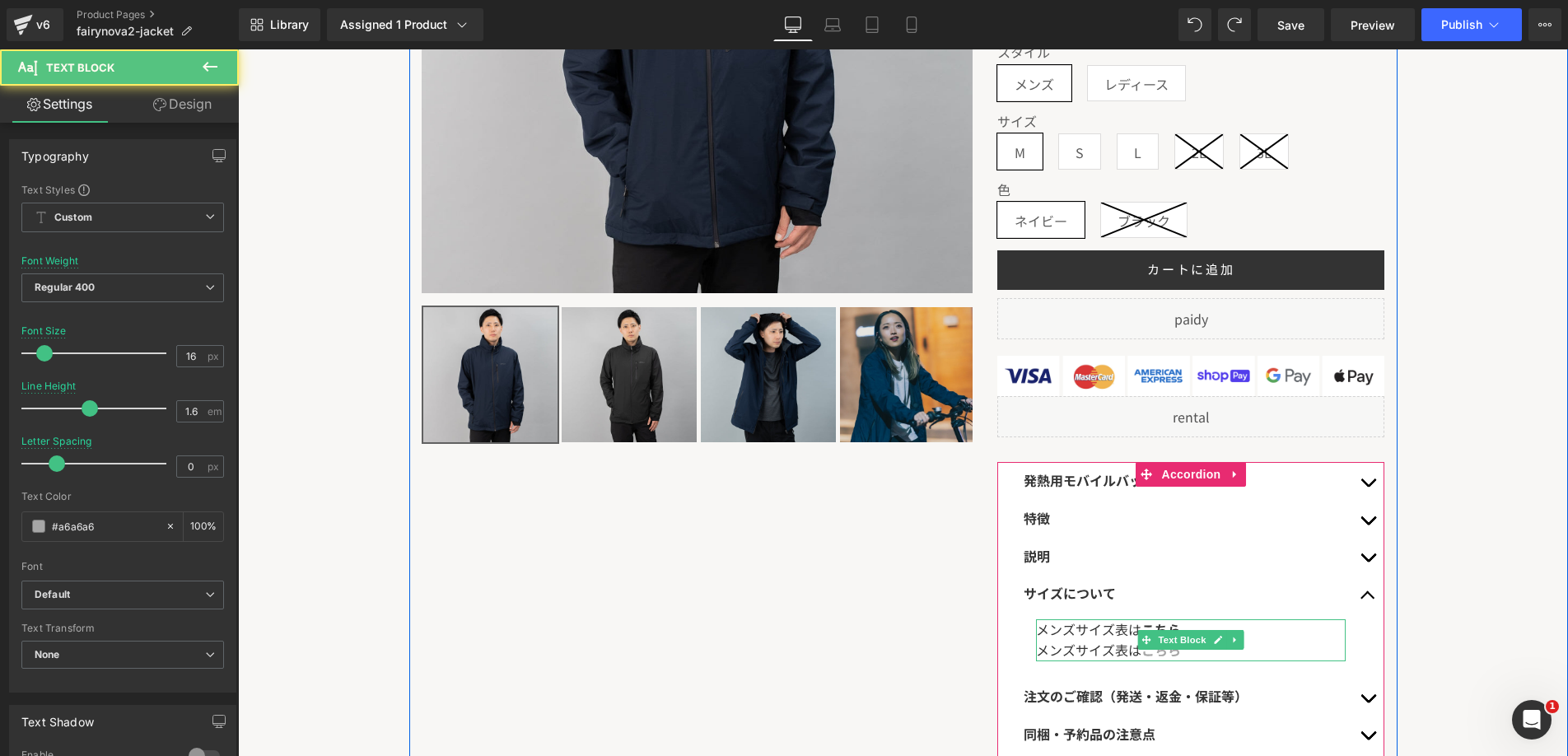
click at [1072, 650] on span "メンズサイズ表は" at bounding box center [1088, 650] width 105 height 20
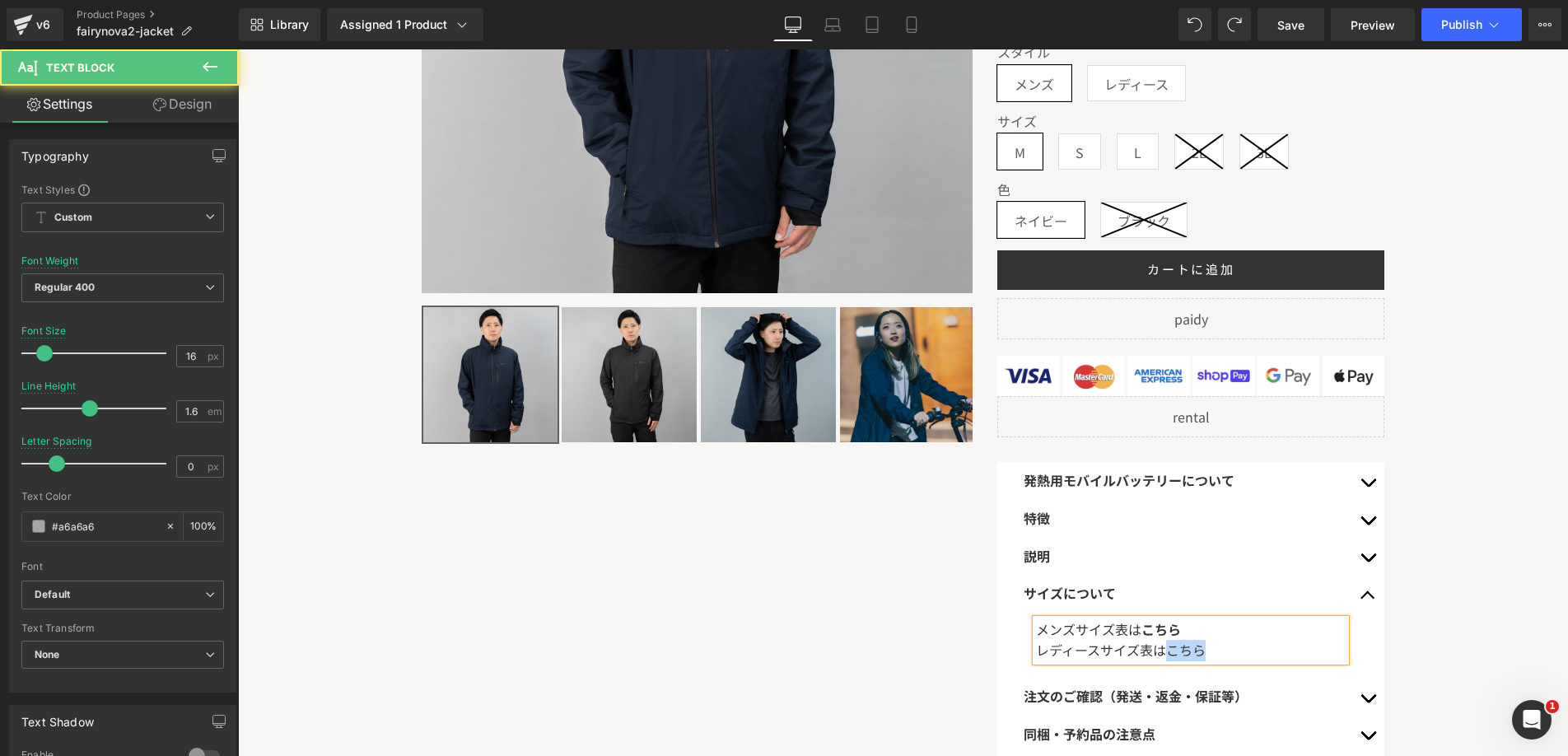
drag, startPoint x: 1167, startPoint y: 646, endPoint x: 1234, endPoint y: 646, distance: 67.0
click at [1234, 646] on div "レディースサイズ表はこちら" at bounding box center [1190, 651] width 309 height 22
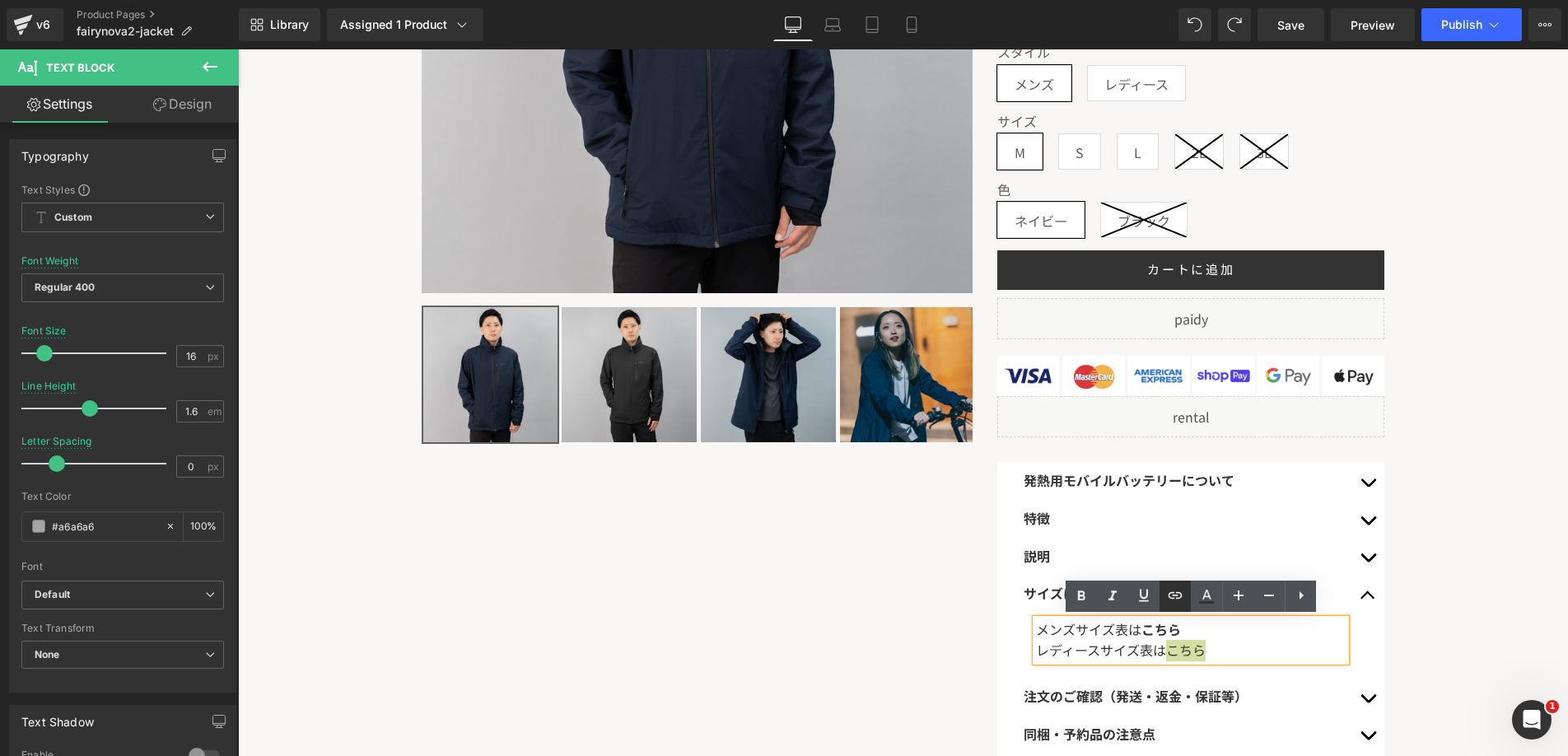
click at [1185, 603] on icon at bounding box center [1175, 596] width 20 height 20
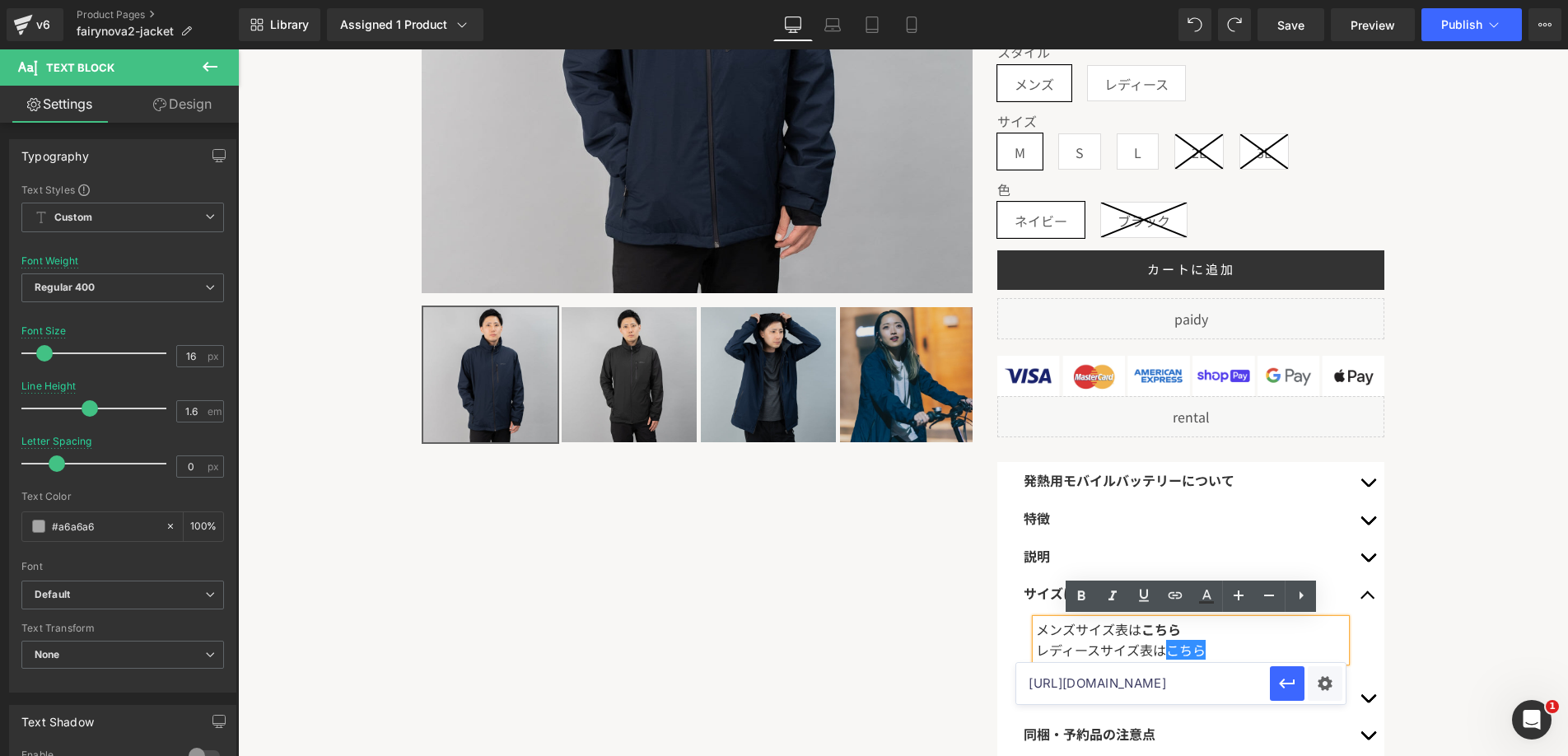
click at [1179, 673] on input "https://www.rasical.com/pages/fairynova2-mens-size" at bounding box center [1143, 684] width 253 height 41
paste input "https://www.rasical.com/pages/fairynova2-size-women"
type input "https://www.rasical.com/pages/fairynova2-size-women"
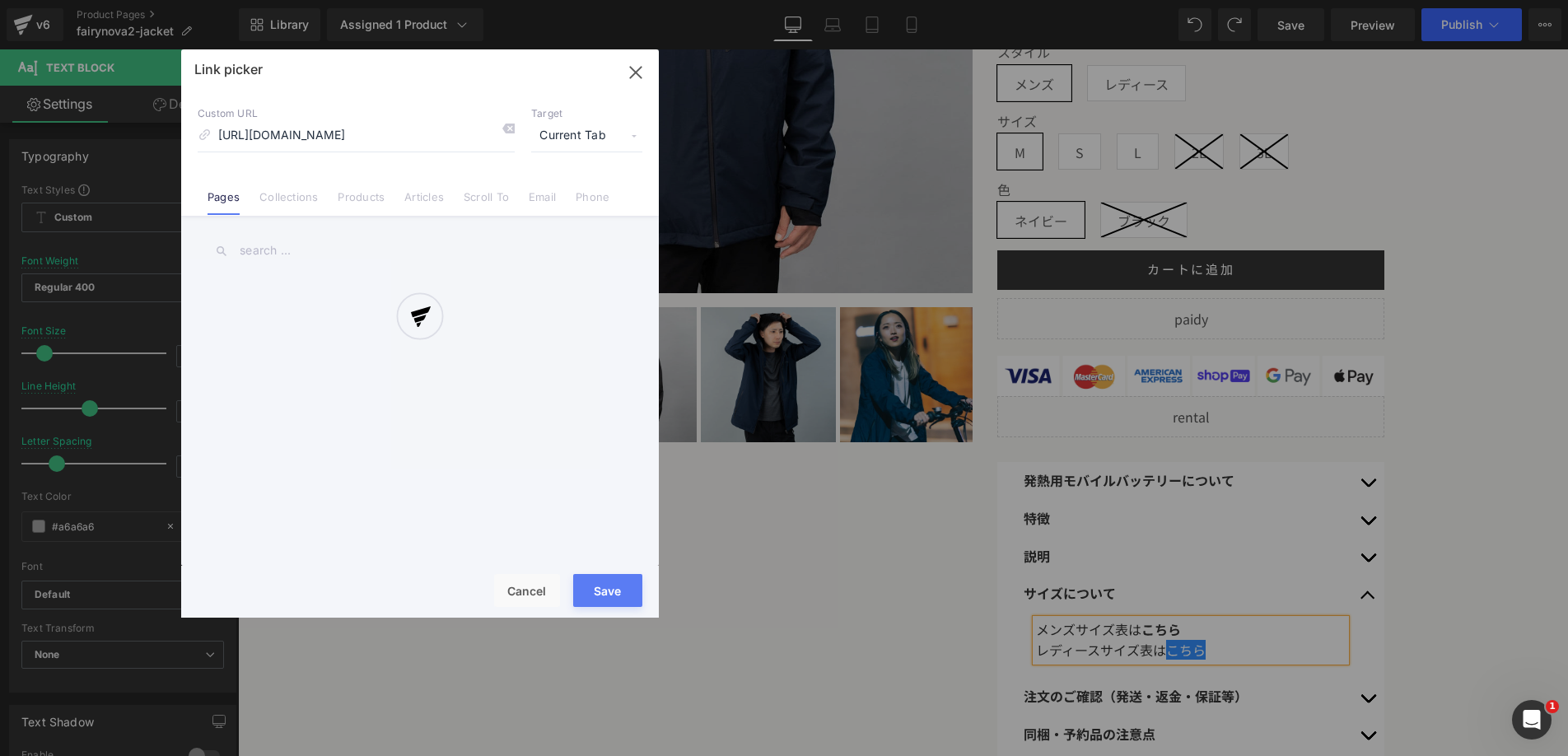
click at [1324, 0] on div "Text Color Highlight Color #333333 Edit or remove link: Edit - Unlink - Cancel …" at bounding box center [784, 0] width 1568 height 0
click at [600, 141] on span "Current Tab" at bounding box center [587, 136] width 111 height 31
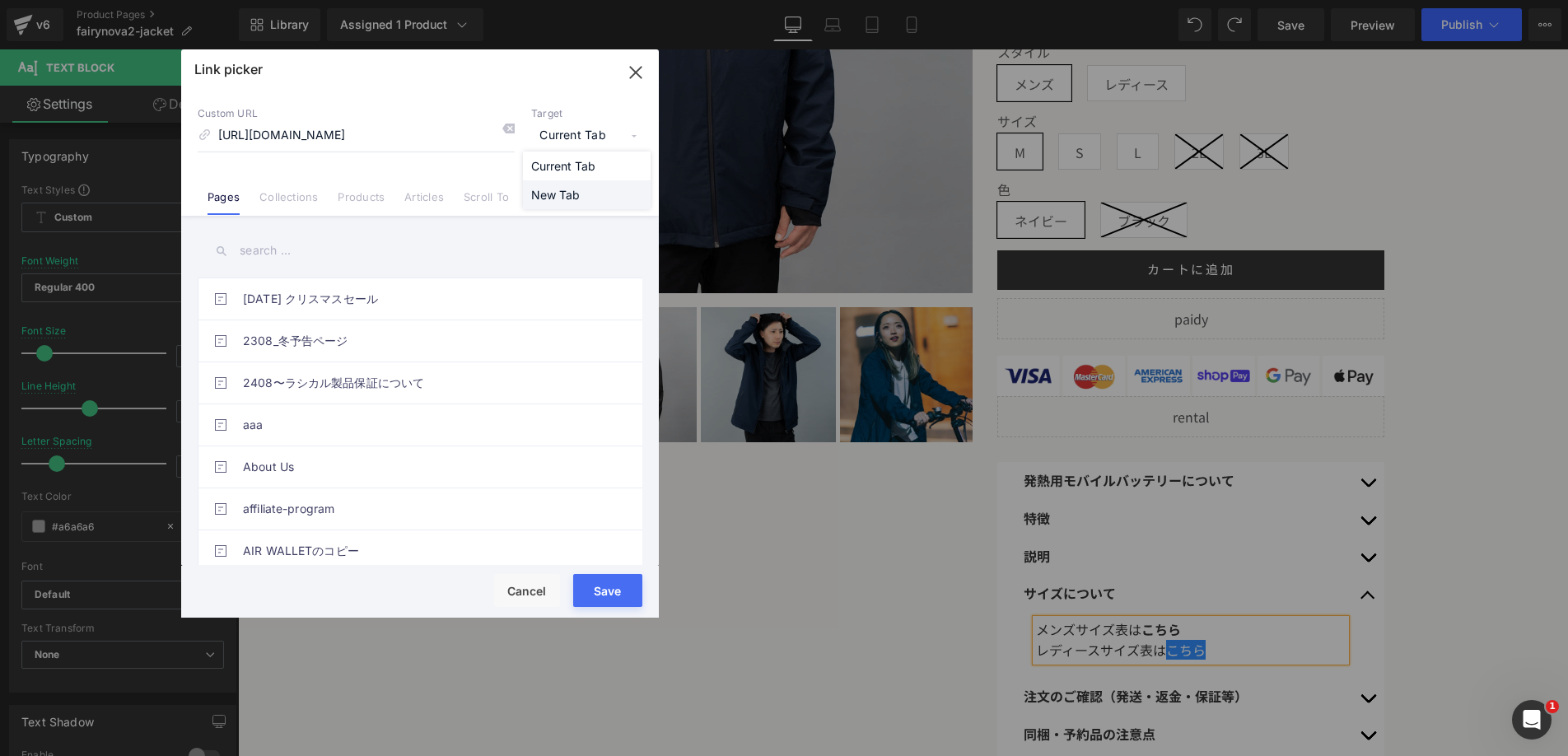
click at [585, 190] on li "New Tab" at bounding box center [587, 194] width 128 height 28
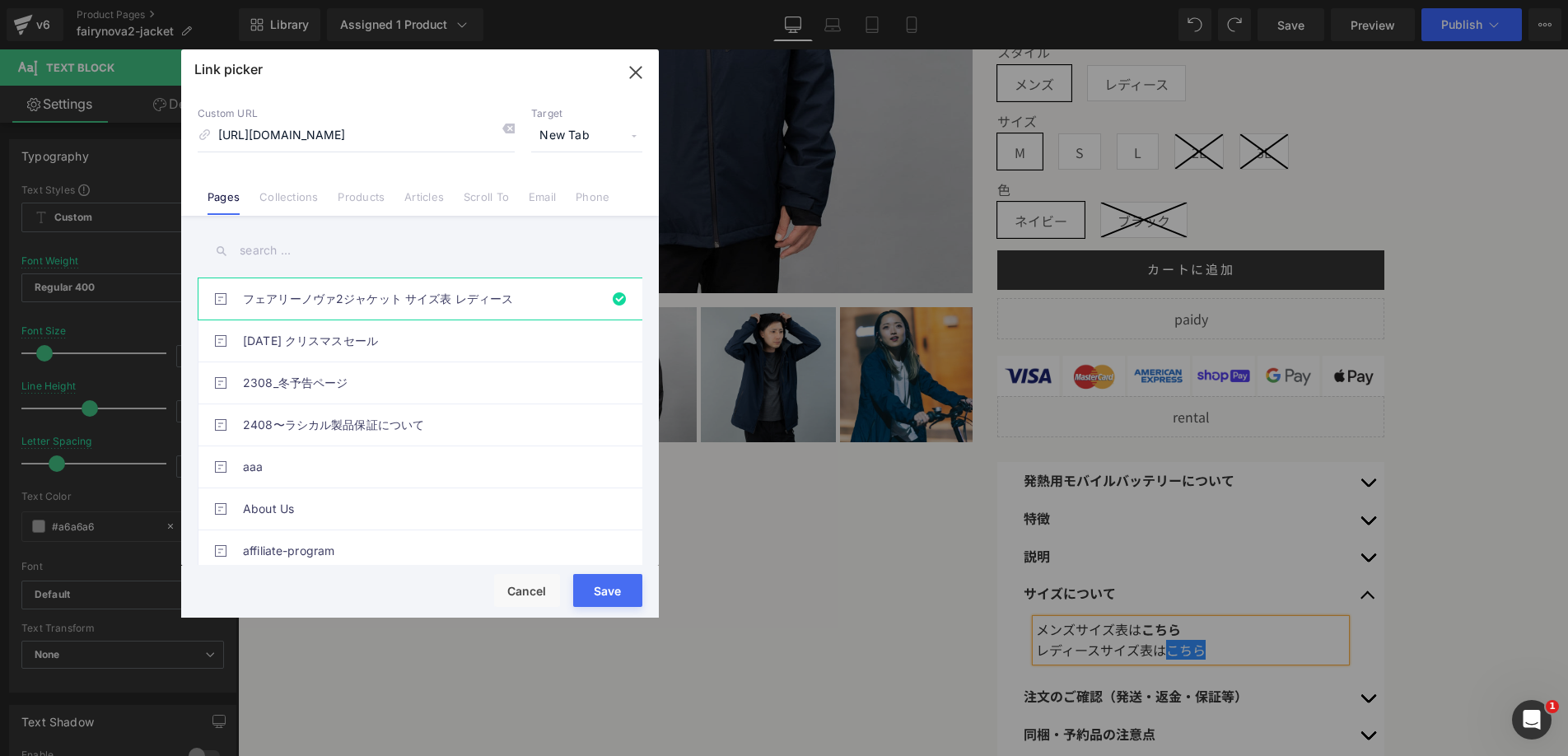
click at [582, 596] on button "Save" at bounding box center [607, 590] width 69 height 33
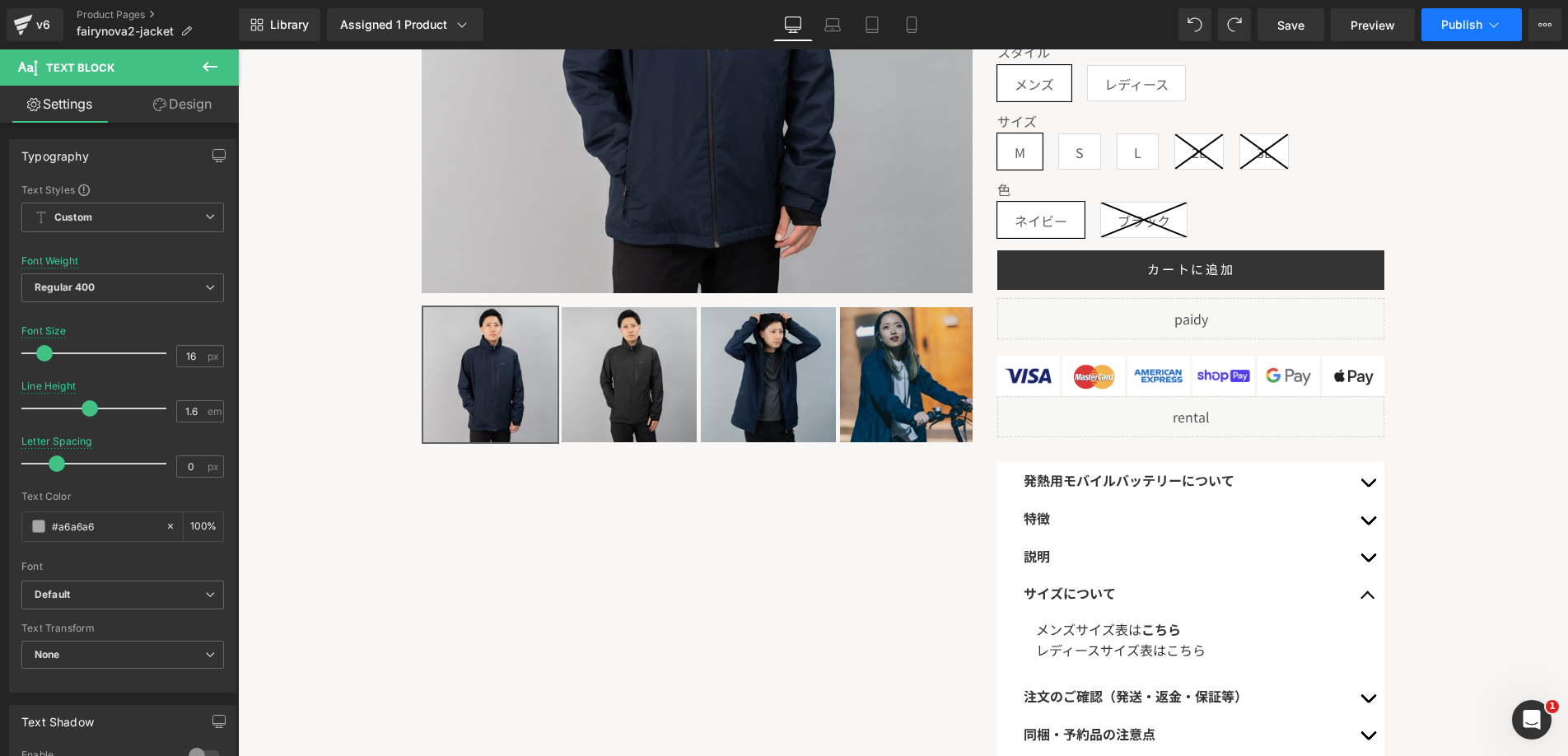
click at [1454, 18] on span "Publish" at bounding box center [1462, 24] width 41 height 13
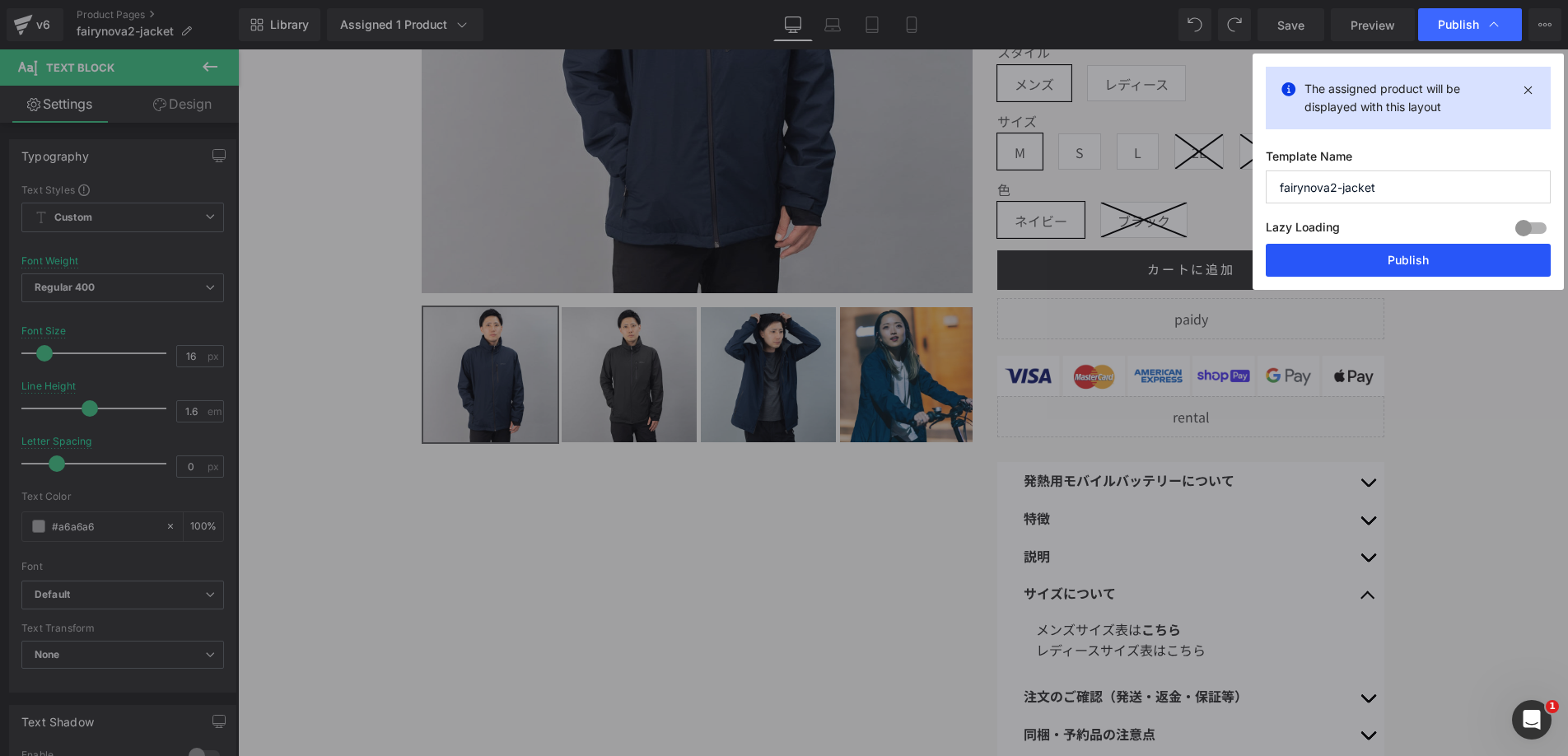
click at [1329, 253] on button "Publish" at bounding box center [1408, 260] width 285 height 33
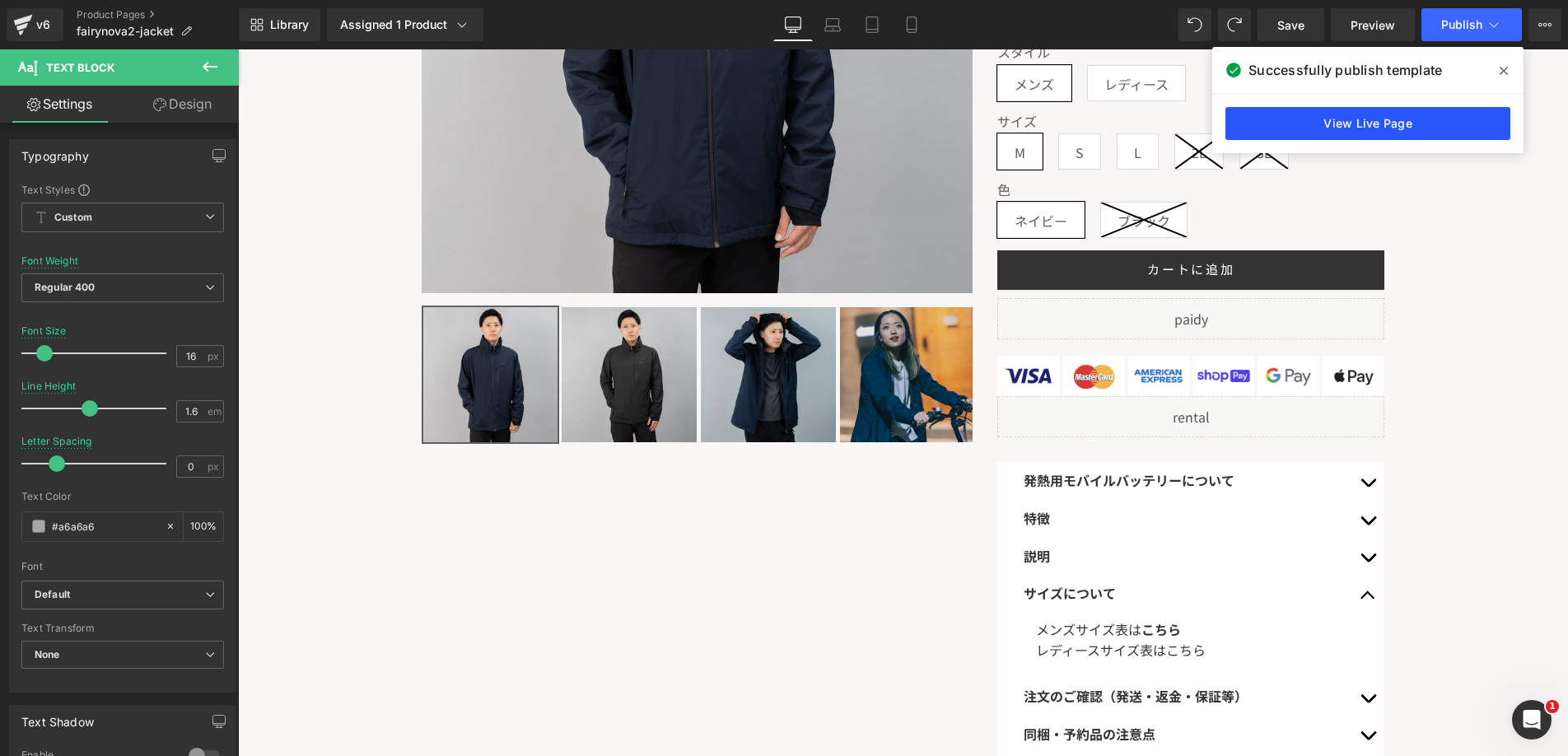
click at [1326, 132] on link "View Live Page" at bounding box center [1367, 123] width 285 height 33
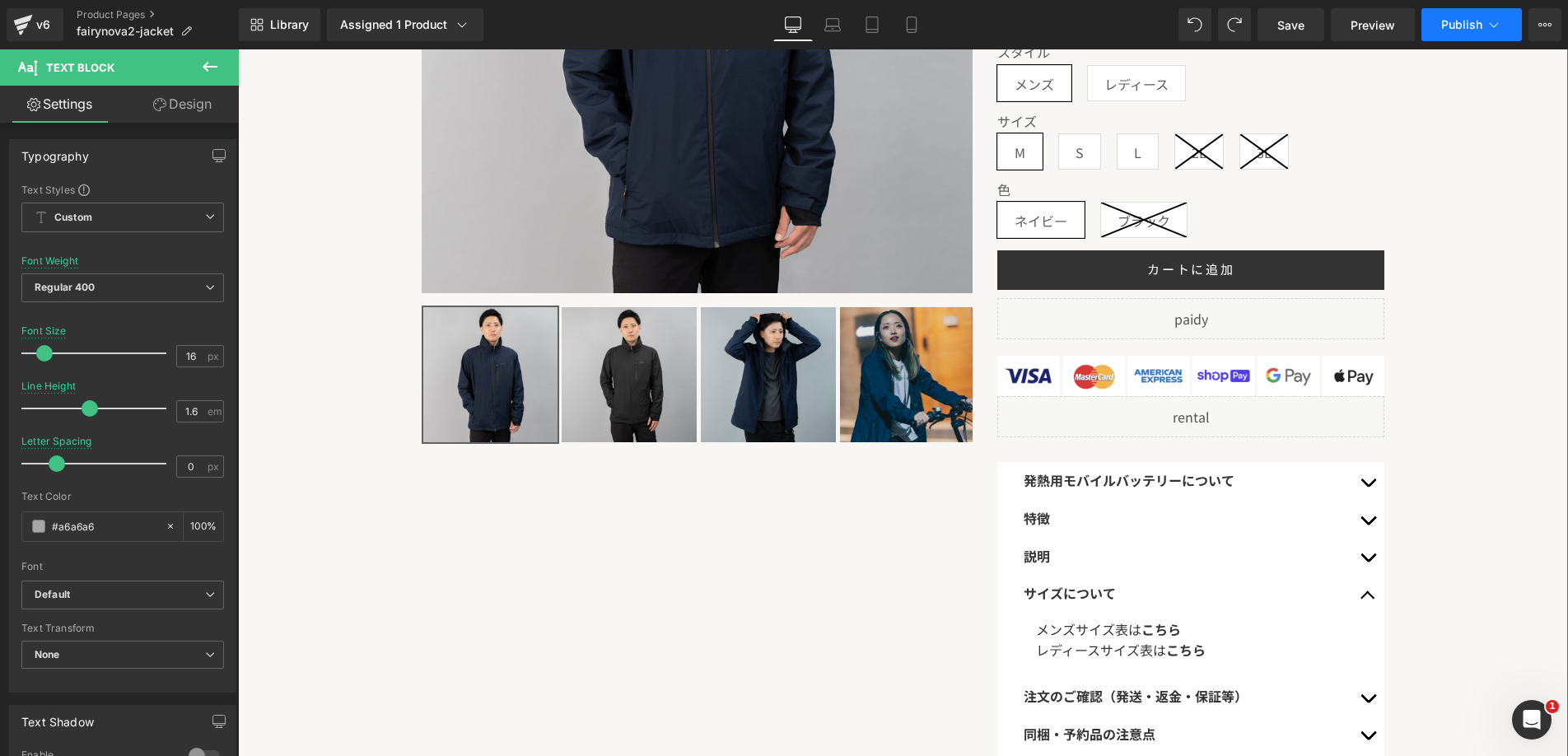
click at [1474, 35] on button "Publish" at bounding box center [1472, 25] width 101 height 33
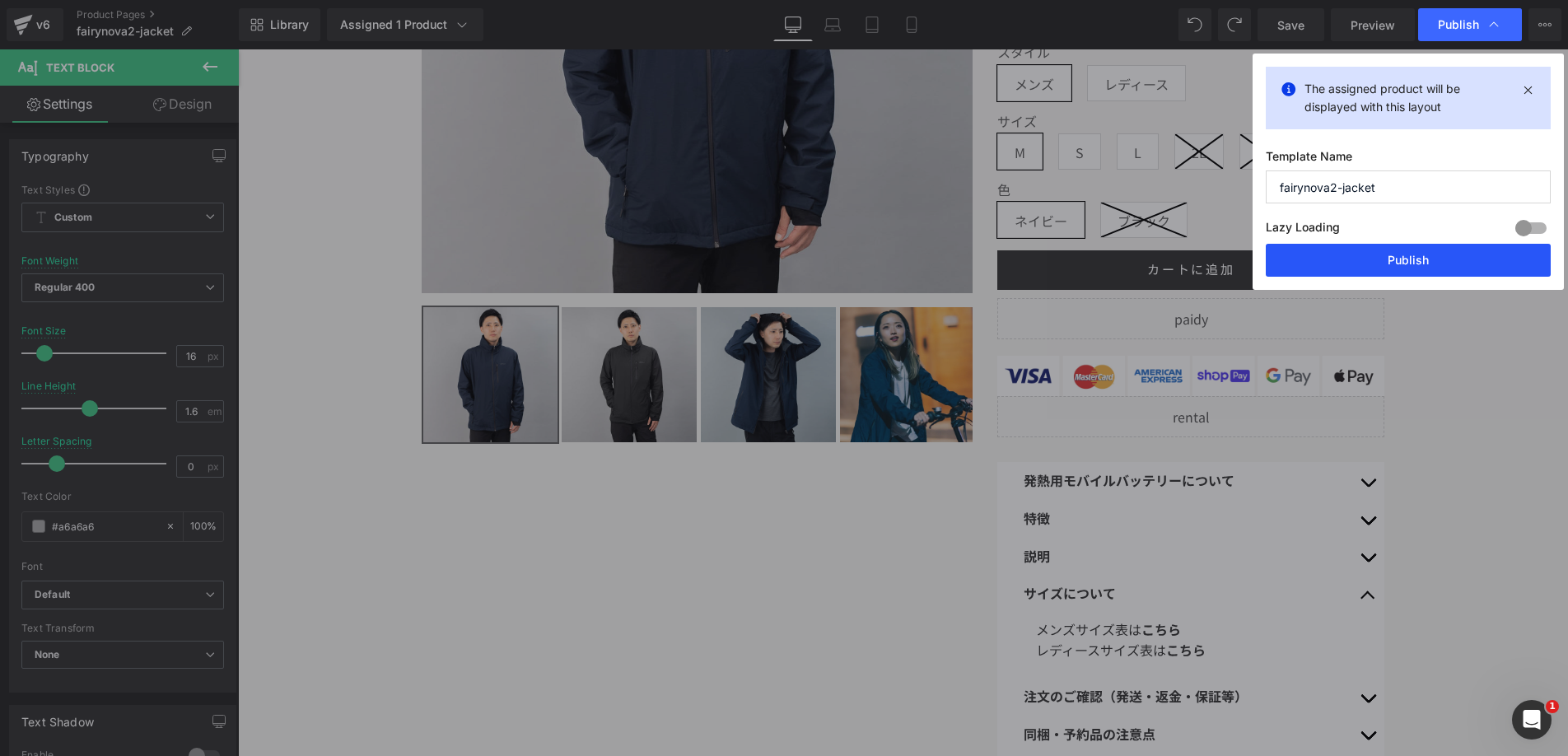
click at [1375, 272] on button "Publish" at bounding box center [1408, 260] width 285 height 33
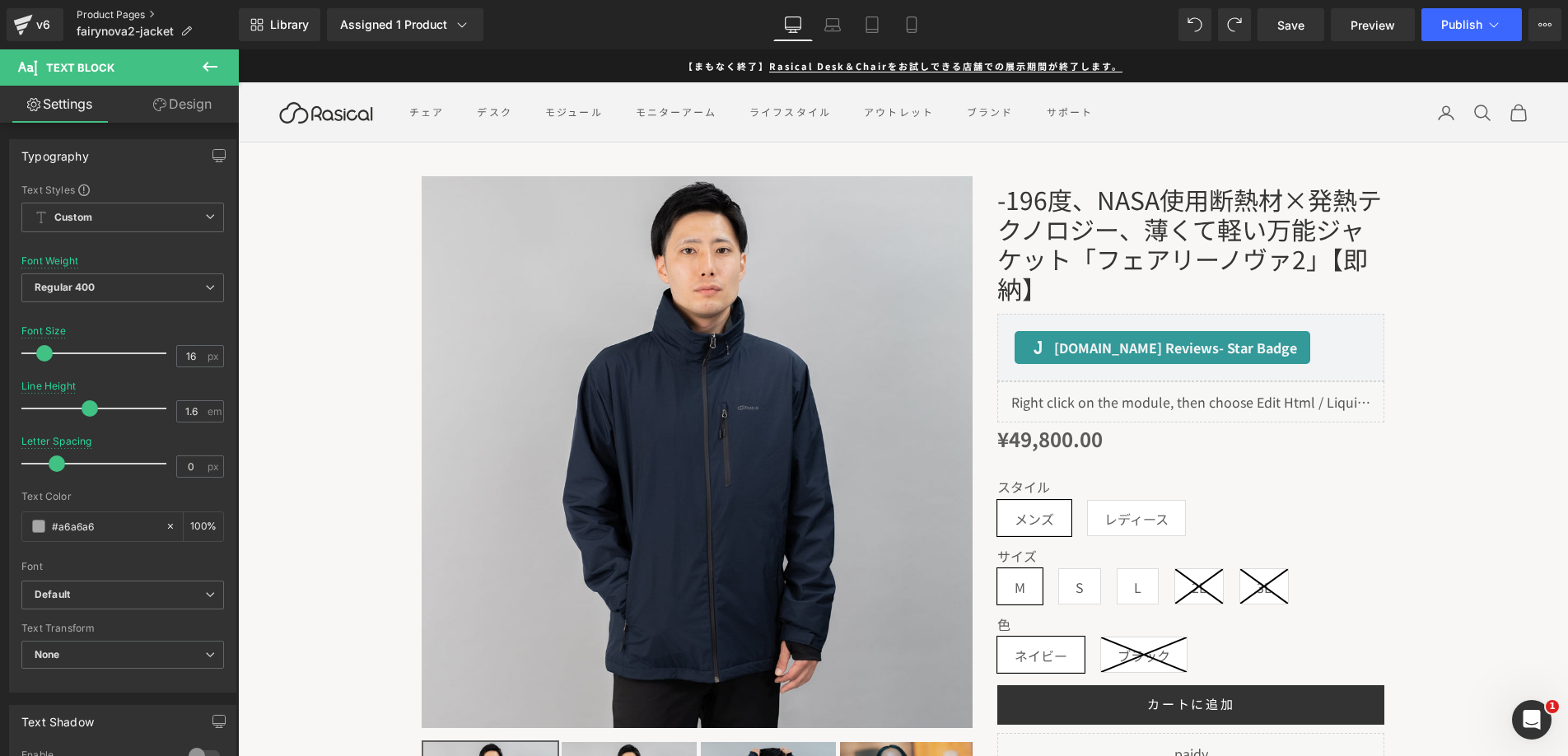
click at [121, 14] on link "Product Pages" at bounding box center [158, 15] width 162 height 13
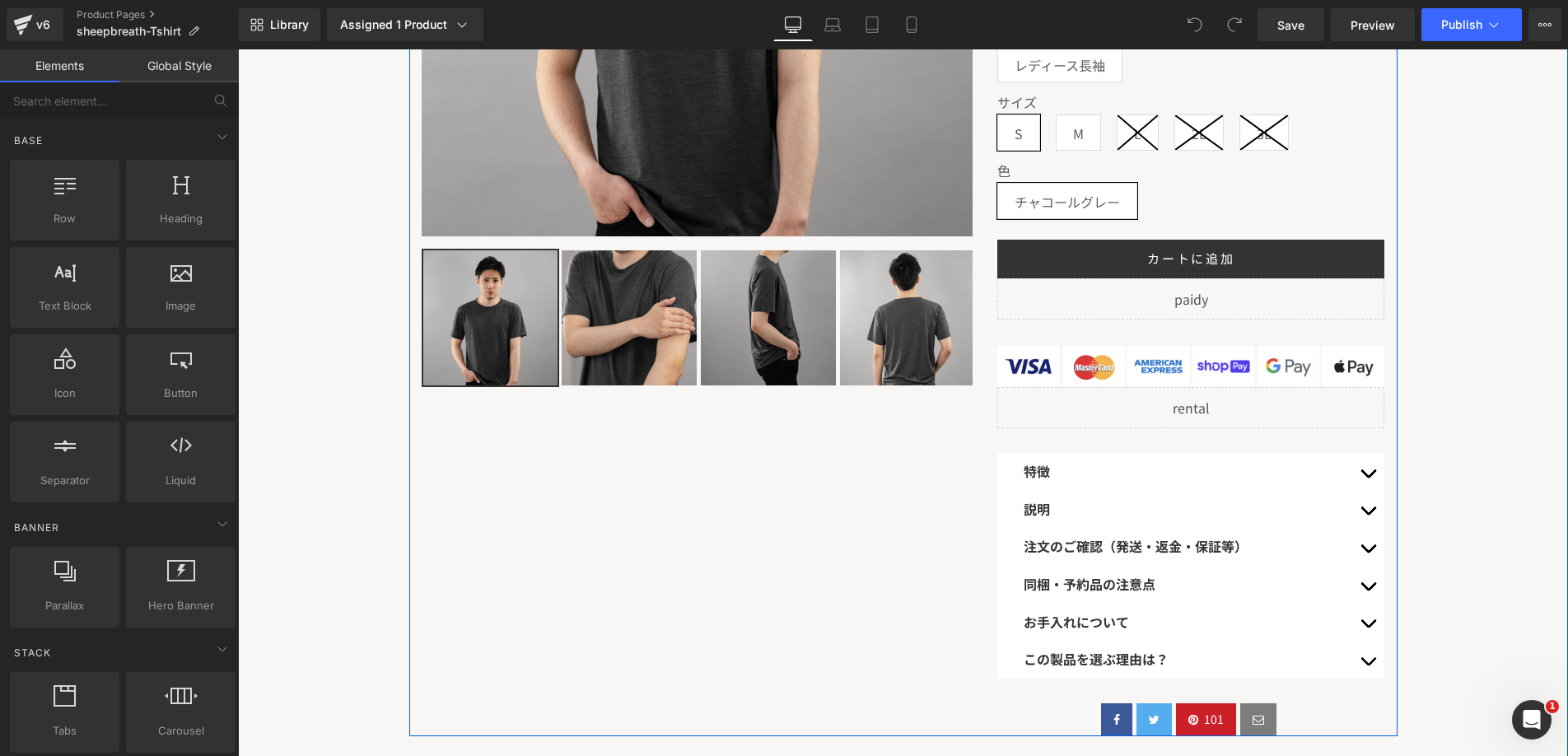
scroll to position [503, 0]
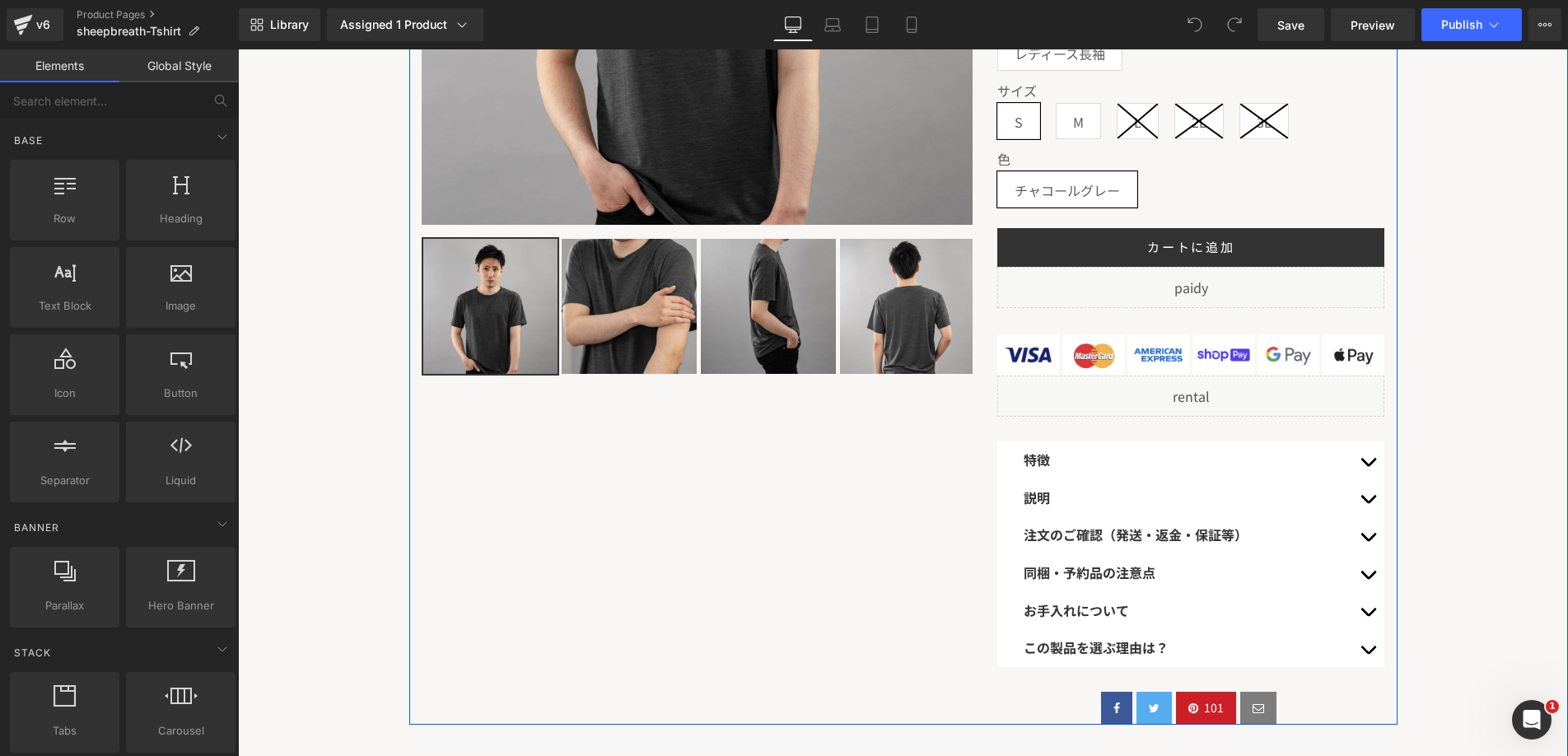
click at [1129, 453] on div "特徴 Text Block" at bounding box center [1187, 460] width 327 height 22
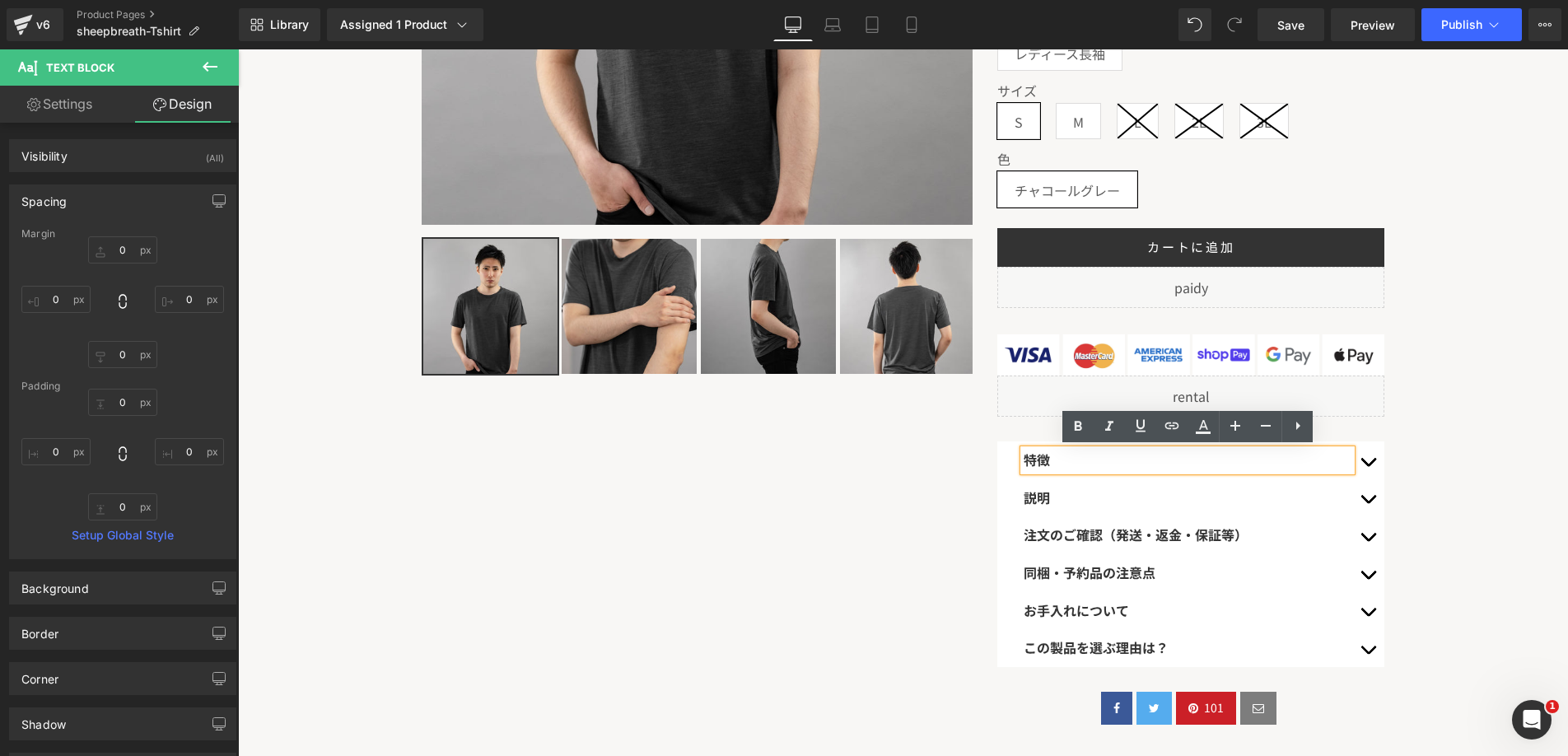
click at [968, 458] on div "Sale Off (P) Image ‹" at bounding box center [903, 186] width 988 height 1077
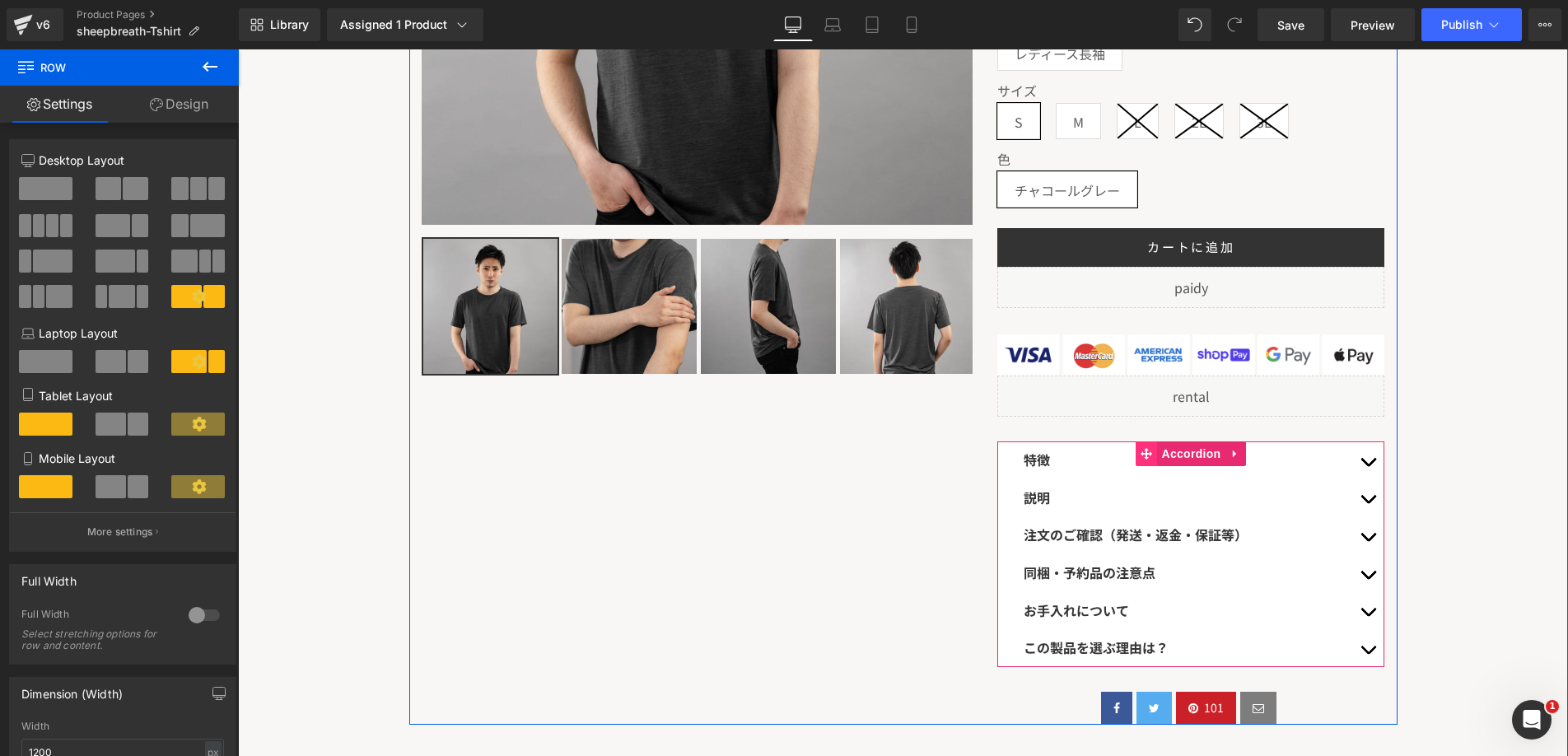
click at [1145, 443] on span at bounding box center [1147, 453] width 22 height 25
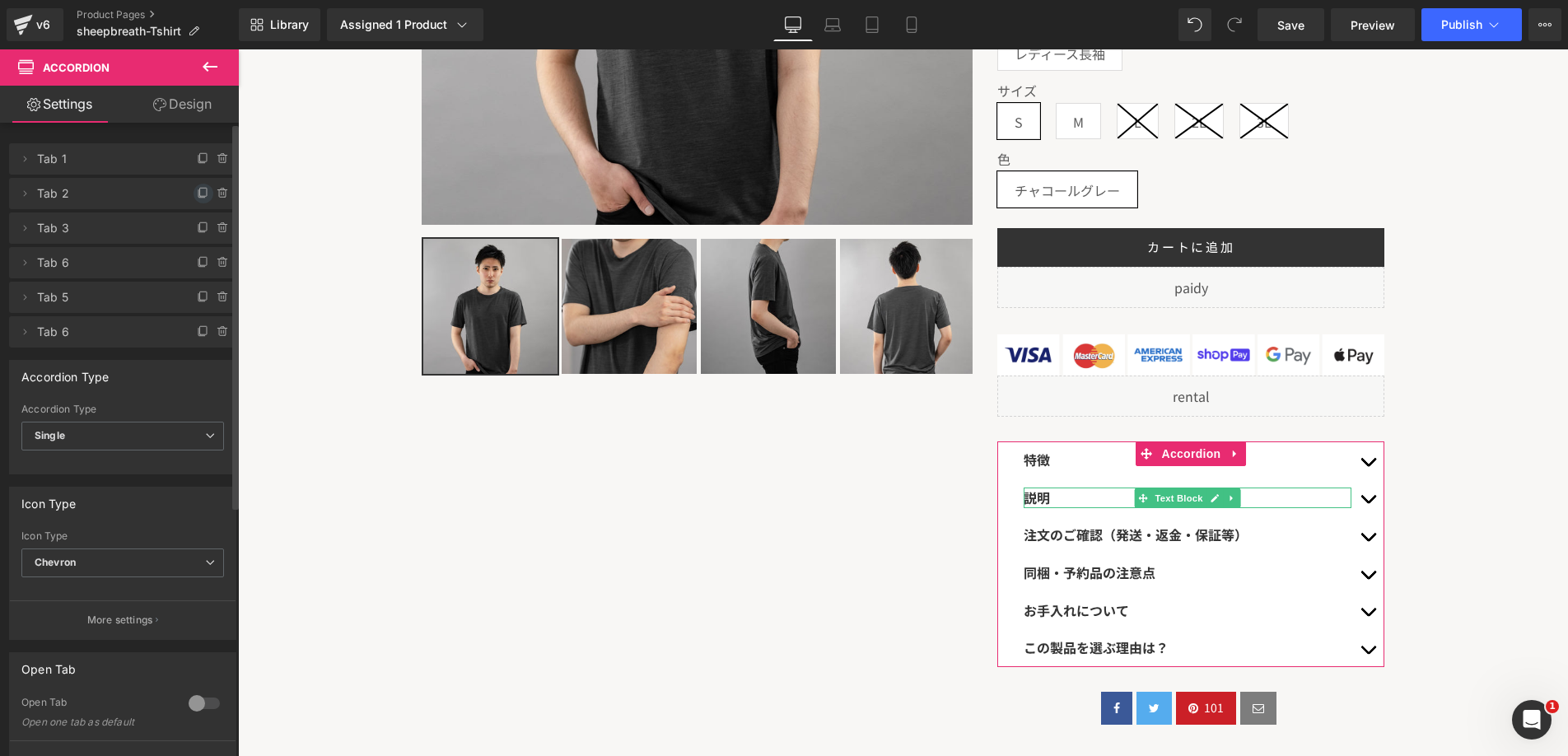
click at [198, 197] on icon at bounding box center [202, 194] width 7 height 8
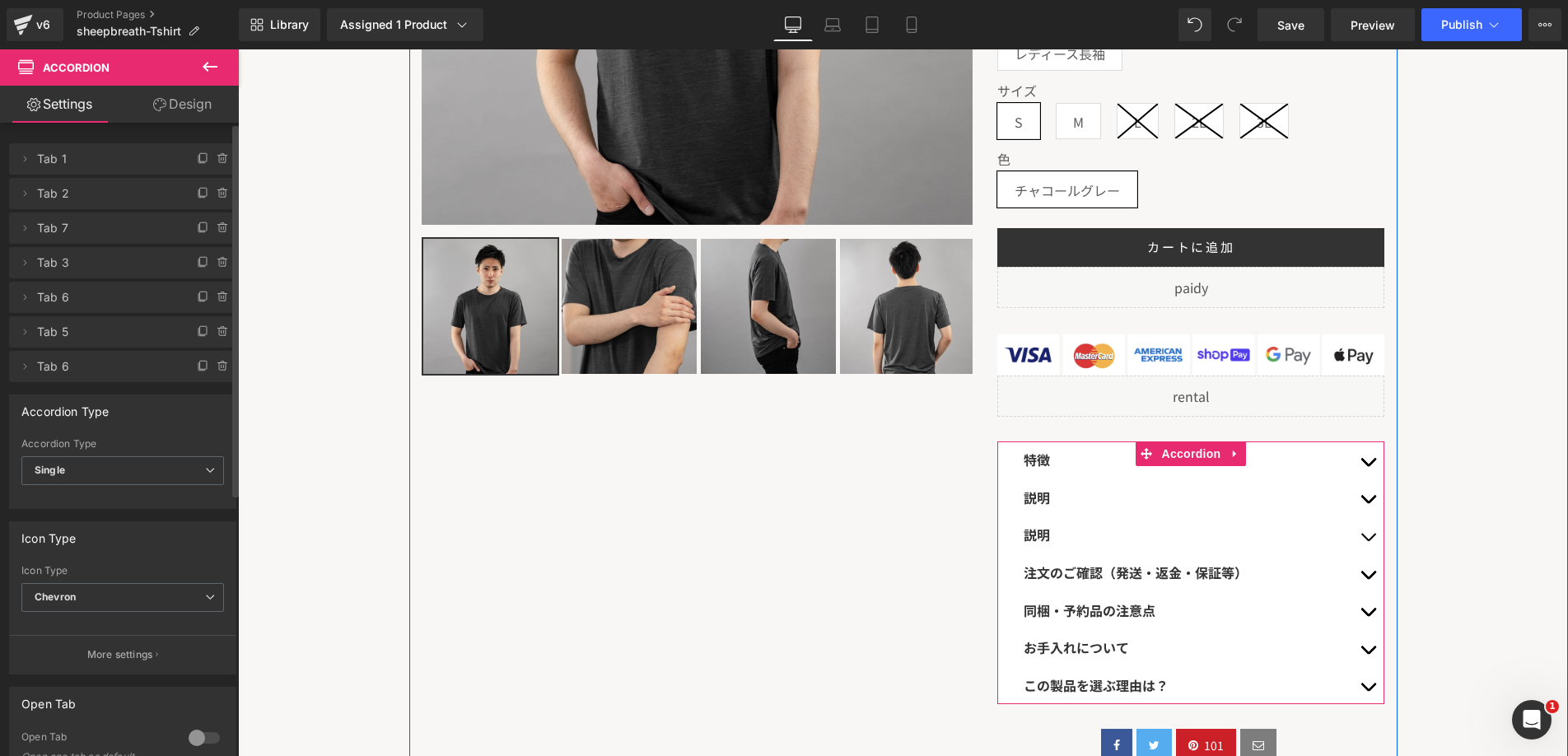
click at [1040, 536] on span "説明" at bounding box center [1036, 534] width 27 height 20
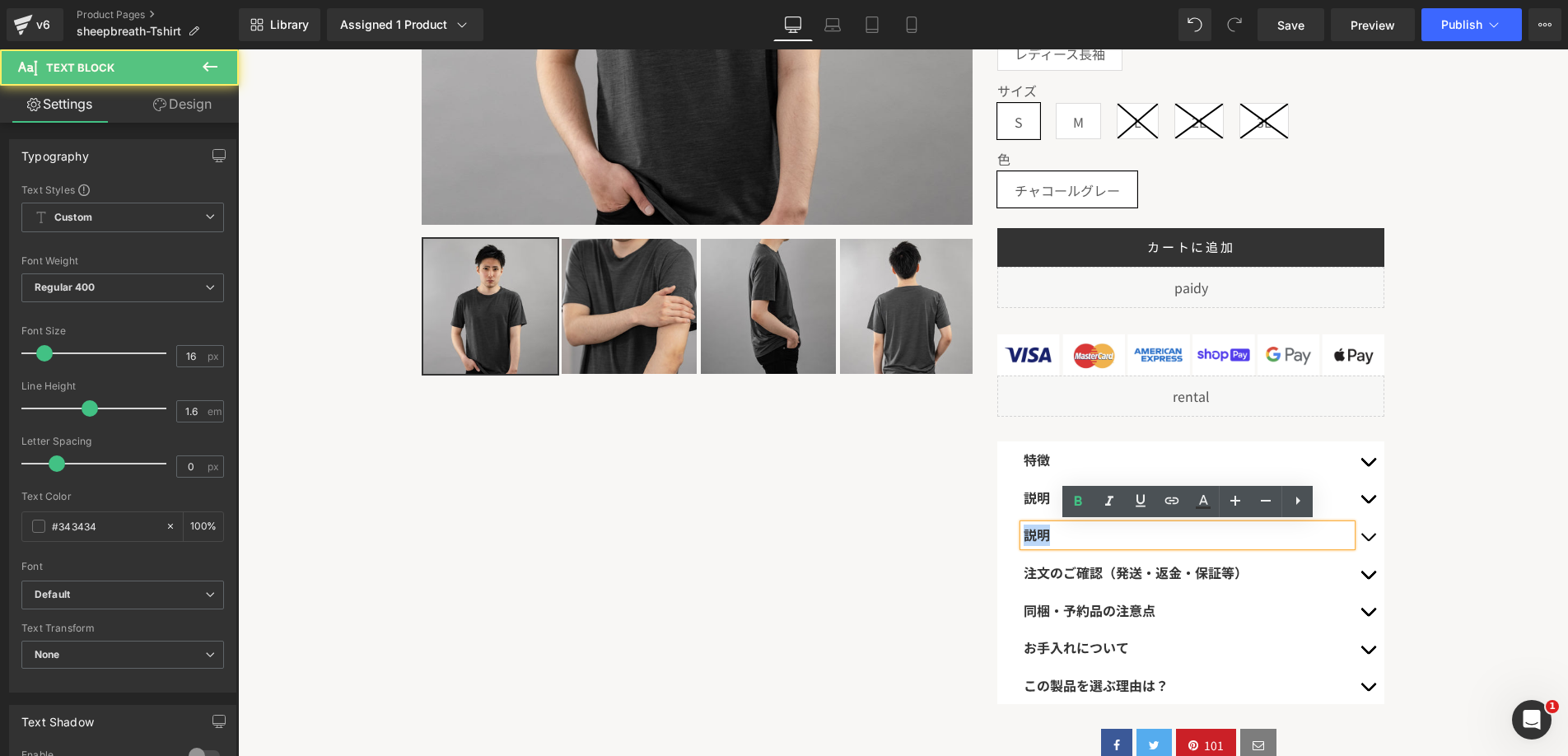
click at [1040, 536] on span "説明" at bounding box center [1036, 534] width 27 height 20
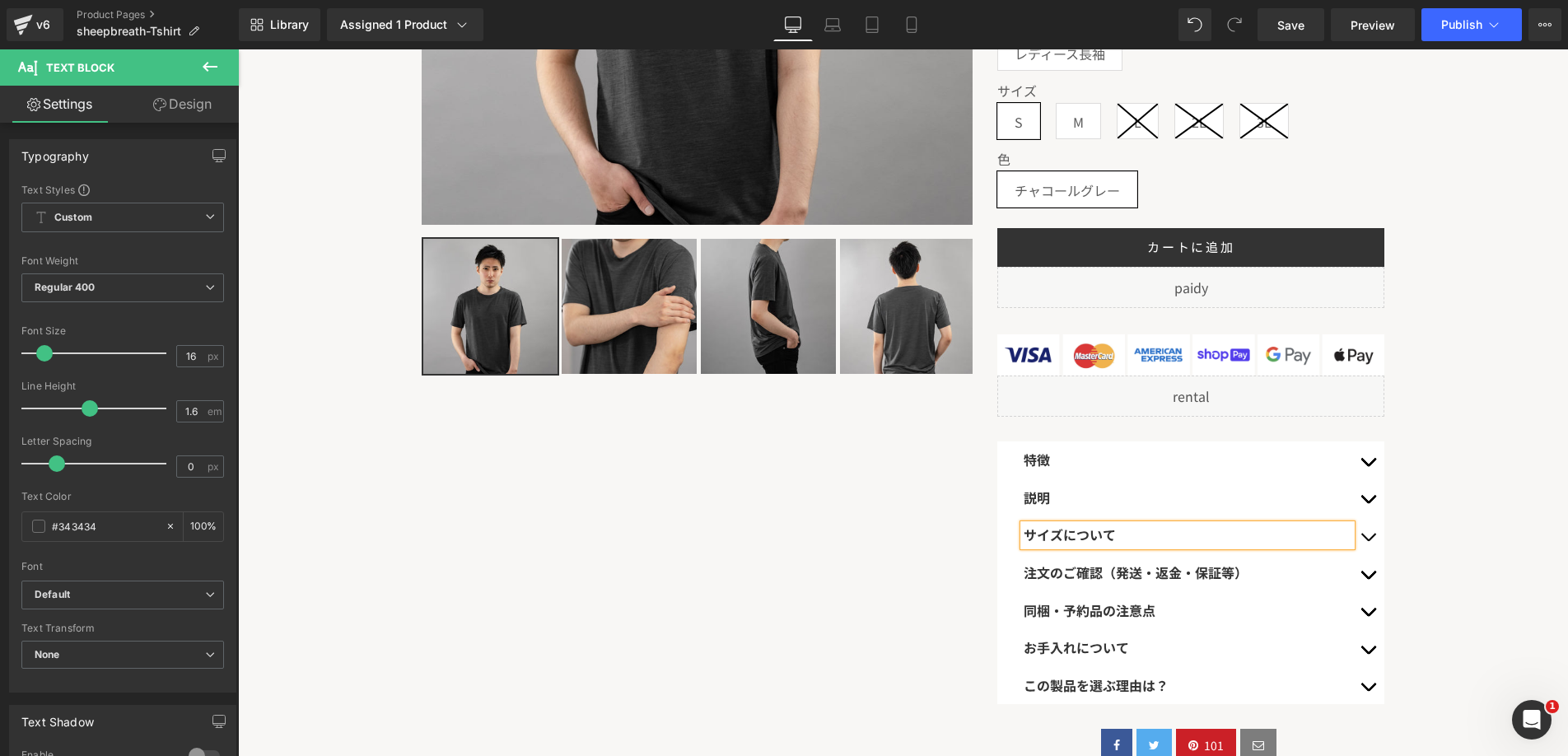
click at [1380, 527] on button "button" at bounding box center [1368, 535] width 33 height 38
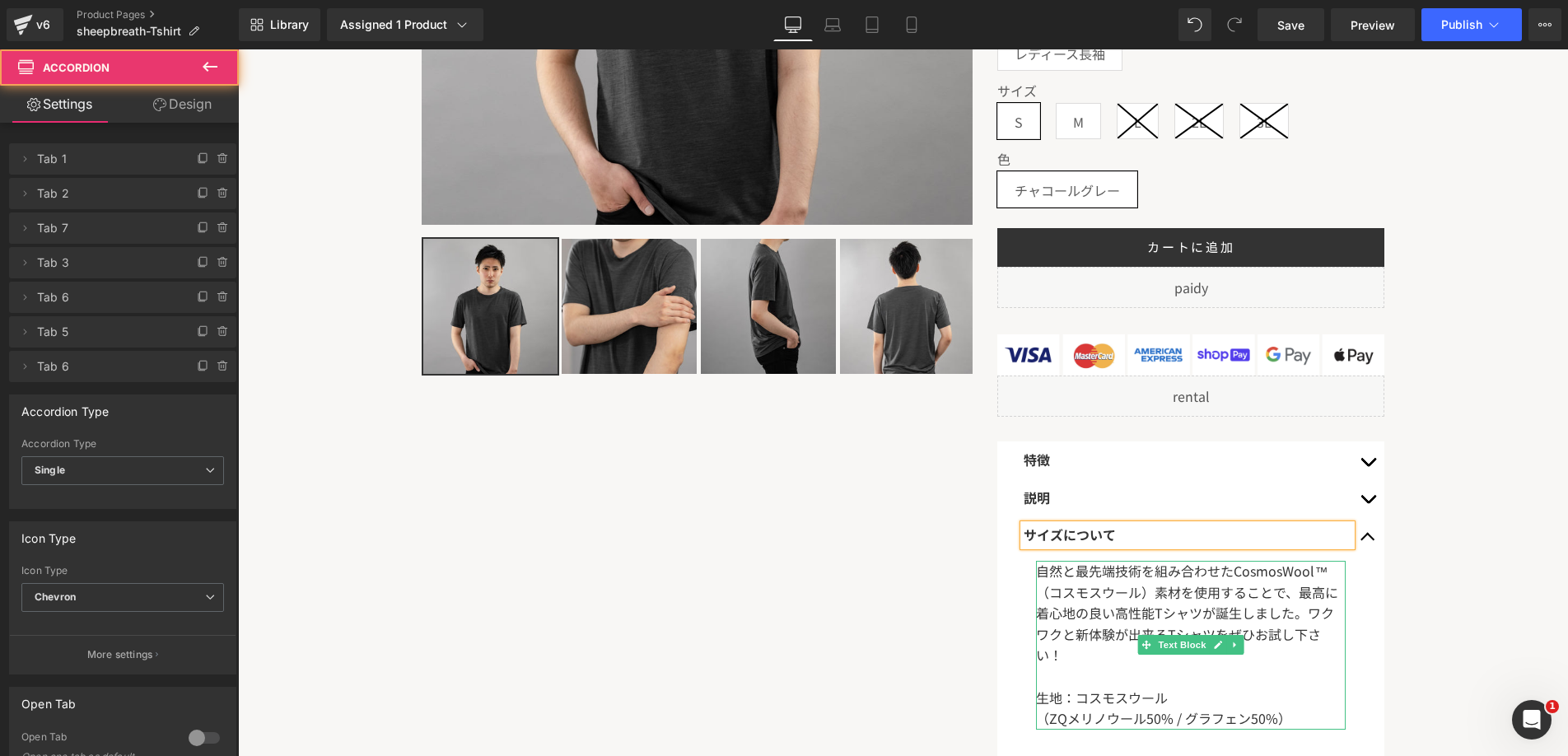
click at [1180, 584] on div "自然と最先端技術を組み合わせたCosmosWool™（コスモスウール）素材を使用することで、最高に着心地の良い高性能Tシャツが誕生しました。ワクワクと新体験が…" at bounding box center [1190, 634] width 309 height 147
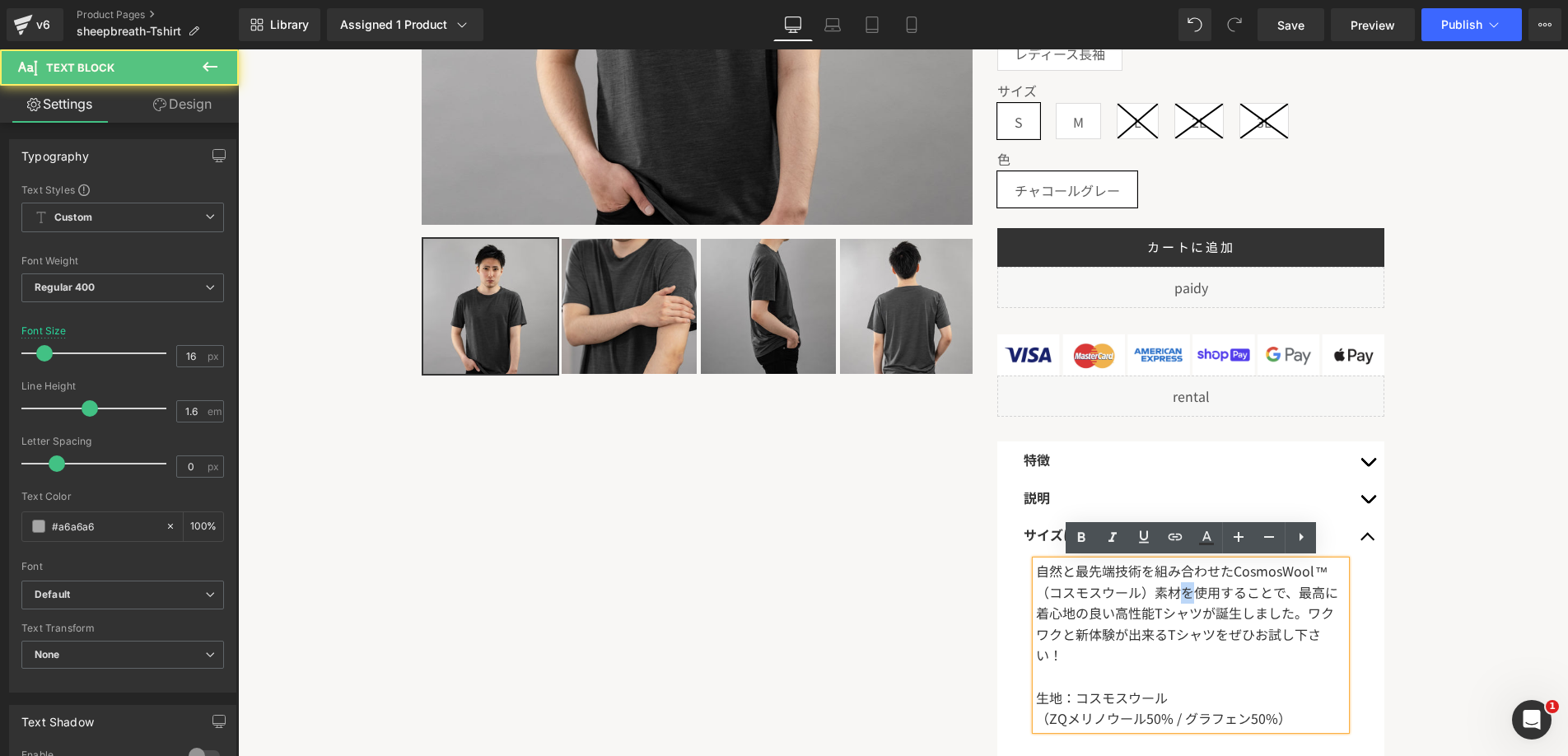
click at [1180, 584] on div "自然と最先端技術を組み合わせたCosmosWool™（コスモスウール）素材を使用することで、最高に着心地の良い高性能Tシャツが誕生しました。ワクワクと新体験が…" at bounding box center [1190, 634] width 309 height 147
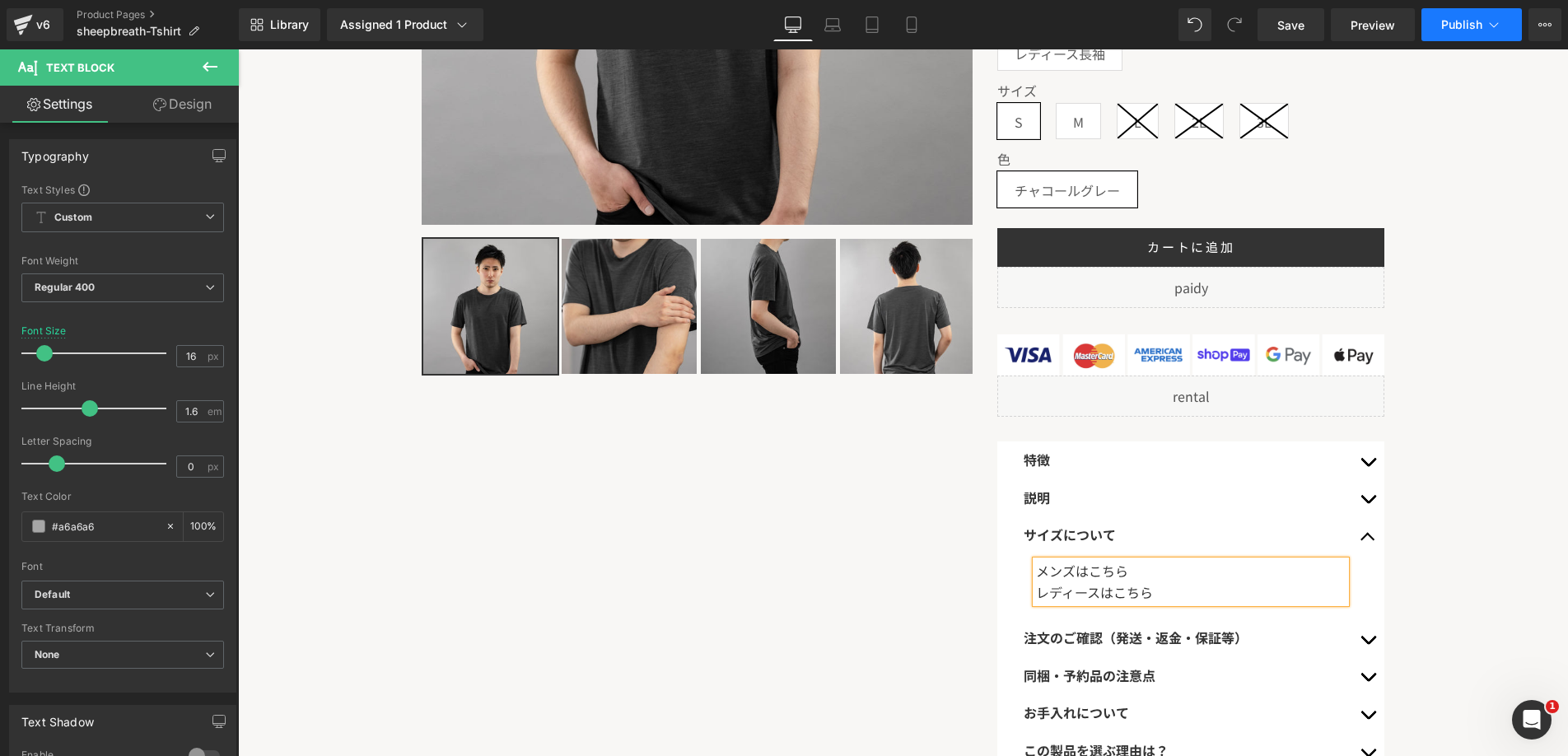
click at [1506, 22] on button "Publish" at bounding box center [1472, 25] width 101 height 33
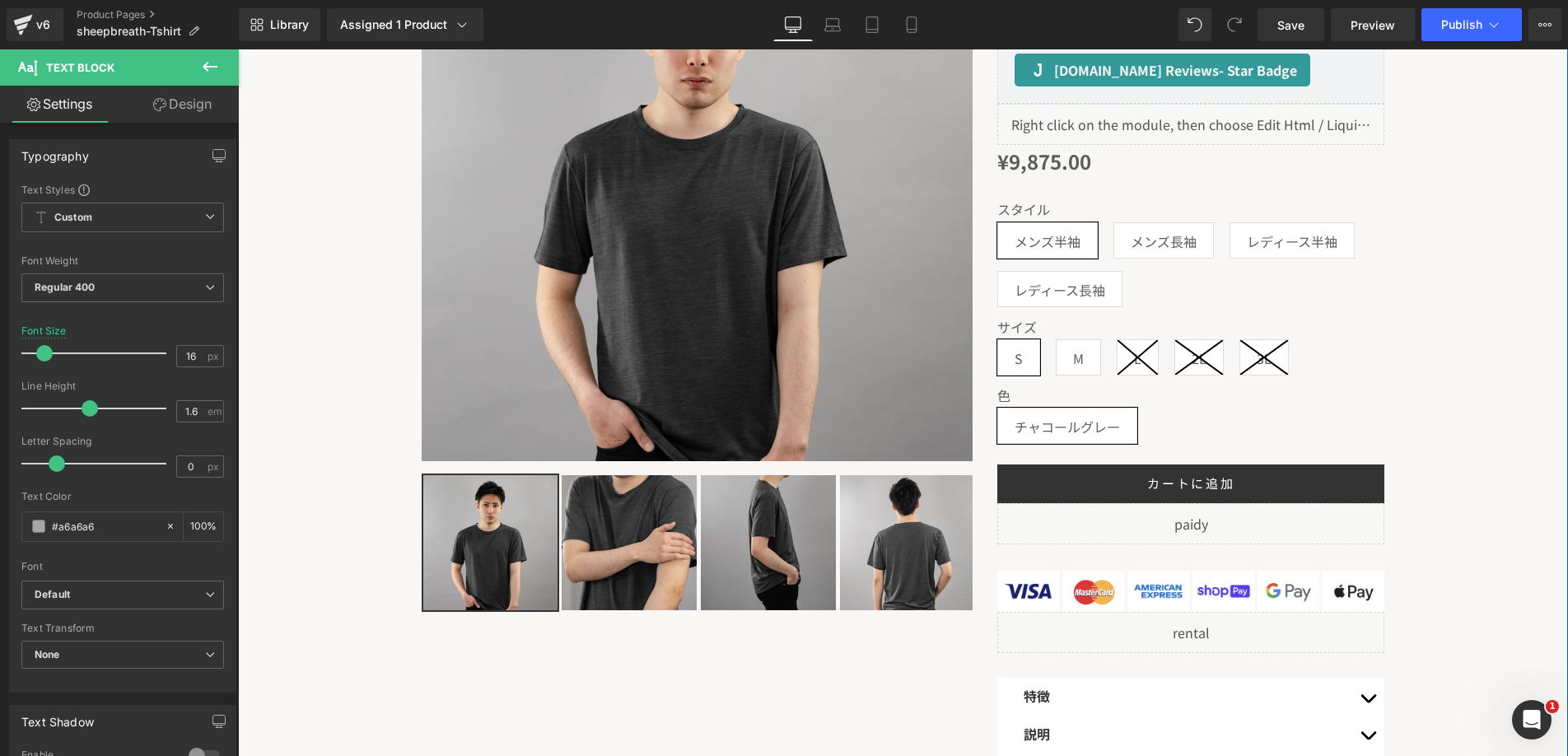
scroll to position [68, 0]
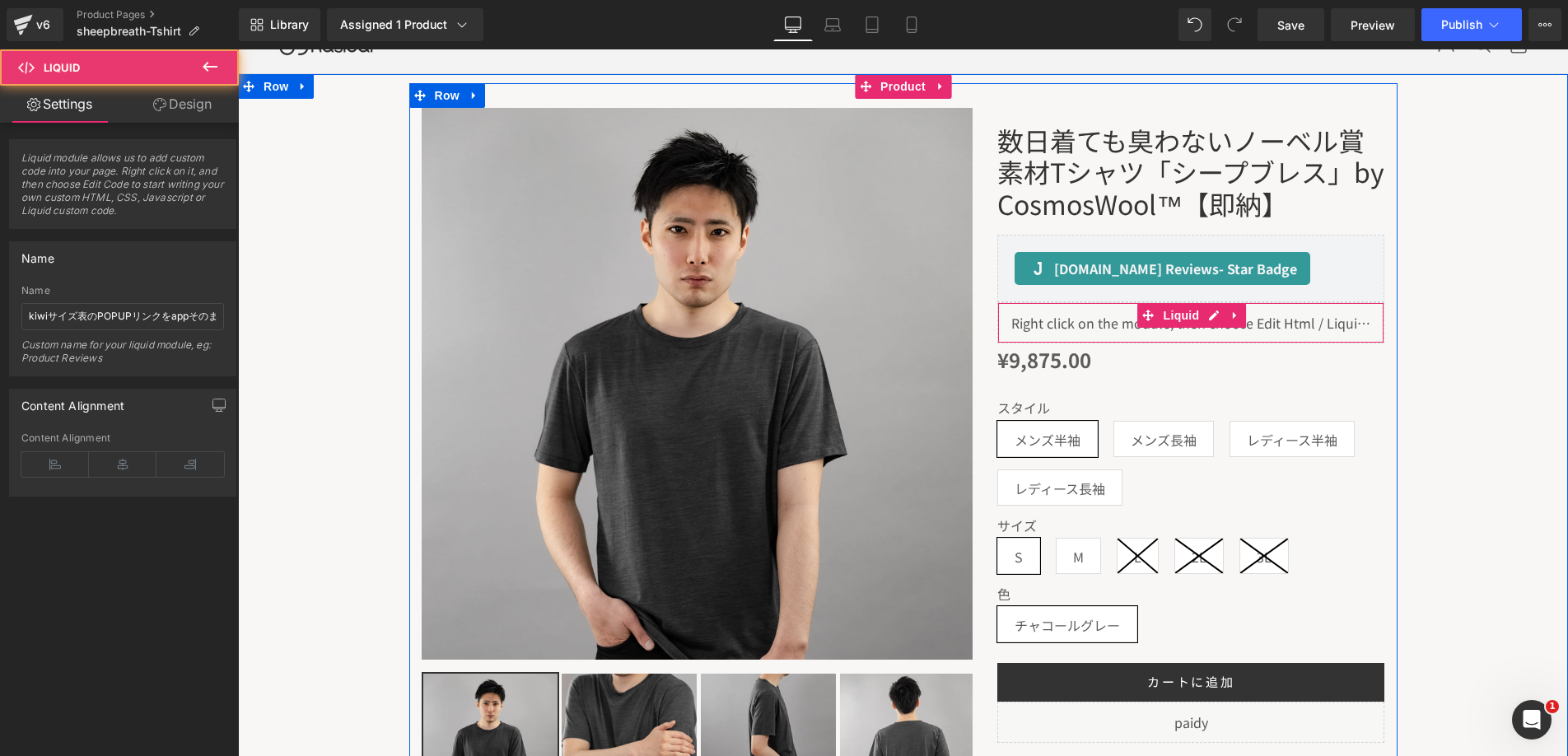
click at [1179, 334] on div "Liquid" at bounding box center [1191, 323] width 387 height 41
click at [1210, 319] on div "Liquid" at bounding box center [1191, 323] width 387 height 41
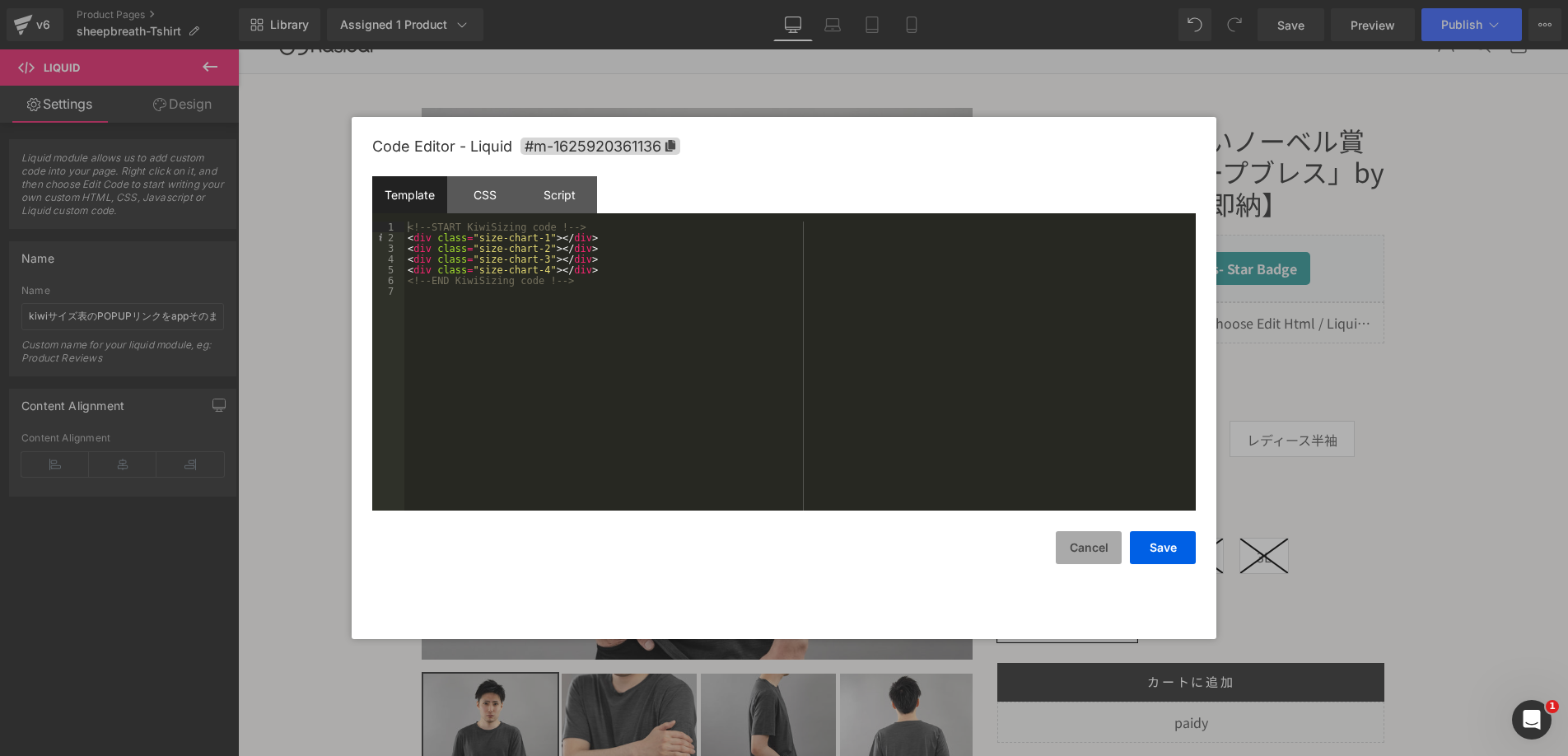
click at [1081, 547] on button "Cancel" at bounding box center [1088, 548] width 65 height 33
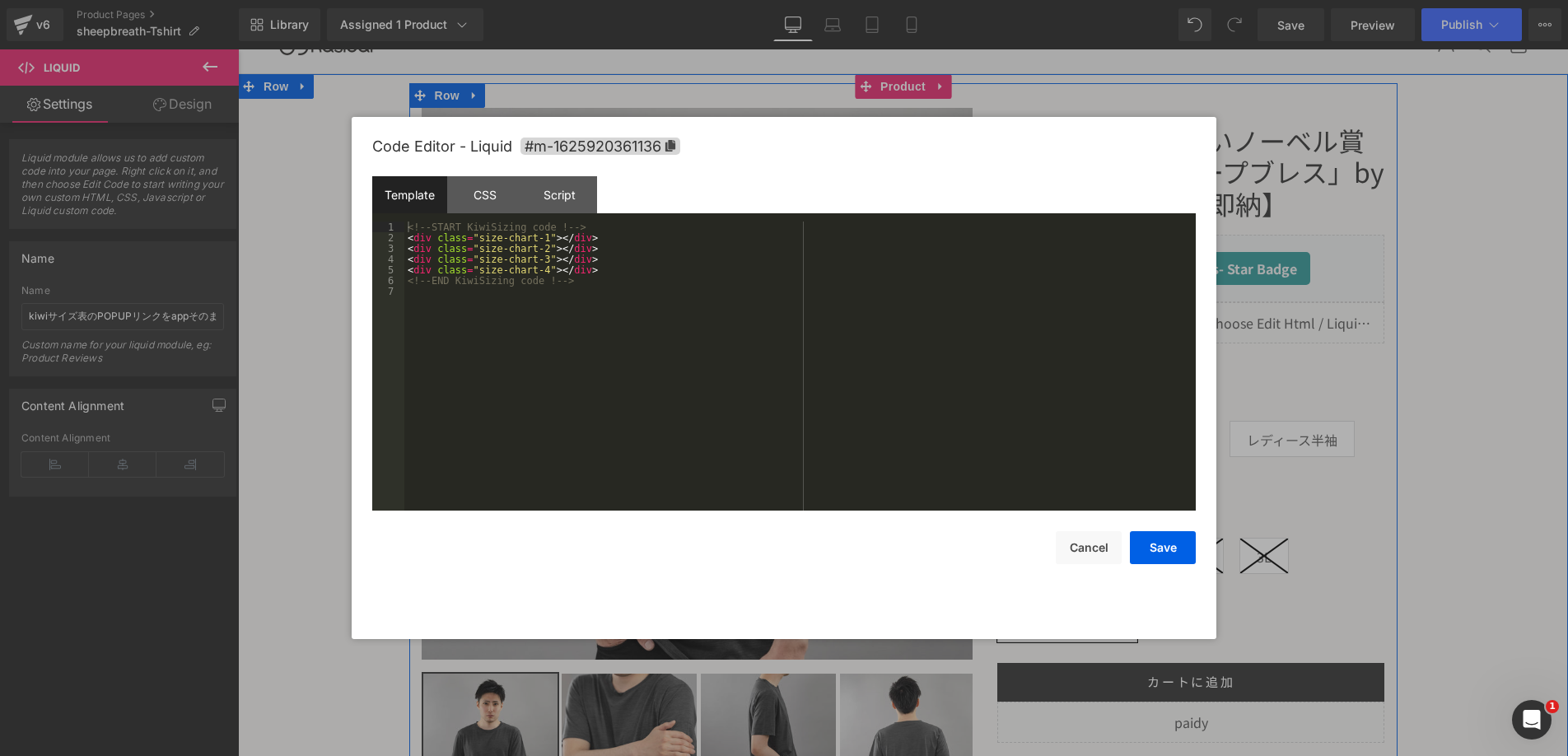
click at [1208, 318] on div "Liquid" at bounding box center [1191, 323] width 387 height 41
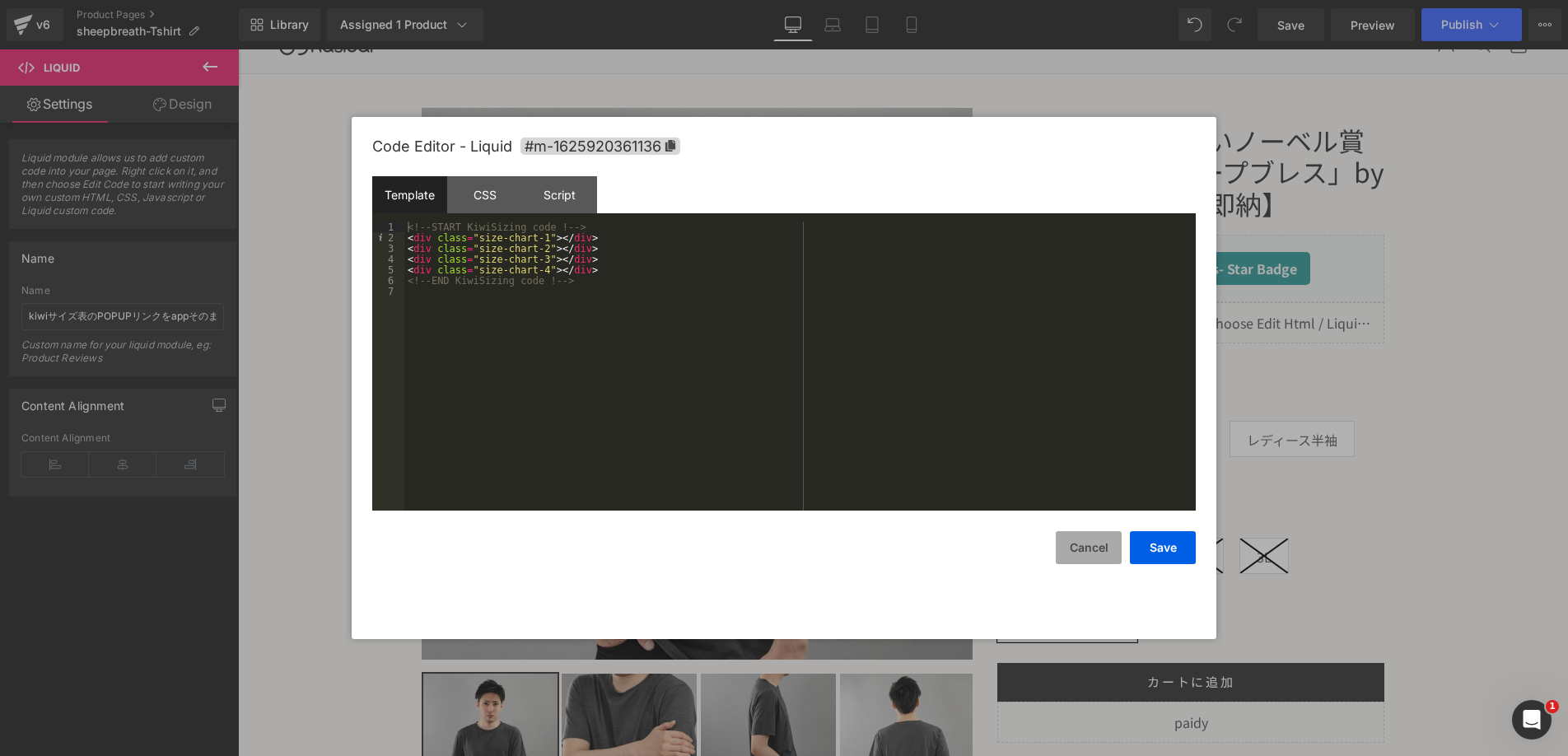
click at [1069, 554] on button "Cancel" at bounding box center [1088, 548] width 65 height 33
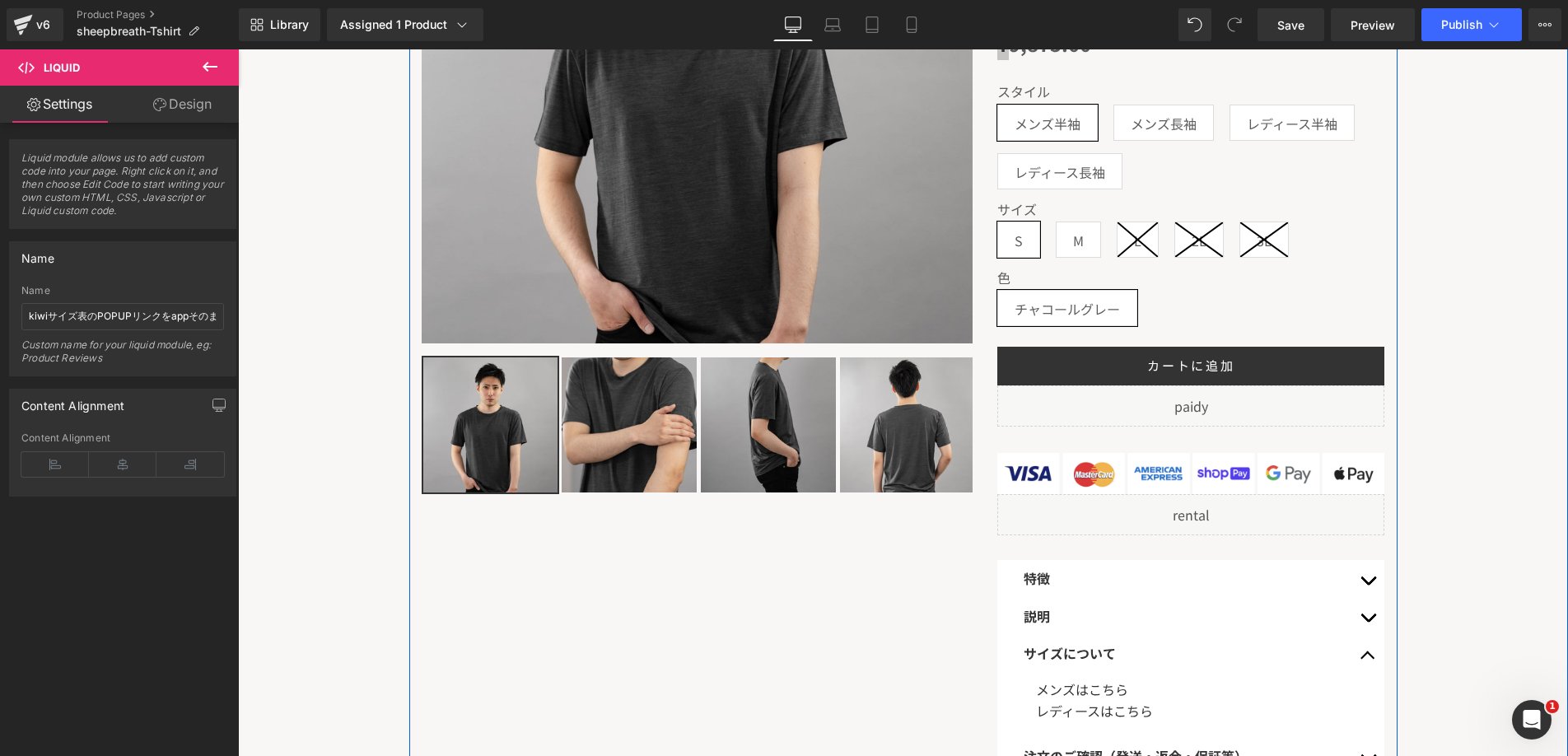
scroll to position [572, 0]
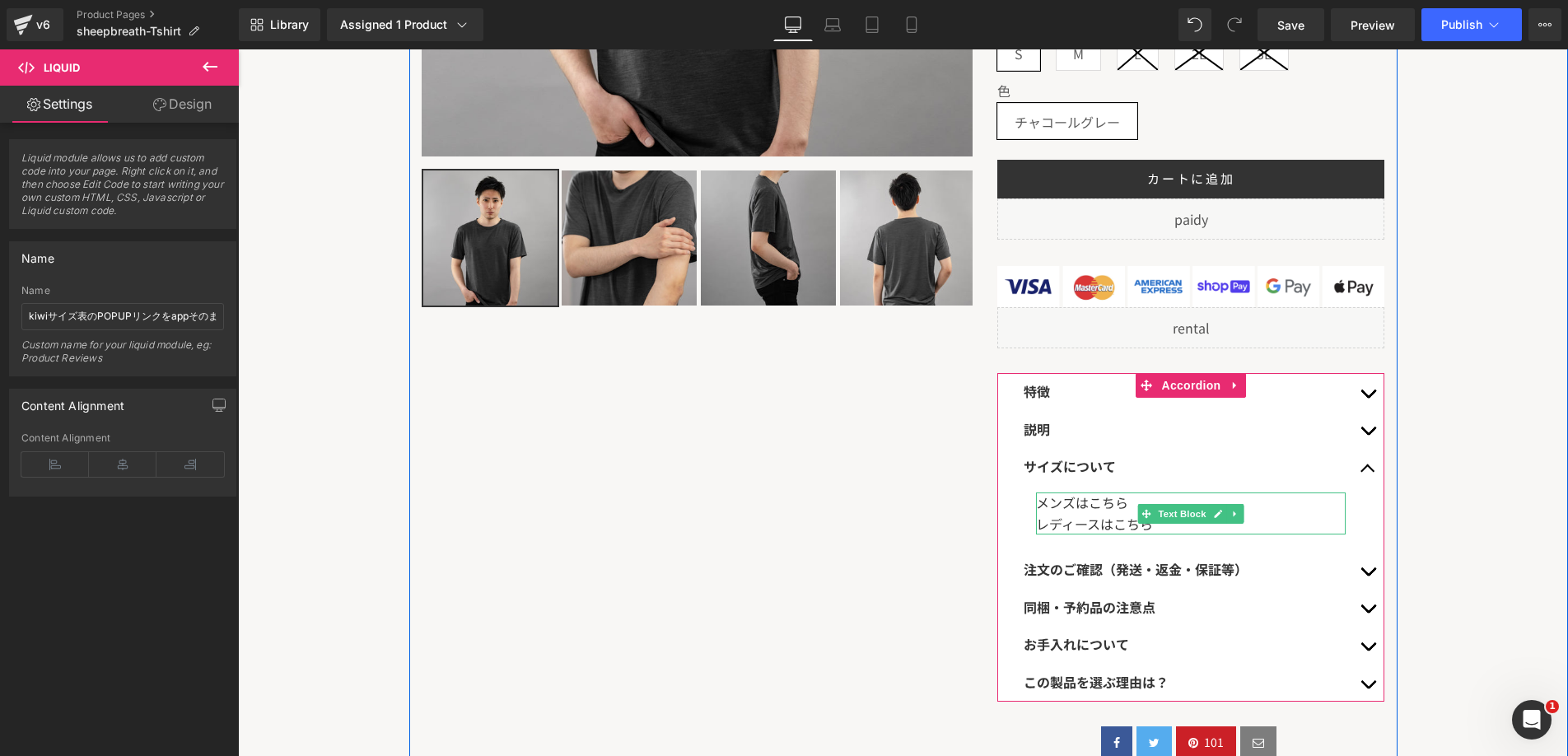
click at [1085, 506] on font "メンズはこちら" at bounding box center [1081, 503] width 92 height 20
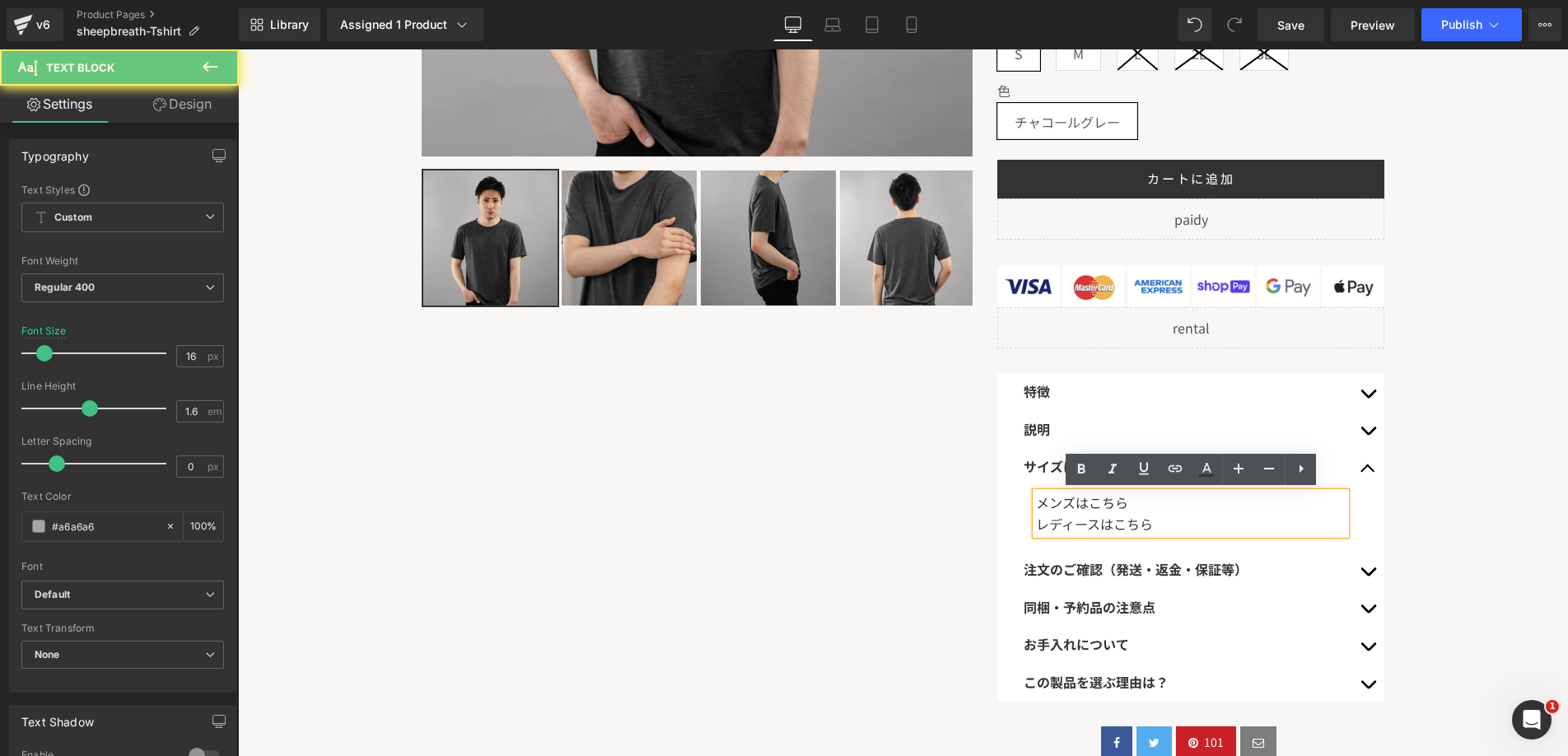
click at [1080, 505] on font "メンズはこちら" at bounding box center [1081, 503] width 92 height 20
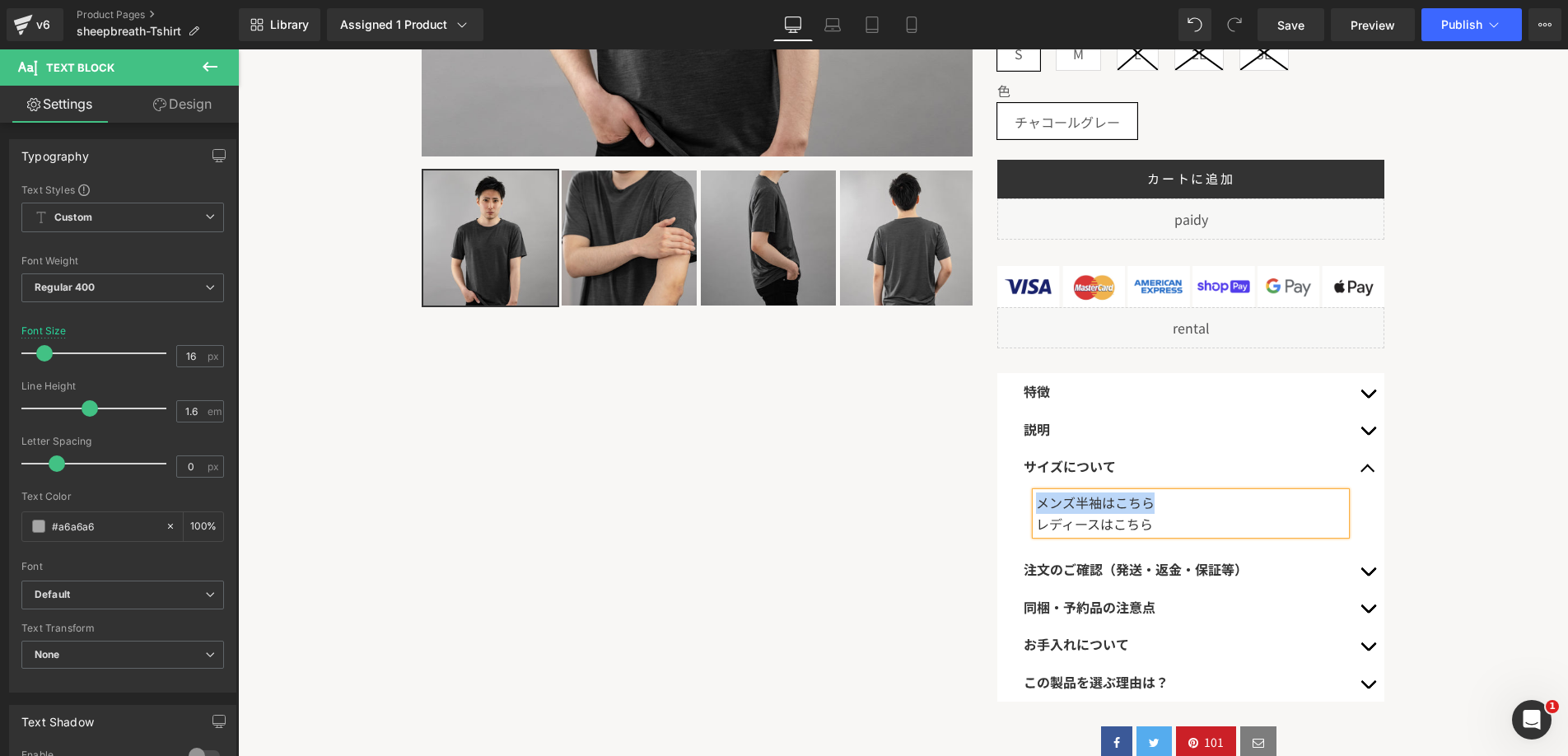
copy font "メンズ半袖はこちら"
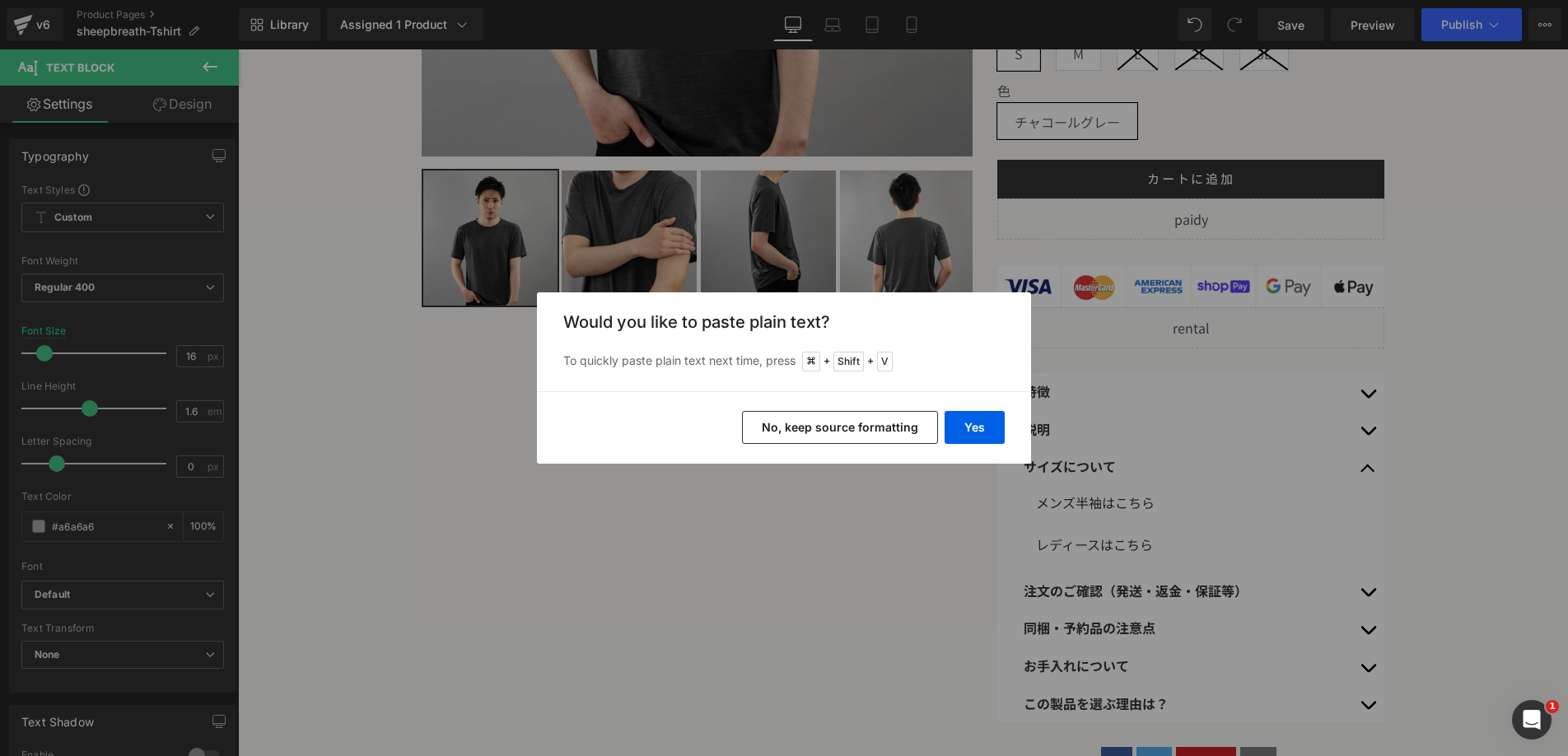
drag, startPoint x: 905, startPoint y: 418, endPoint x: 773, endPoint y: 440, distance: 133.8
click at [905, 418] on button "No, keep source formatting" at bounding box center [839, 428] width 196 height 33
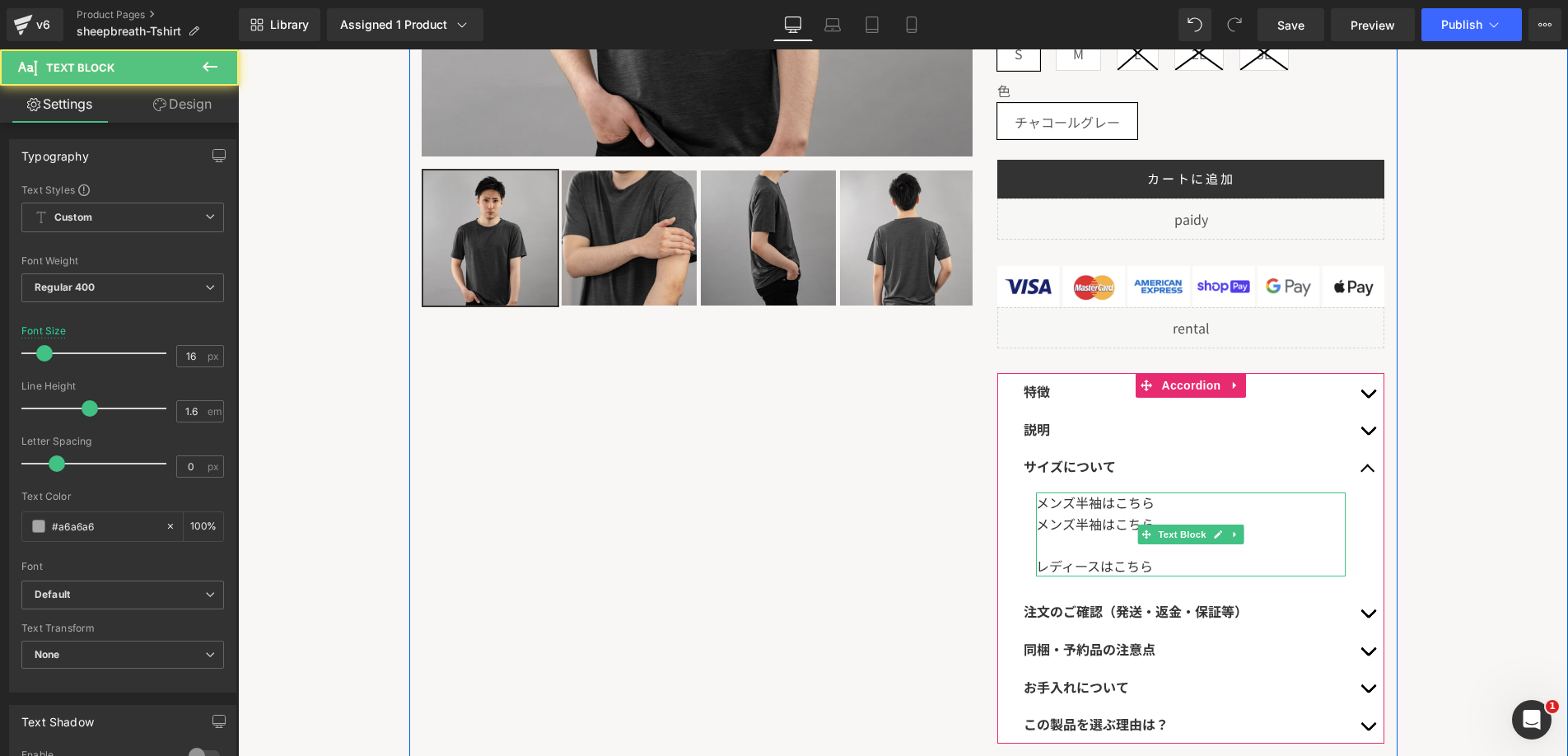
click at [1092, 525] on font "メンズ半袖はこちら" at bounding box center [1095, 523] width 119 height 20
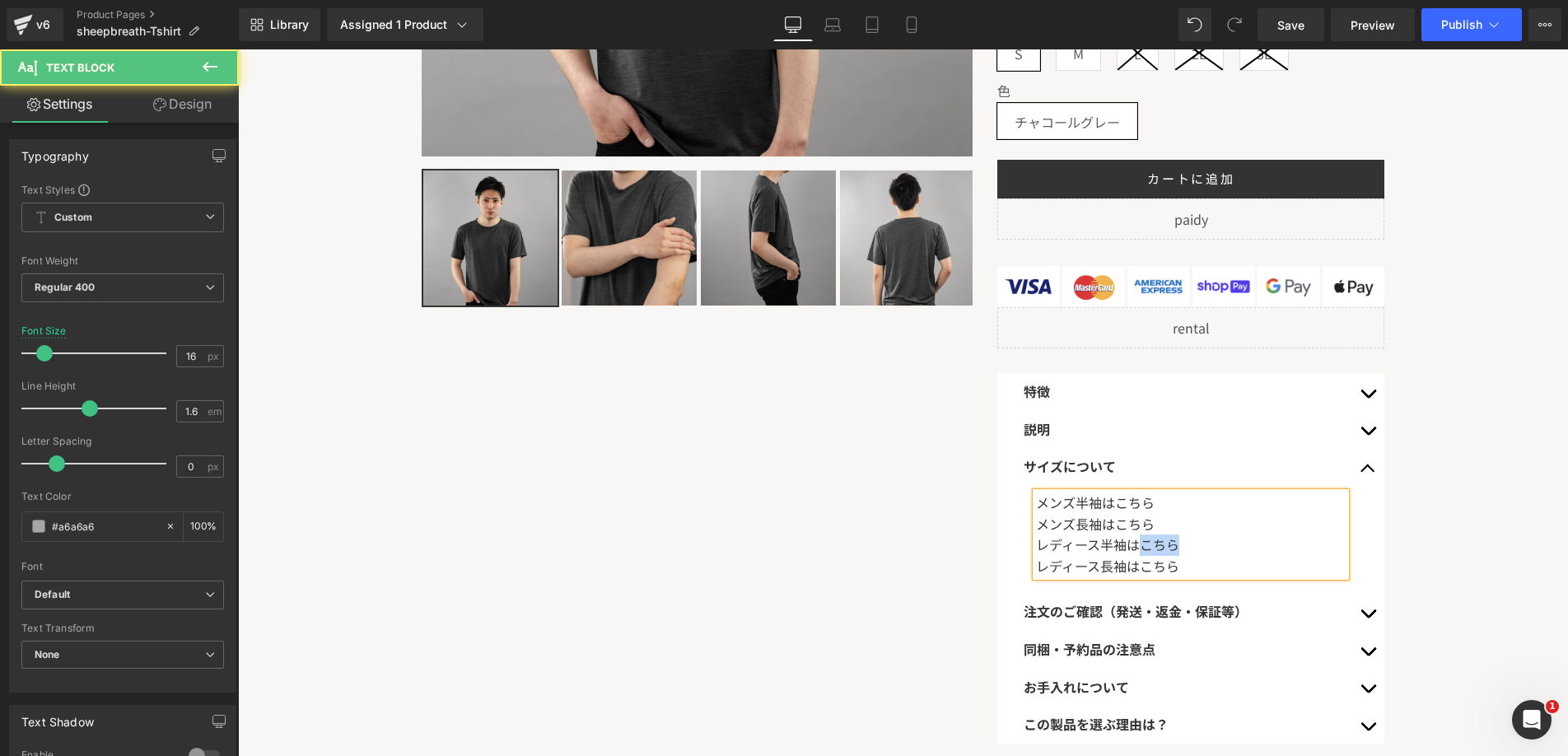
drag, startPoint x: 1136, startPoint y: 546, endPoint x: 1185, endPoint y: 544, distance: 49.0
click at [1185, 544] on div "レディース半袖はこちら" at bounding box center [1190, 545] width 309 height 22
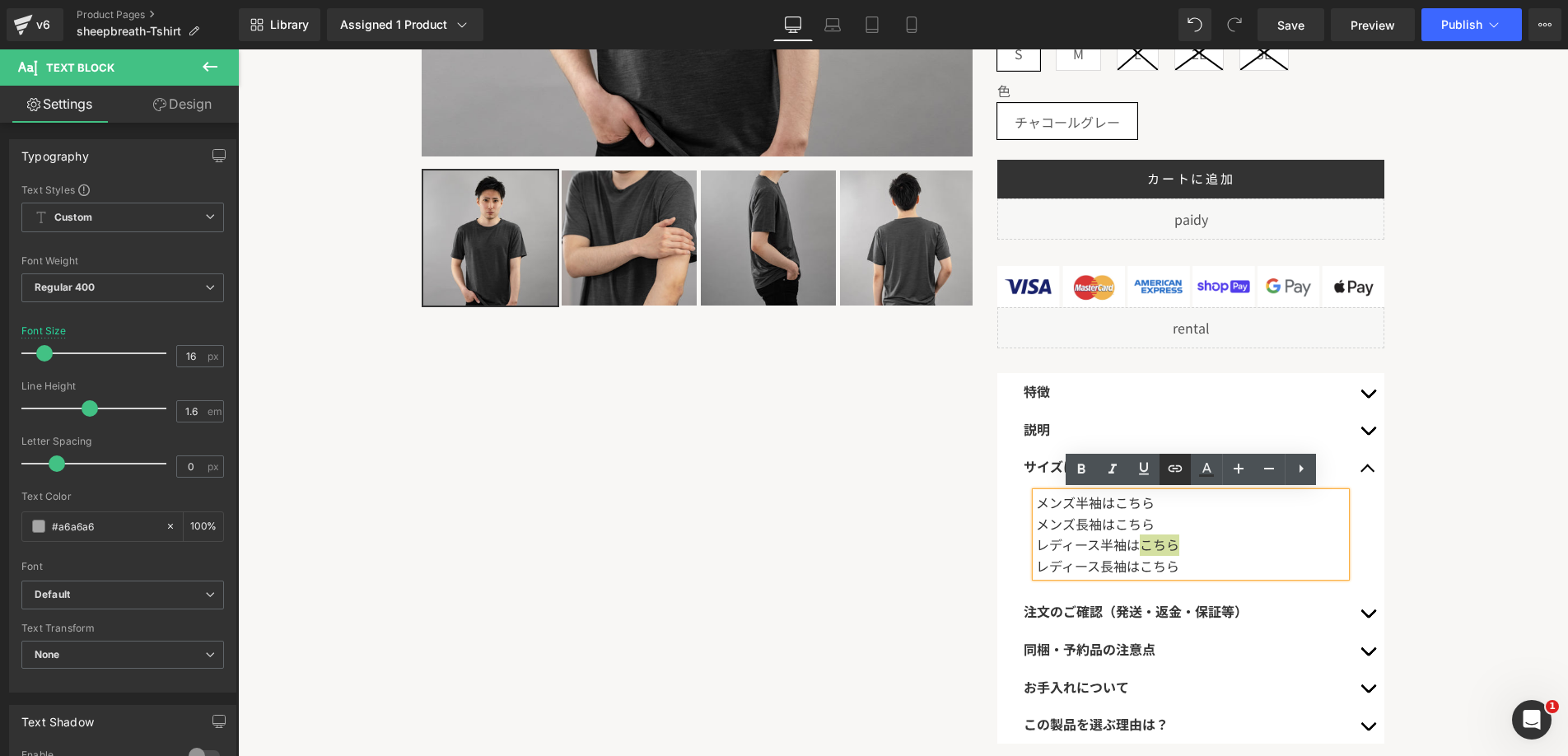
click at [1178, 472] on icon at bounding box center [1175, 468] width 14 height 7
click at [1165, 577] on input "text" at bounding box center [1143, 578] width 253 height 41
paste input "https://www.rasical.com/pages/sheep-breath-tshirt-short-women-size"
type input "https://www.rasical.com/pages/sheep-breath-tshirt-short-women-size"
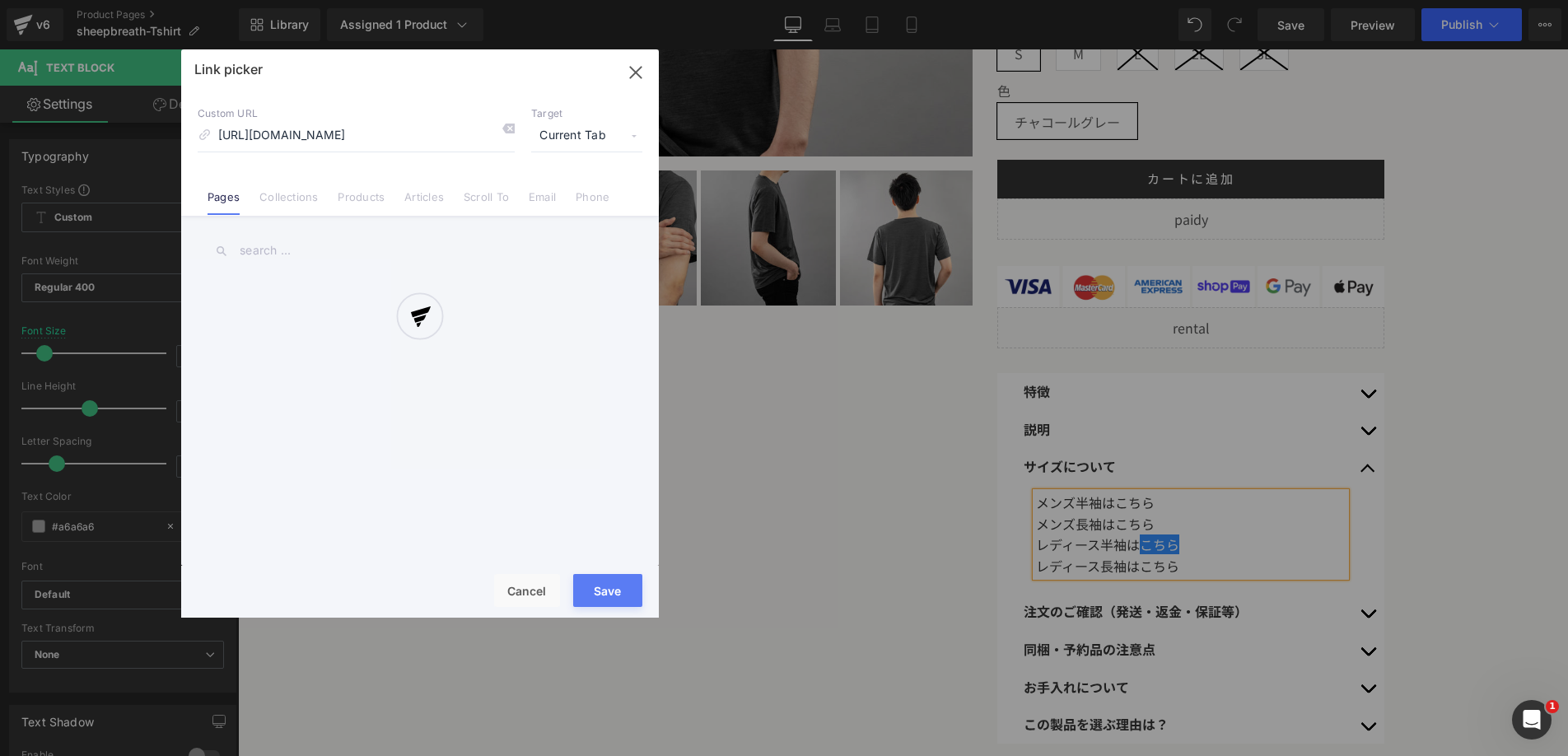
click at [1319, 0] on div "Text Color Highlight Color #333333 Edit or remove link: Edit - Unlink - Cancel …" at bounding box center [784, 0] width 1568 height 0
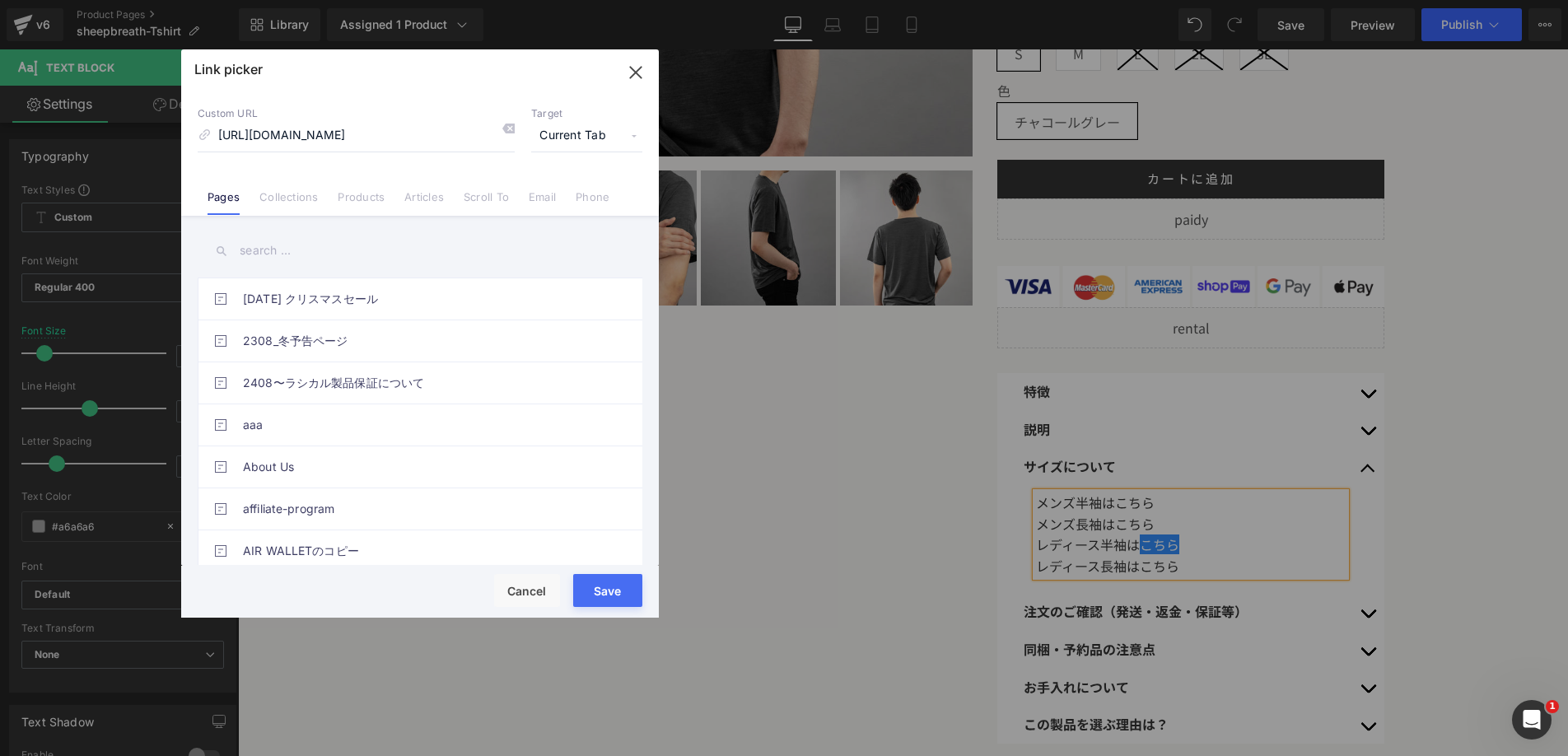
click at [588, 147] on span "Current Tab" at bounding box center [587, 136] width 111 height 31
click at [579, 161] on li "Current Tab" at bounding box center [587, 166] width 128 height 28
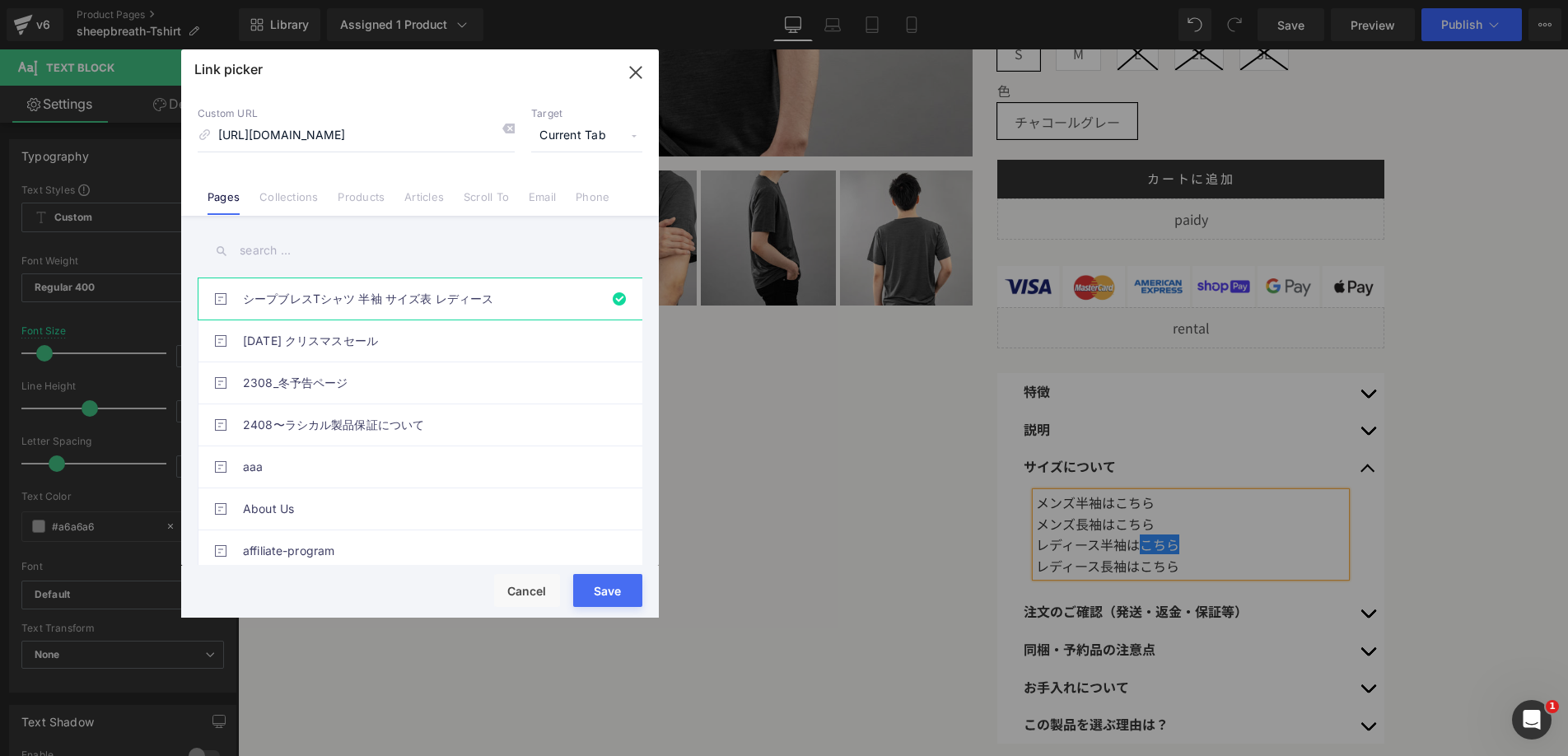
click at [585, 136] on span "Current Tab" at bounding box center [587, 136] width 111 height 31
click at [581, 191] on li "New Tab" at bounding box center [587, 194] width 128 height 28
click at [628, 583] on button "Save" at bounding box center [607, 590] width 69 height 33
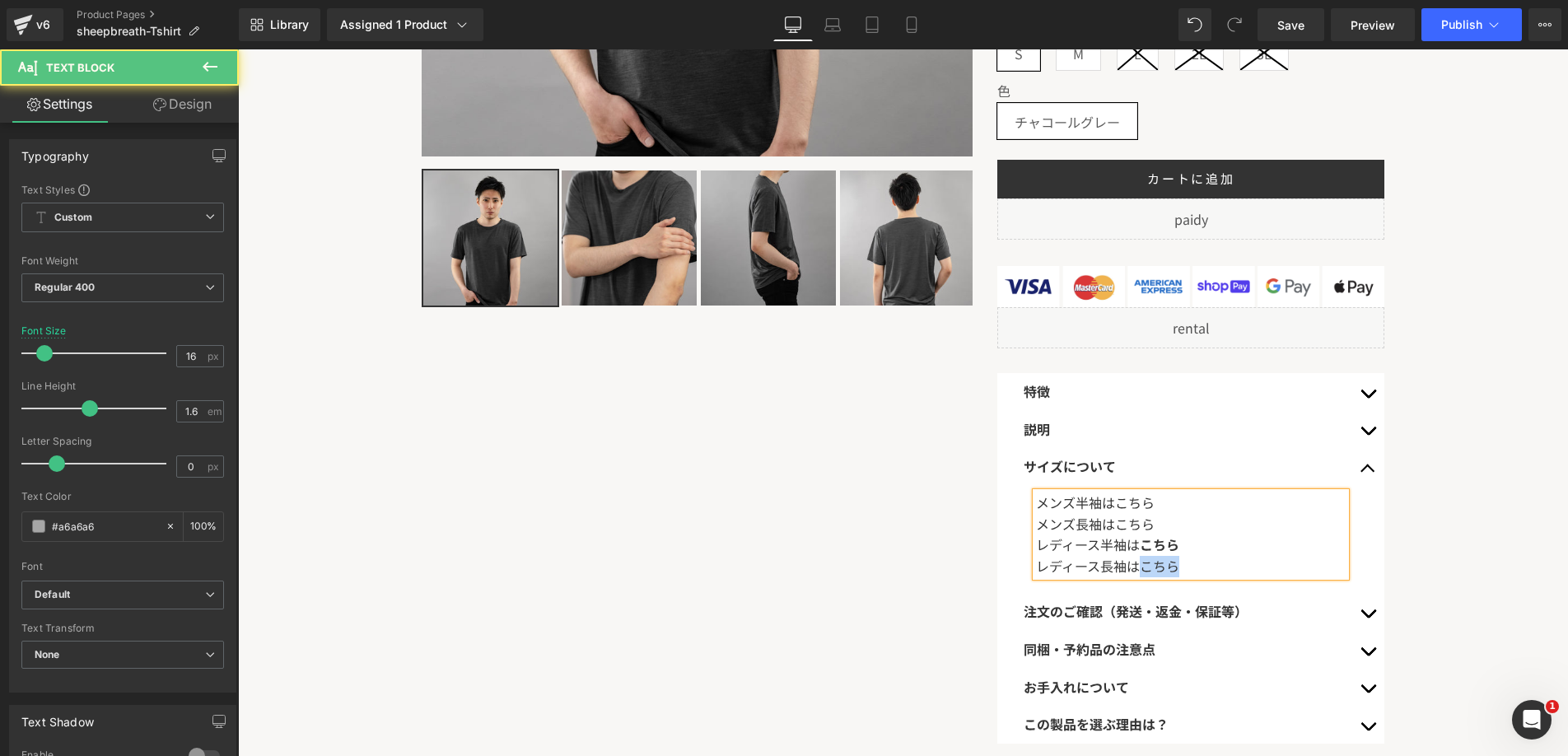
drag, startPoint x: 1140, startPoint y: 564, endPoint x: 1212, endPoint y: 564, distance: 72.0
click at [1212, 564] on div "レディース長袖はこちら" at bounding box center [1190, 566] width 309 height 22
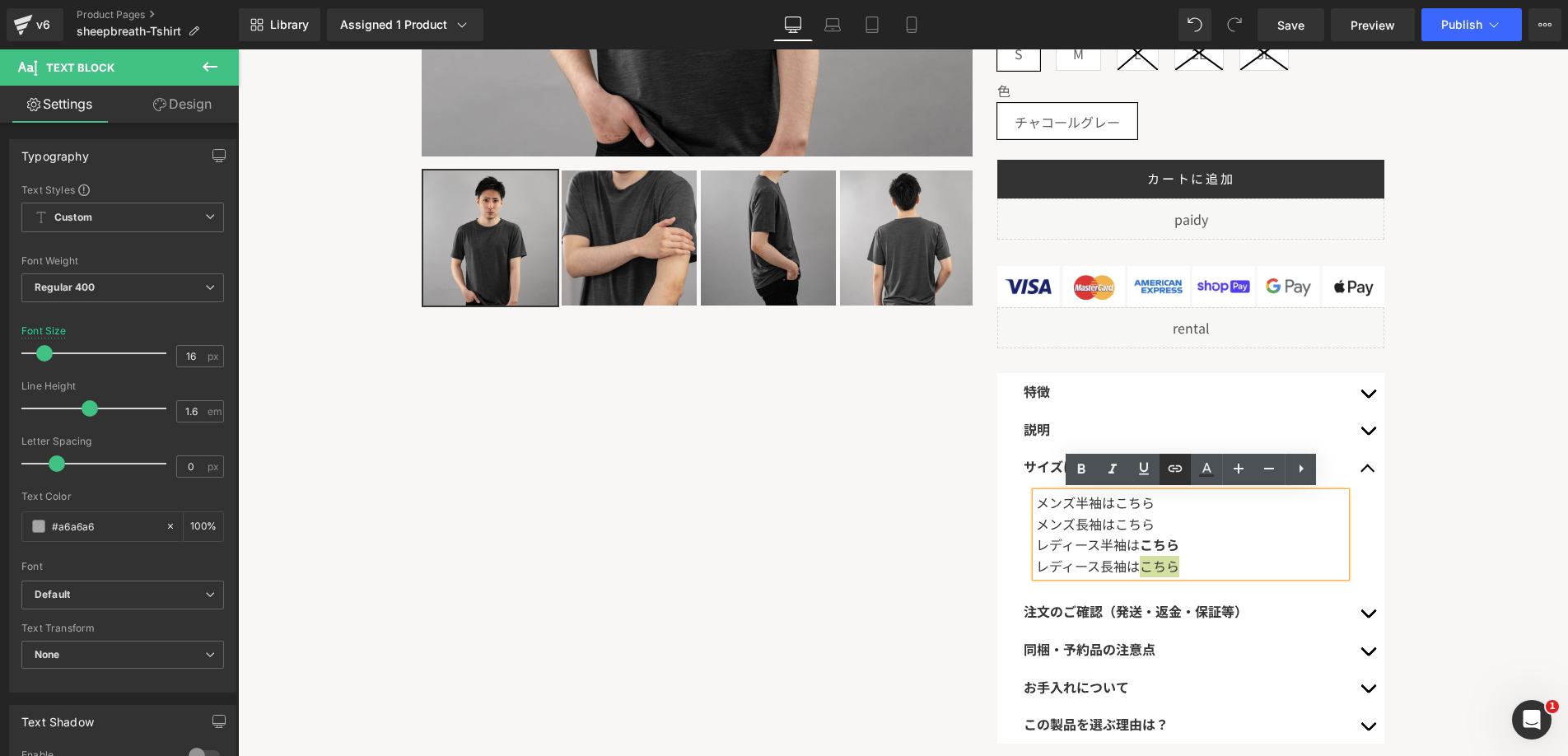
click at [1175, 473] on icon at bounding box center [1175, 468] width 20 height 20
click at [1169, 597] on input "https://www.rasical.com/pages/sheep-breath-tshirt-short-women-size" at bounding box center [1143, 599] width 253 height 41
paste input "https://www.rasical.com/pages/sheep-breath-tshirt-long-women-size"
type input "https://www.rasical.com/pages/sheep-breath-tshirt-long-women-size"
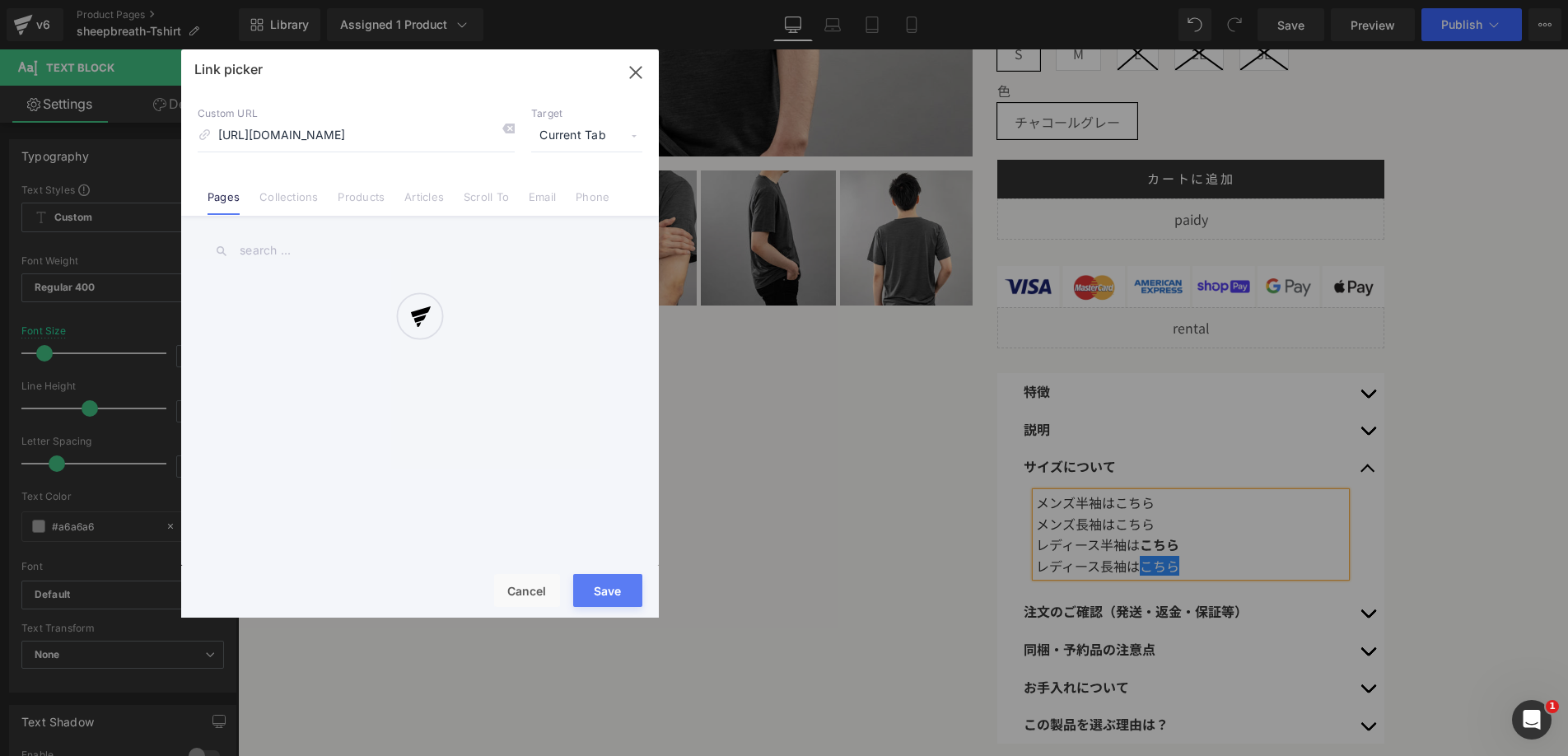
click at [1308, 0] on div "Text Color Highlight Color #333333 Edit or remove link: Edit - Unlink - Cancel …" at bounding box center [784, 0] width 1568 height 0
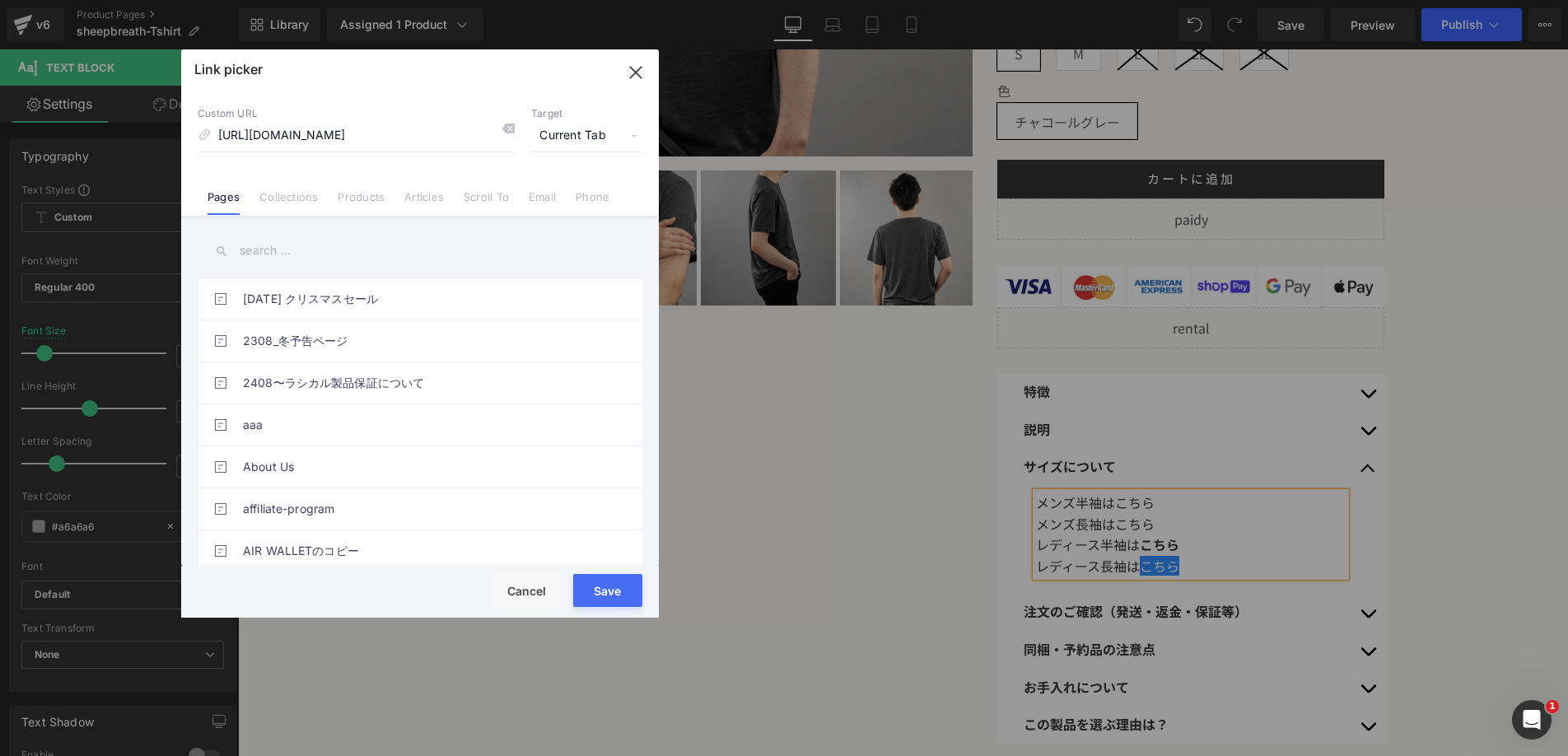
click at [604, 128] on span "Current Tab" at bounding box center [587, 136] width 111 height 31
click at [586, 184] on li "New Tab" at bounding box center [587, 194] width 128 height 28
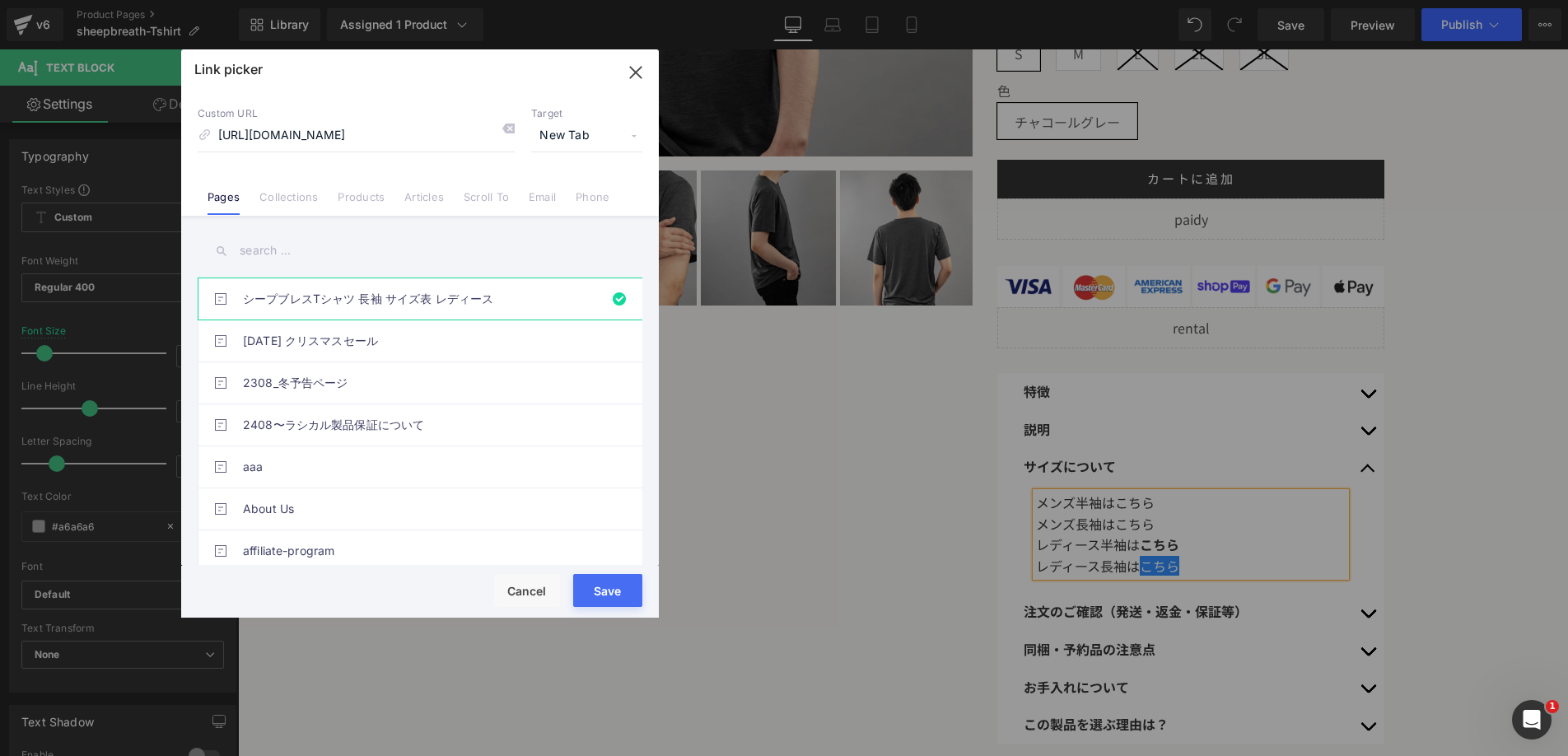
click at [605, 594] on button "Save" at bounding box center [607, 590] width 69 height 33
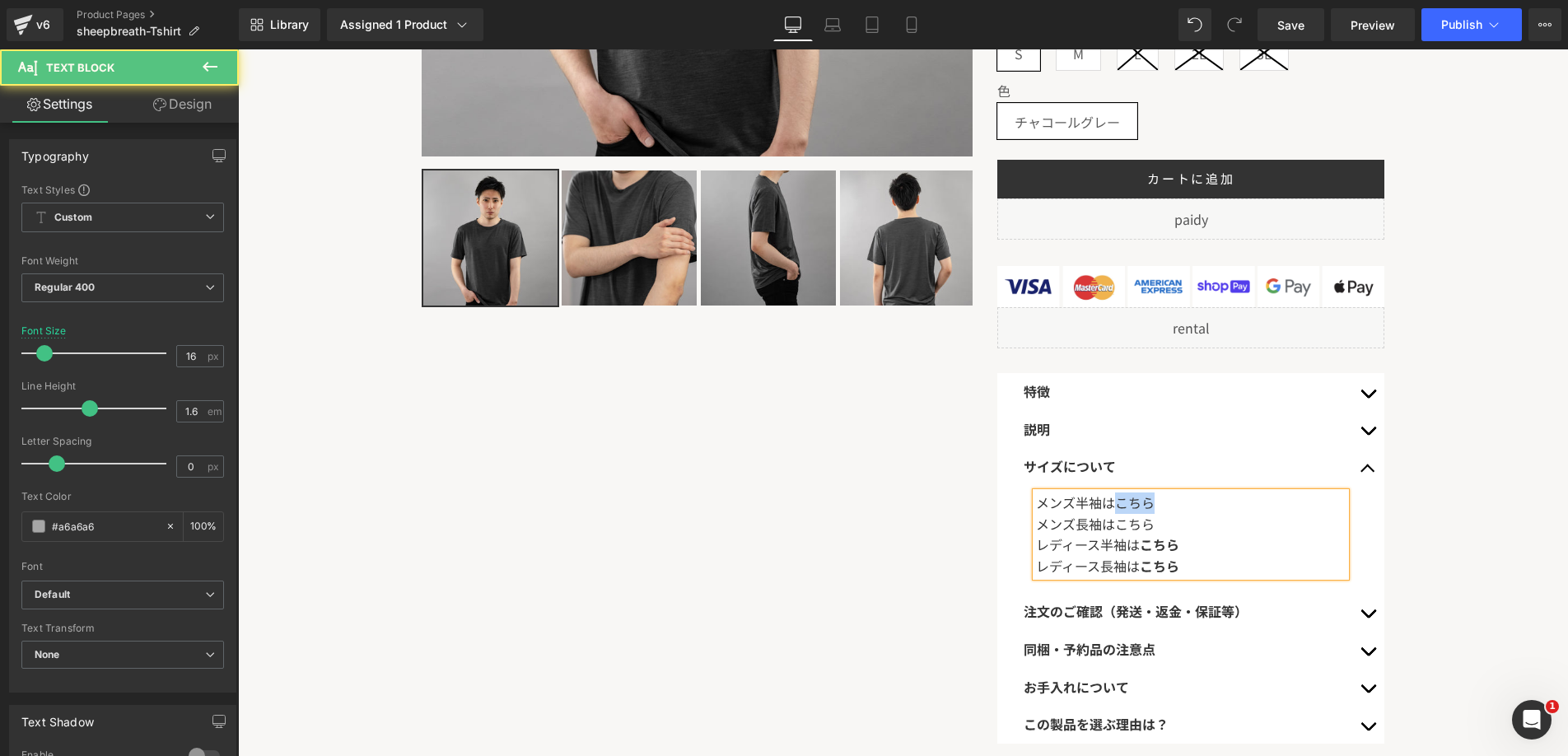
drag, startPoint x: 1113, startPoint y: 495, endPoint x: 1156, endPoint y: 502, distance: 43.6
click at [1156, 502] on div "メンズ半袖はこちら メンズ長袖はこちら レディース半袖は こちら レディース長袖は こちら" at bounding box center [1190, 534] width 309 height 84
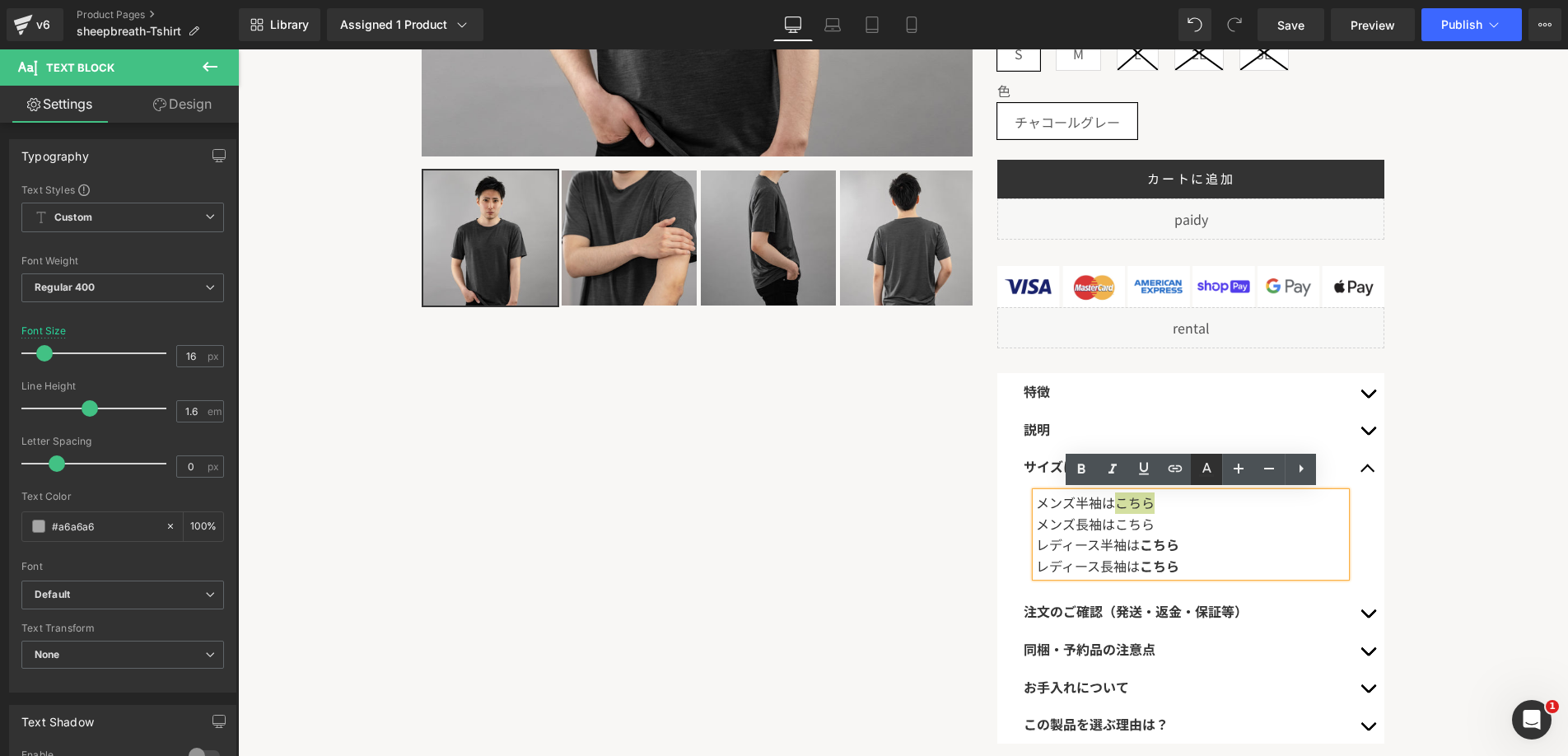
click at [1204, 478] on icon at bounding box center [1206, 469] width 20 height 20
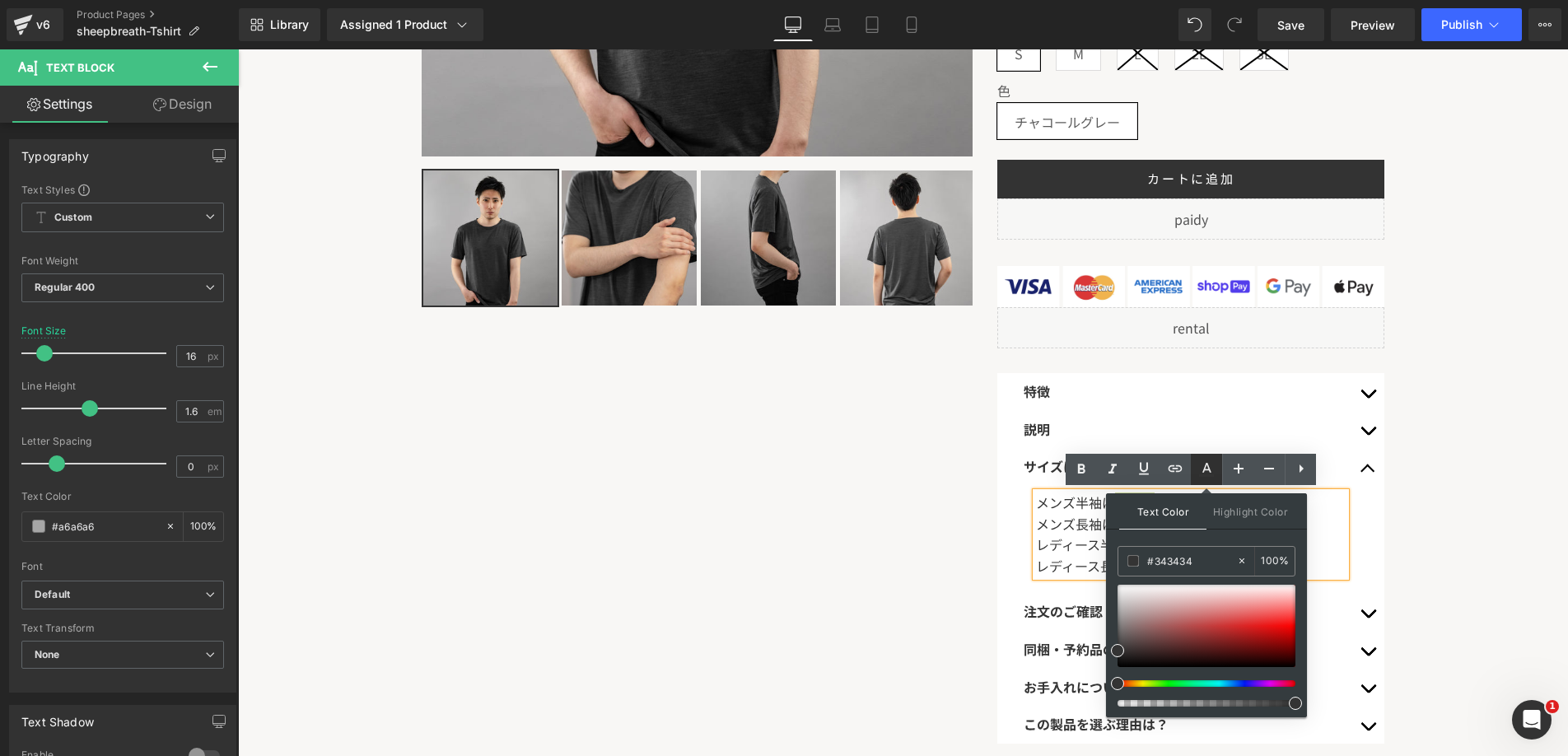
click at [1193, 472] on link at bounding box center [1206, 470] width 31 height 31
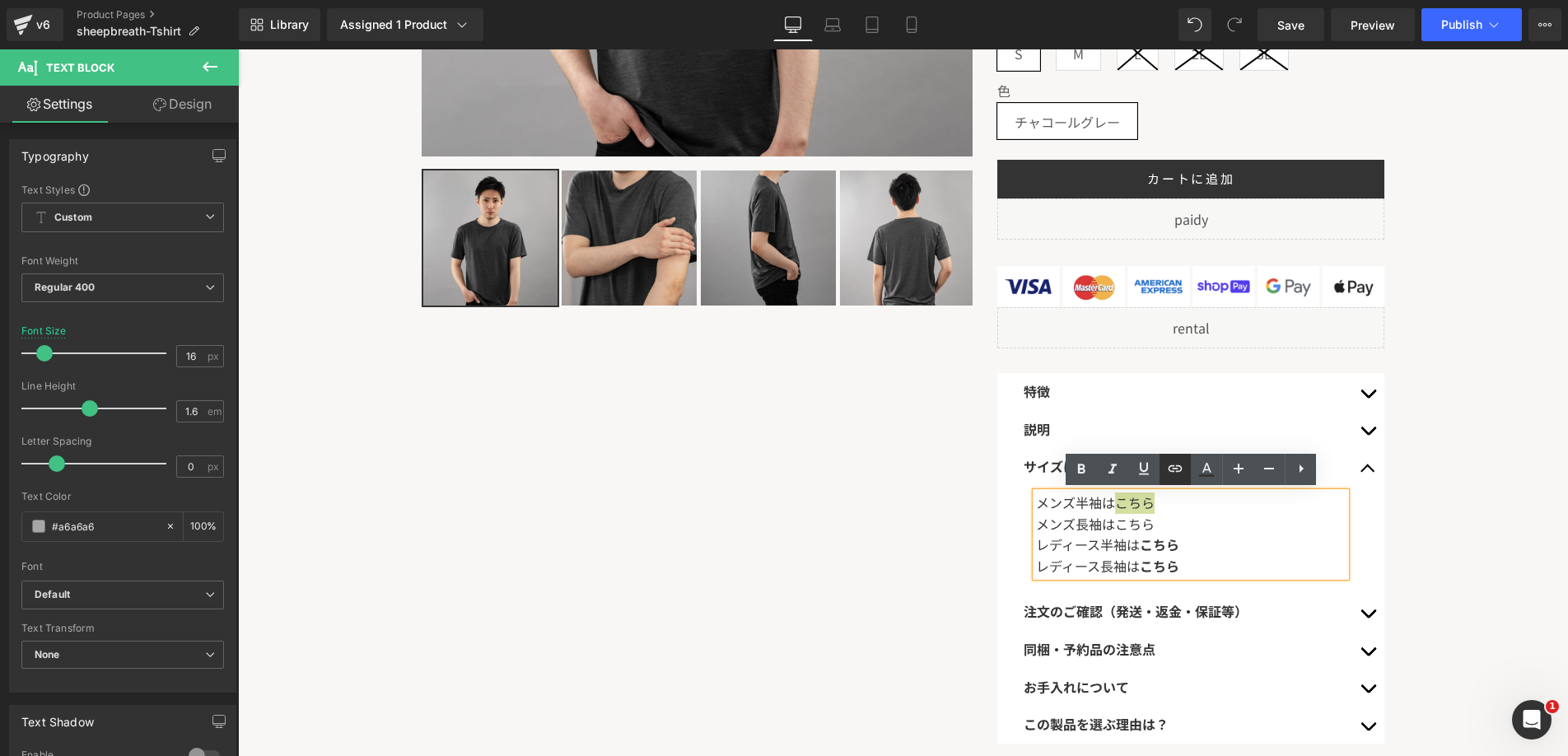
click at [1182, 472] on icon at bounding box center [1175, 468] width 20 height 20
click at [1170, 534] on input "https://www.rasical.com/pages/sheep-breath-tshirt-long-women-size" at bounding box center [1143, 535] width 253 height 41
paste input "https://www.rasical.com/pages/sheep-breath-tshirt-short-mens-size"
type input "https://www.rasical.com/pages/sheep-breath-tshirt-short-mens-size"
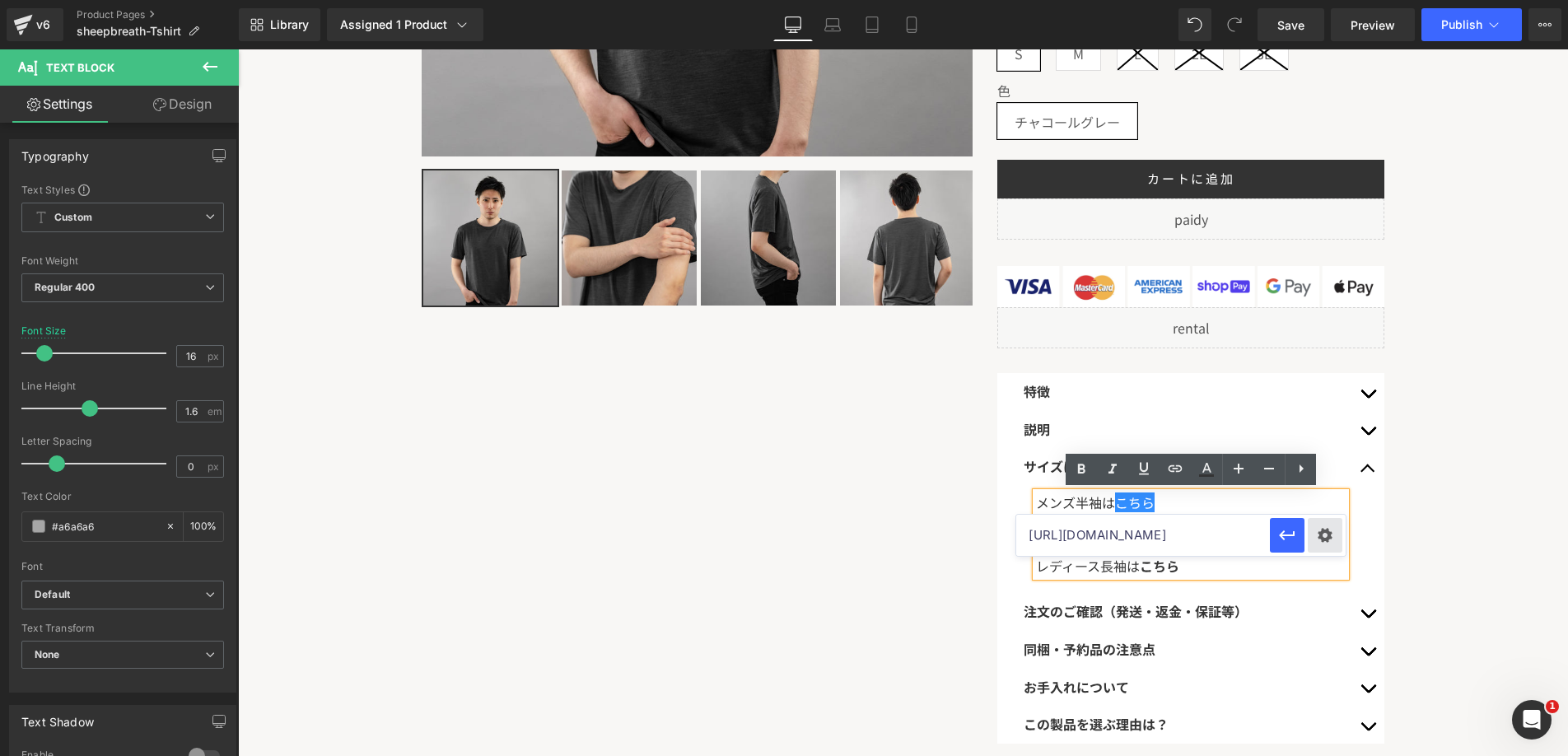
click at [1314, 0] on div "Text Color Highlight Color #333333 #343434 100 % transparent 0 % Edit or remove…" at bounding box center [784, 0] width 1568 height 0
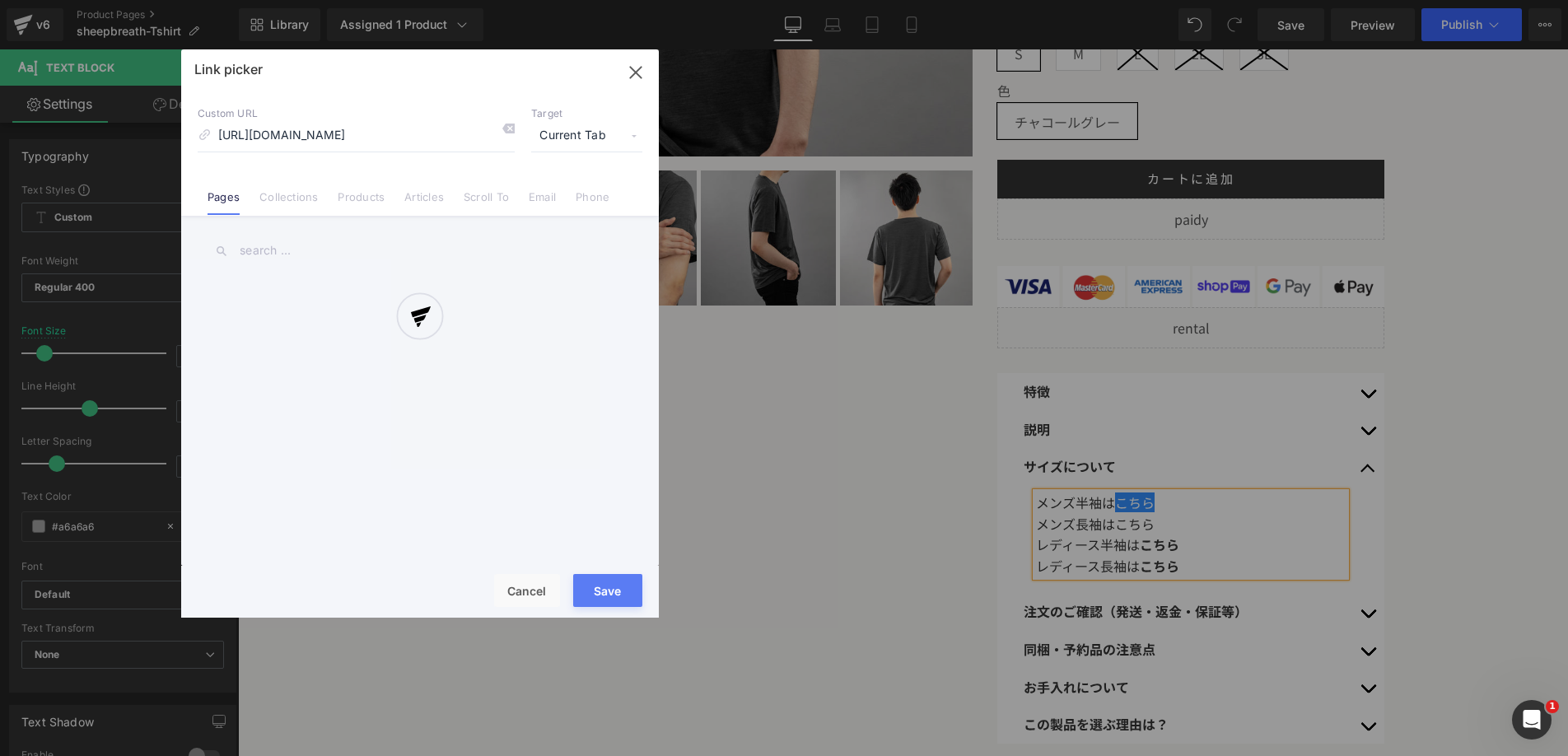
scroll to position [0, 90]
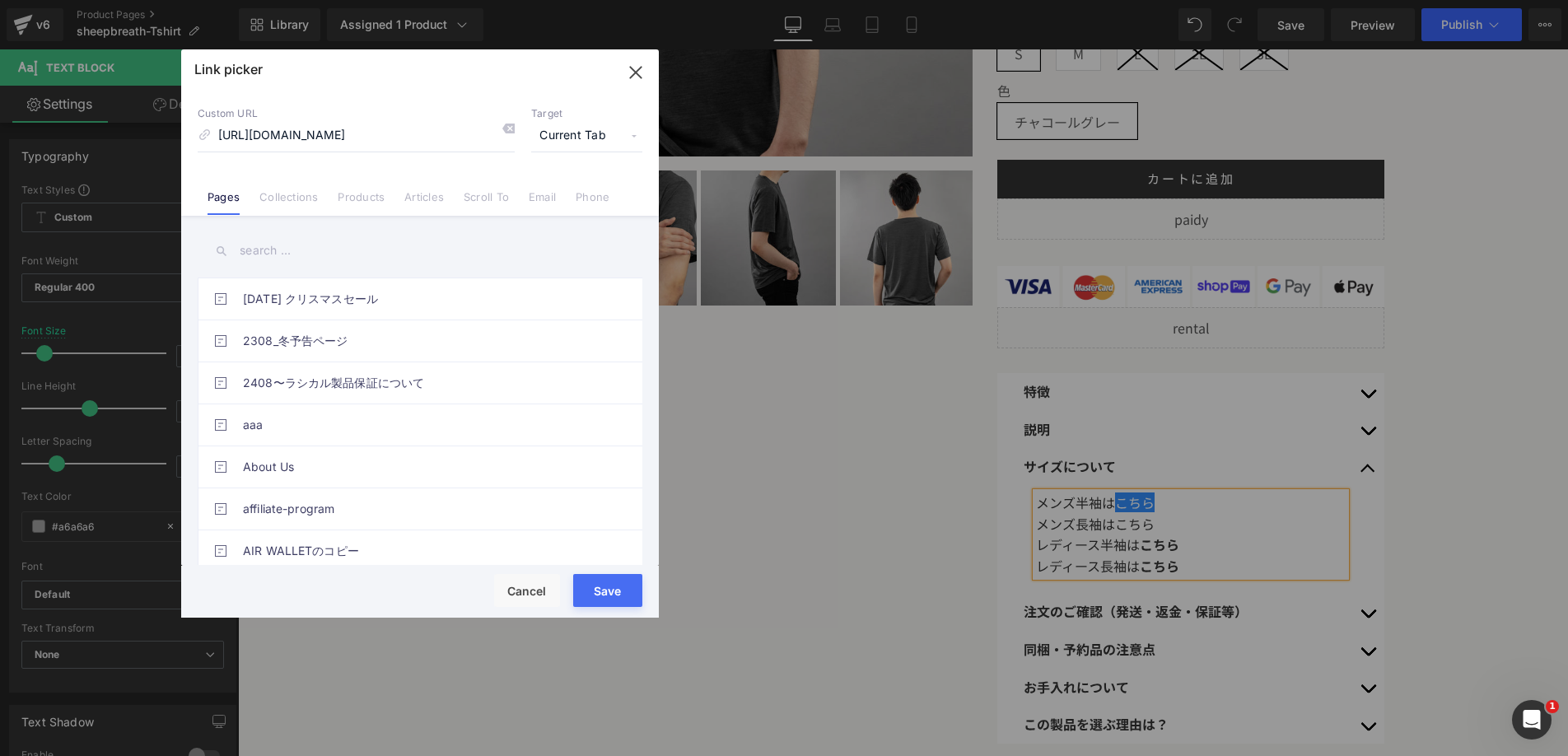
click at [595, 134] on span "Current Tab" at bounding box center [587, 136] width 111 height 31
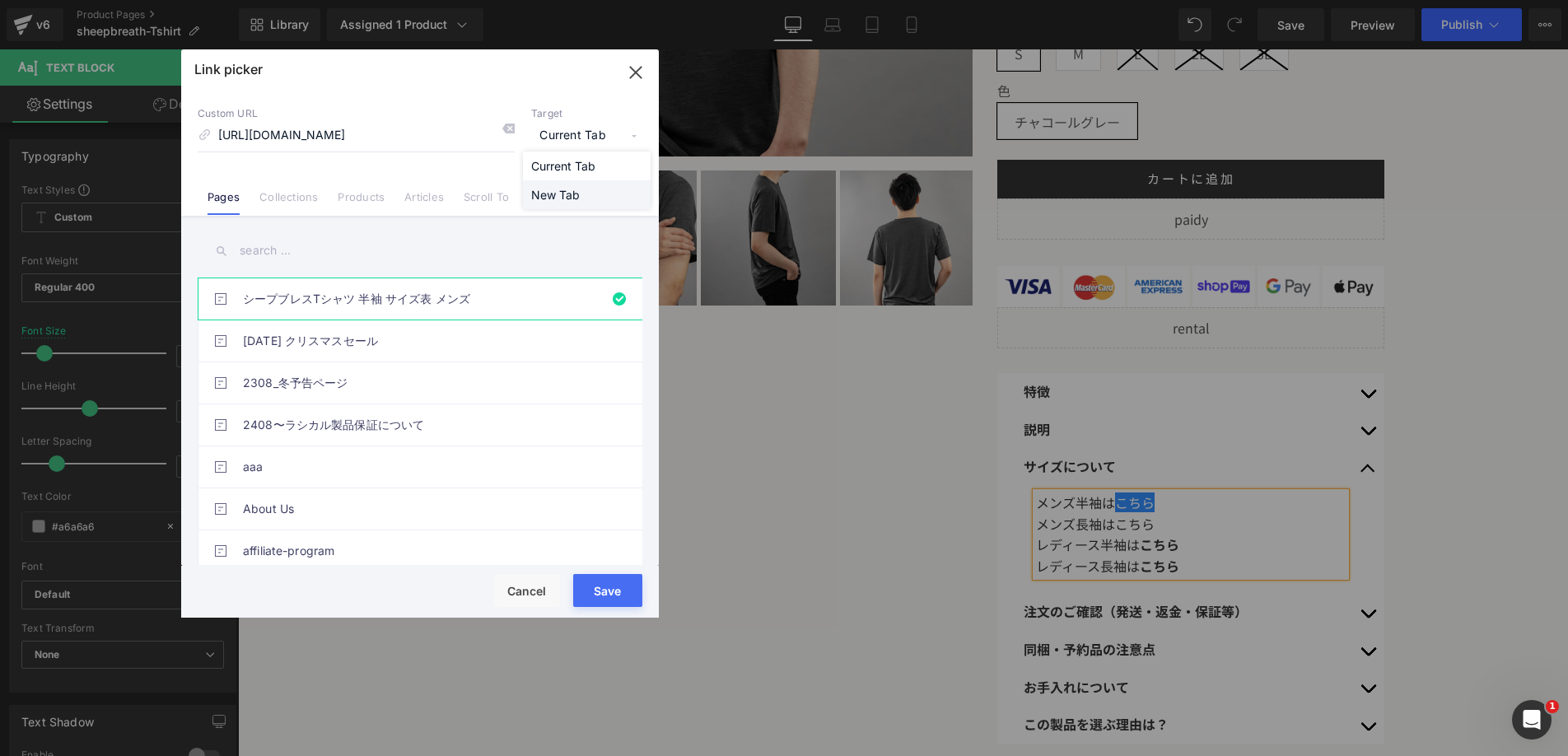
drag, startPoint x: 588, startPoint y: 158, endPoint x: 576, endPoint y: 199, distance: 42.7
click at [576, 199] on ul "Current Tab New Tab" at bounding box center [587, 180] width 128 height 58
click at [576, 199] on li "New Tab" at bounding box center [587, 194] width 128 height 28
click at [600, 594] on button "Save" at bounding box center [607, 590] width 69 height 33
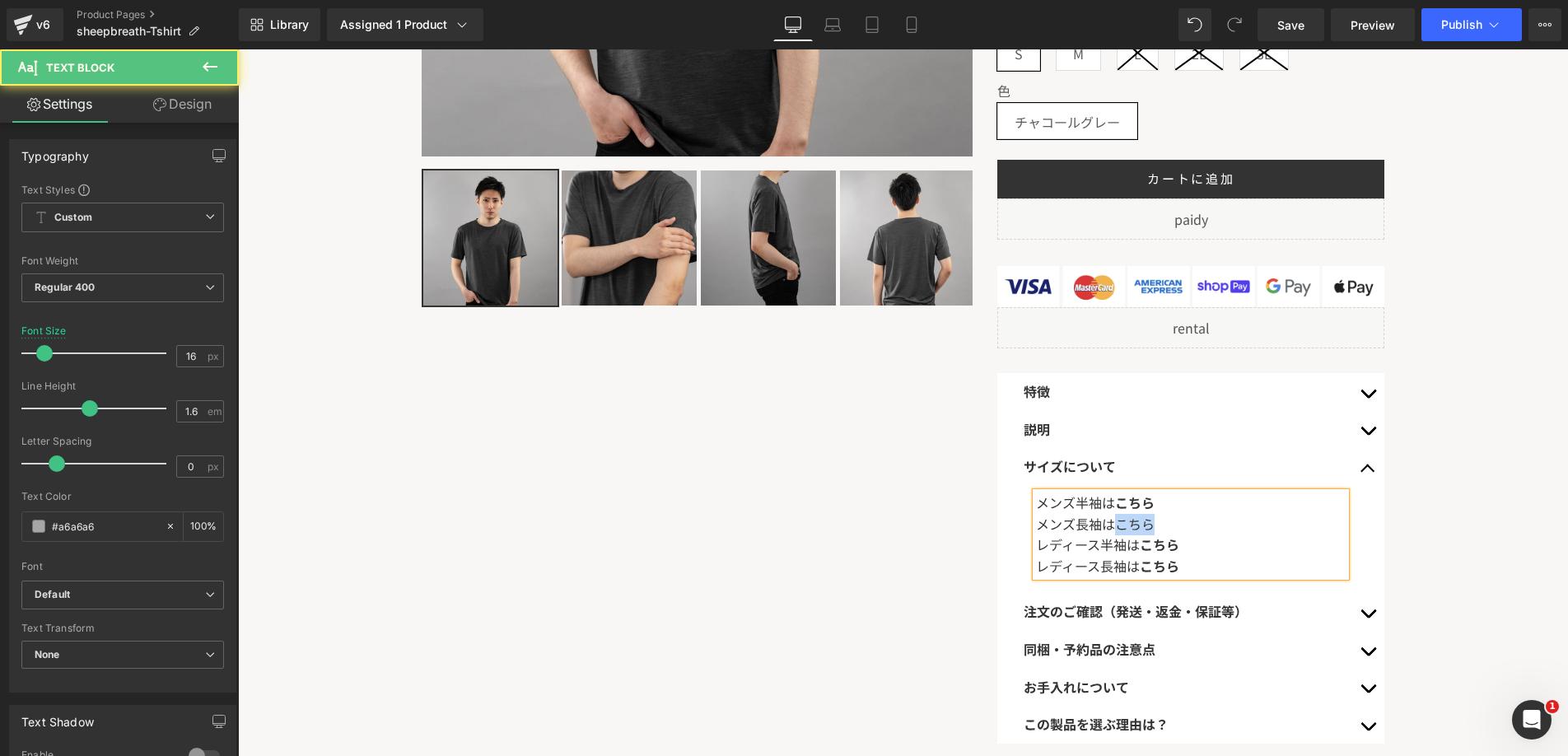
drag, startPoint x: 1117, startPoint y: 518, endPoint x: 1163, endPoint y: 518, distance: 46.0
click at [1163, 518] on div "メンズ長袖はこちら" at bounding box center [1190, 524] width 309 height 22
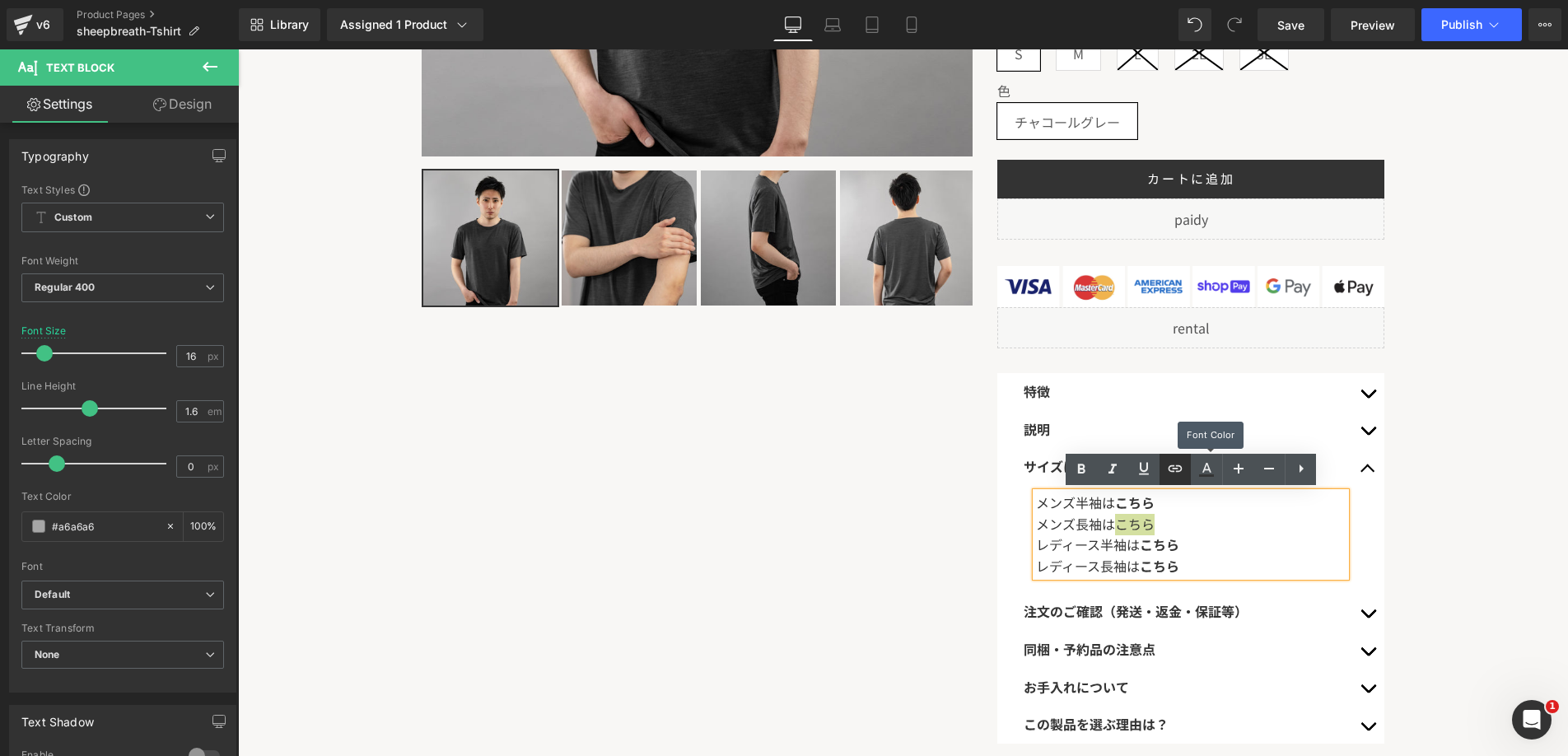
click at [1185, 469] on icon at bounding box center [1175, 468] width 20 height 20
click at [1180, 468] on icon at bounding box center [1175, 468] width 20 height 20
click at [1177, 470] on icon at bounding box center [1175, 468] width 20 height 20
click at [1158, 556] on input "text" at bounding box center [1143, 557] width 253 height 41
paste input "https://www.rasical.com/pages/sheep-breath-tshirt-long-mens-size"
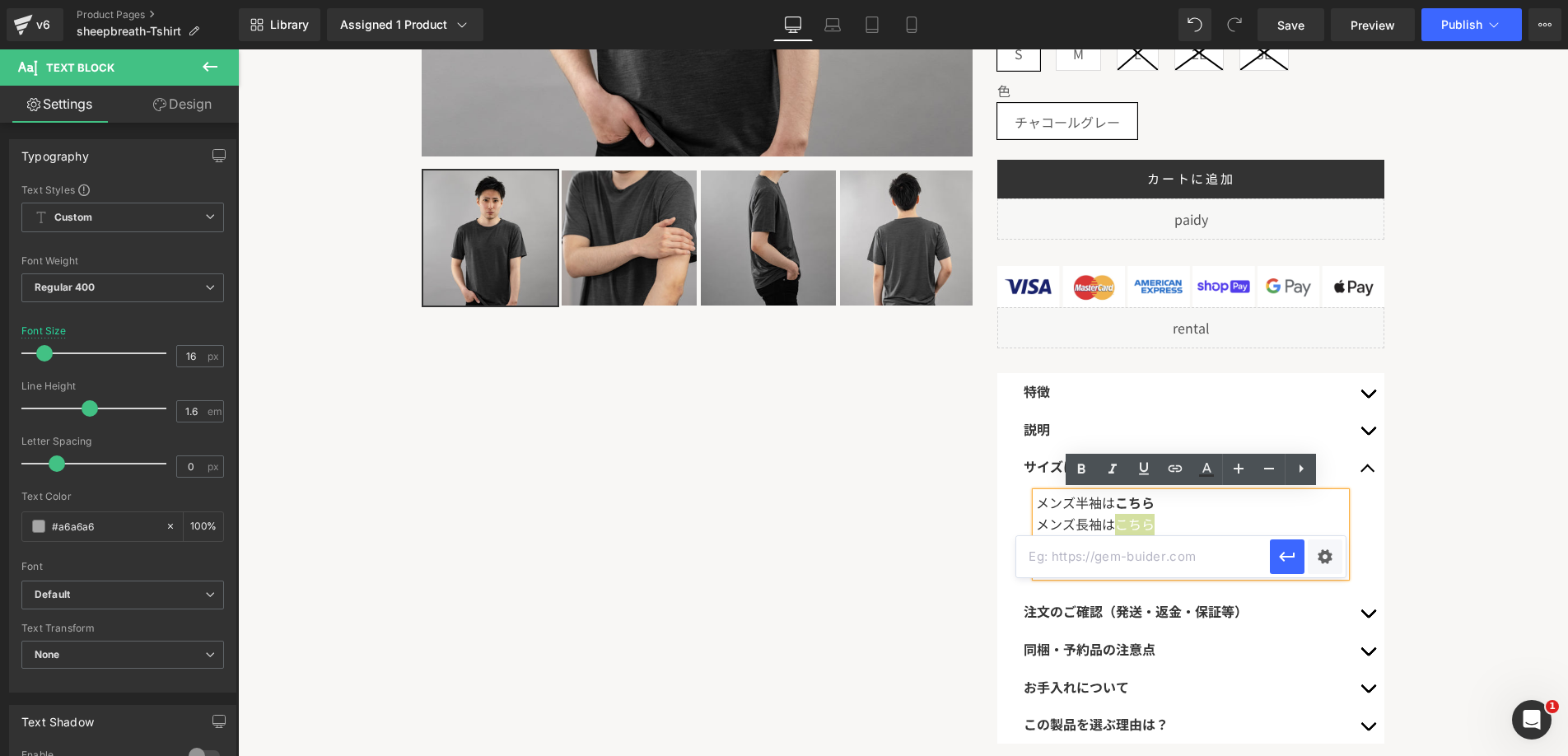
type input "https://www.rasical.com/pages/sheep-breath-tshirt-long-mens-size"
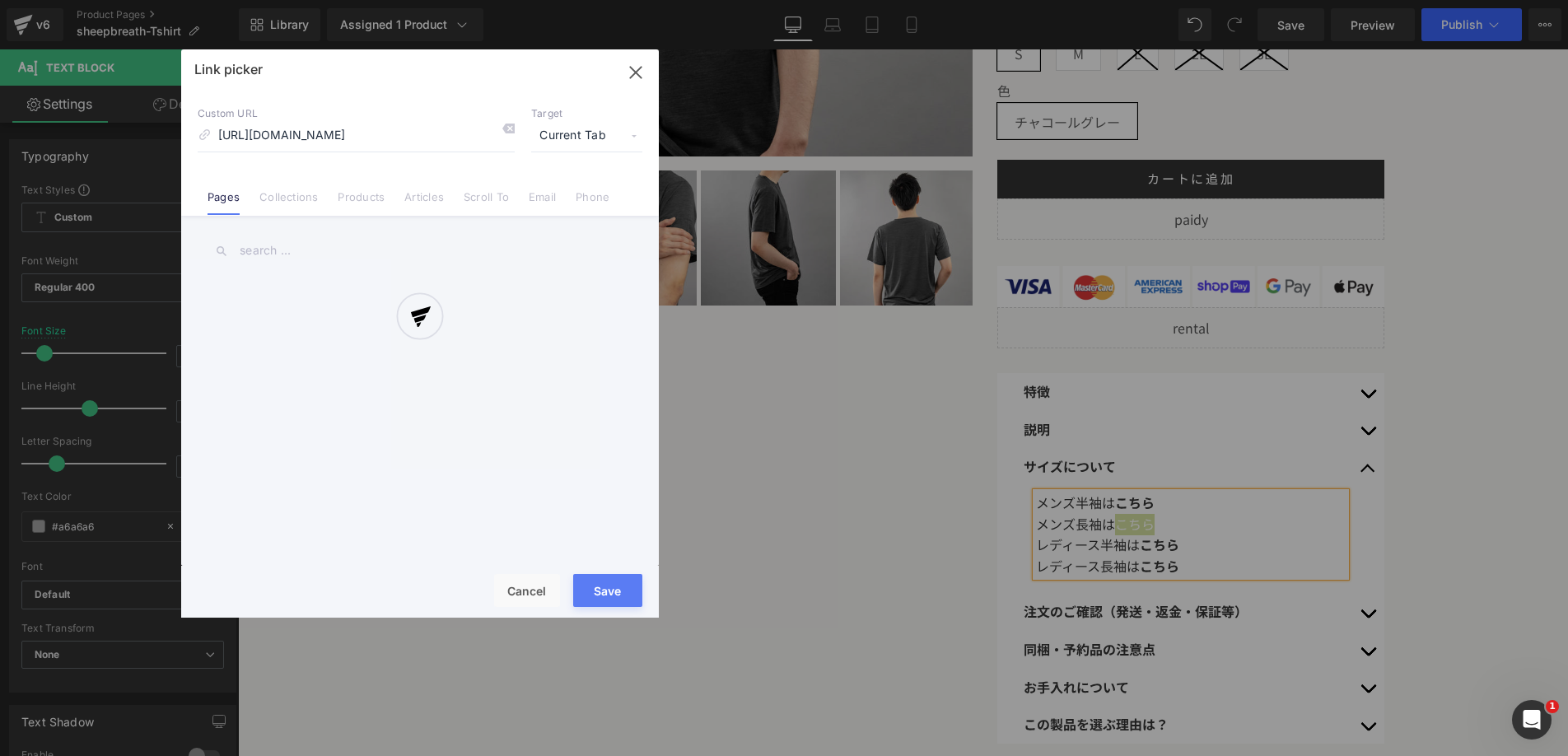
click at [1310, 0] on div "Text Color Highlight Color #333333 #343434 100 % transparent 0 % Edit or remove…" at bounding box center [784, 0] width 1568 height 0
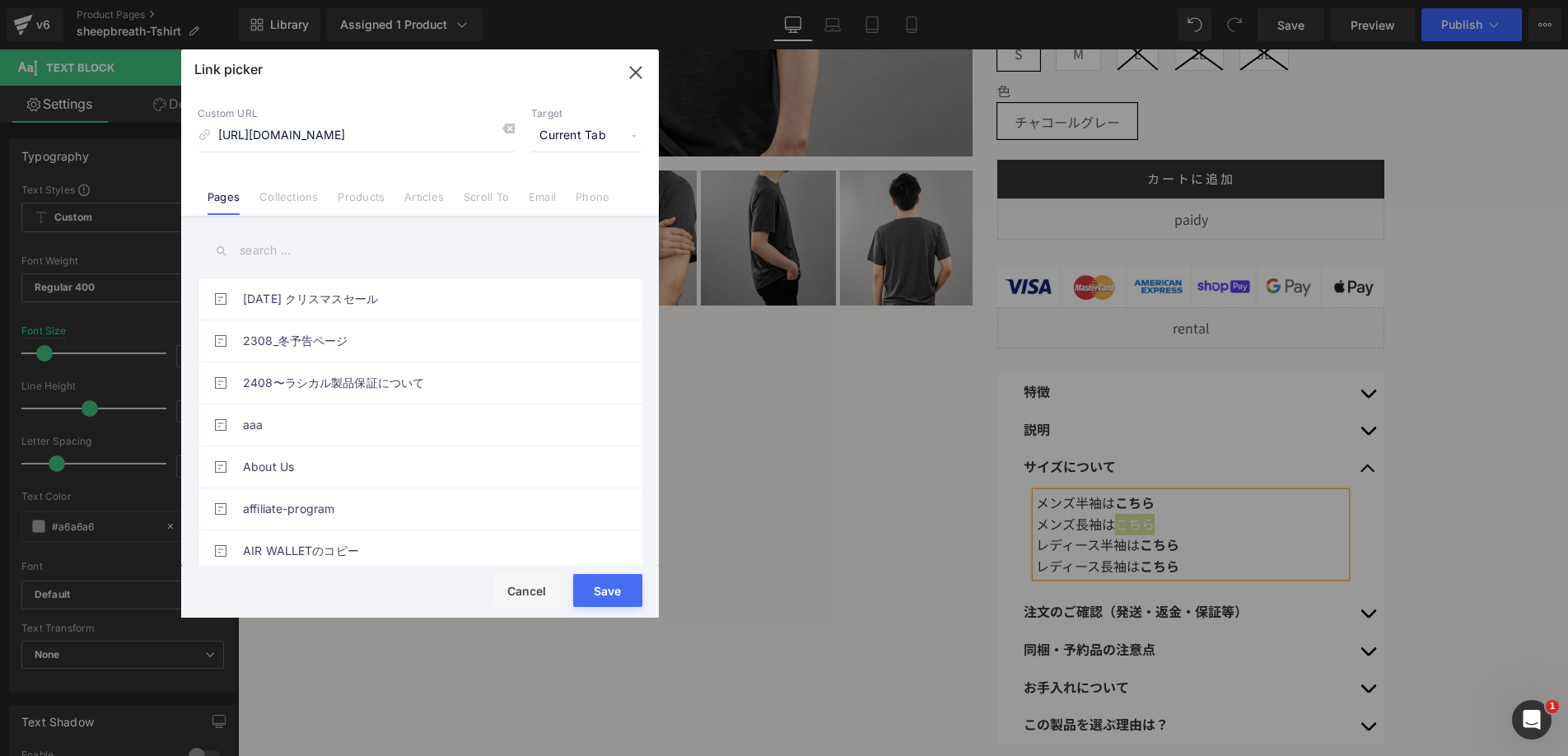
scroll to position [0, 0]
click at [582, 147] on span "Current Tab" at bounding box center [587, 136] width 111 height 31
click at [564, 192] on li "New Tab" at bounding box center [587, 194] width 128 height 28
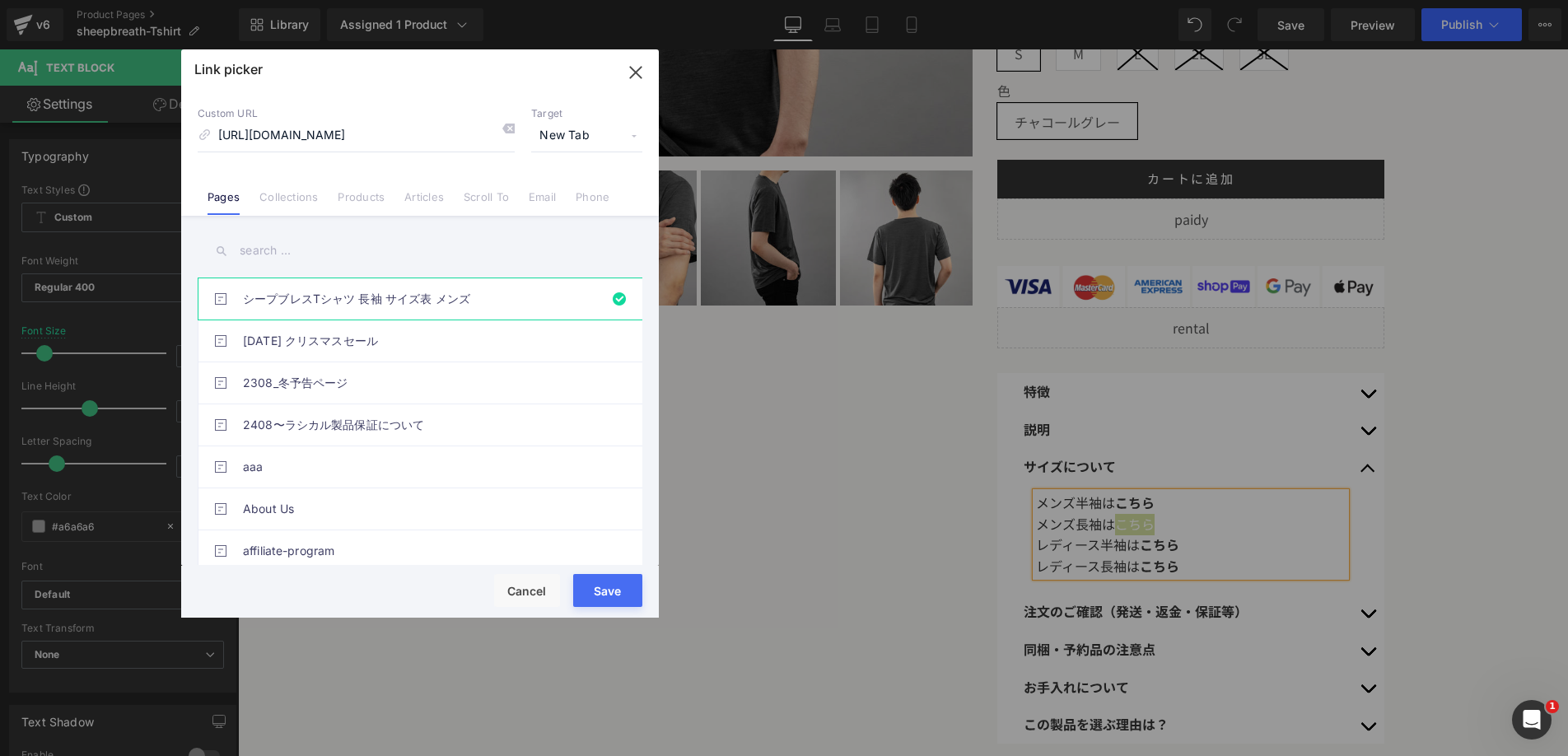
click at [619, 584] on button "Save" at bounding box center [607, 590] width 69 height 33
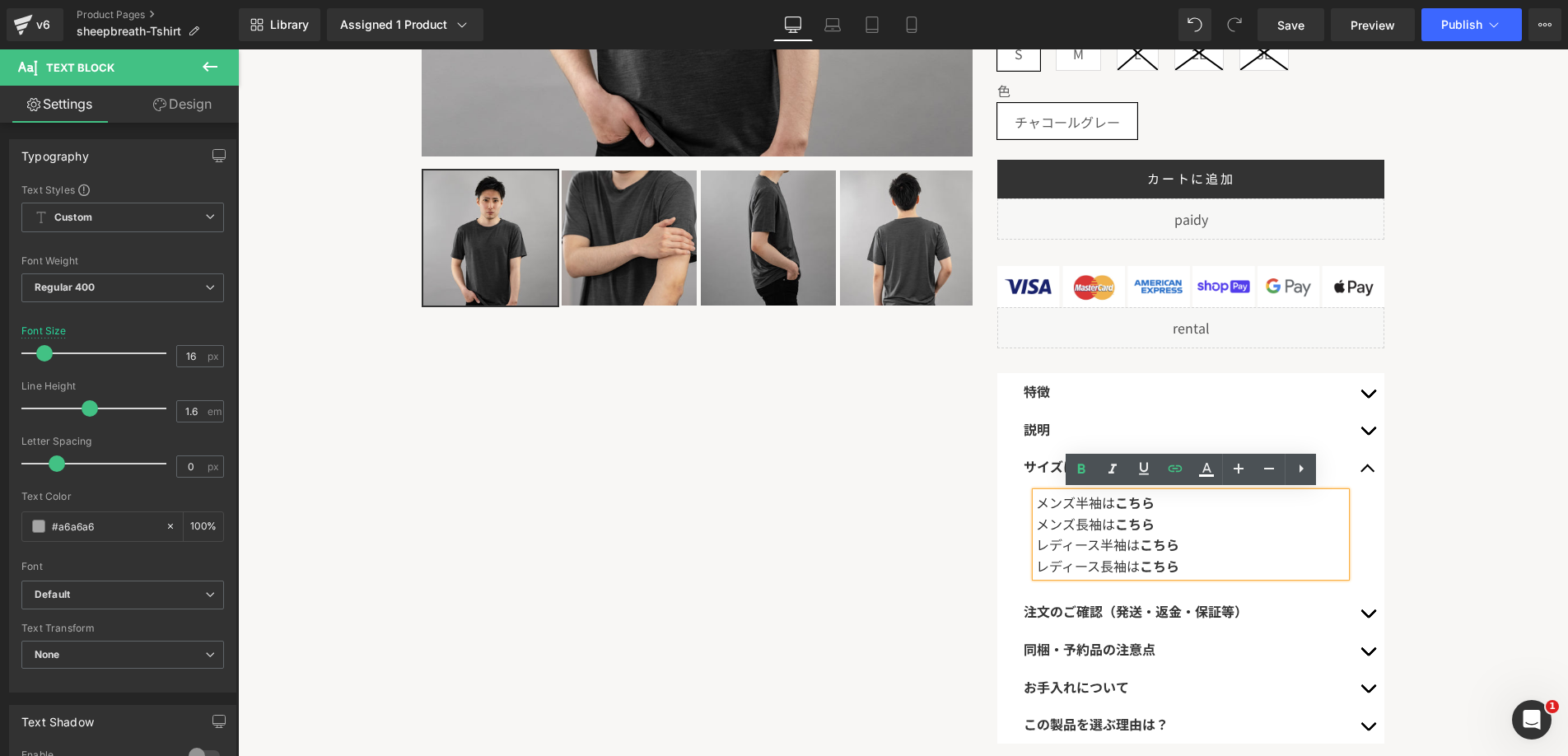
click at [1124, 373] on div "特徴 Text Block" at bounding box center [1191, 392] width 387 height 38
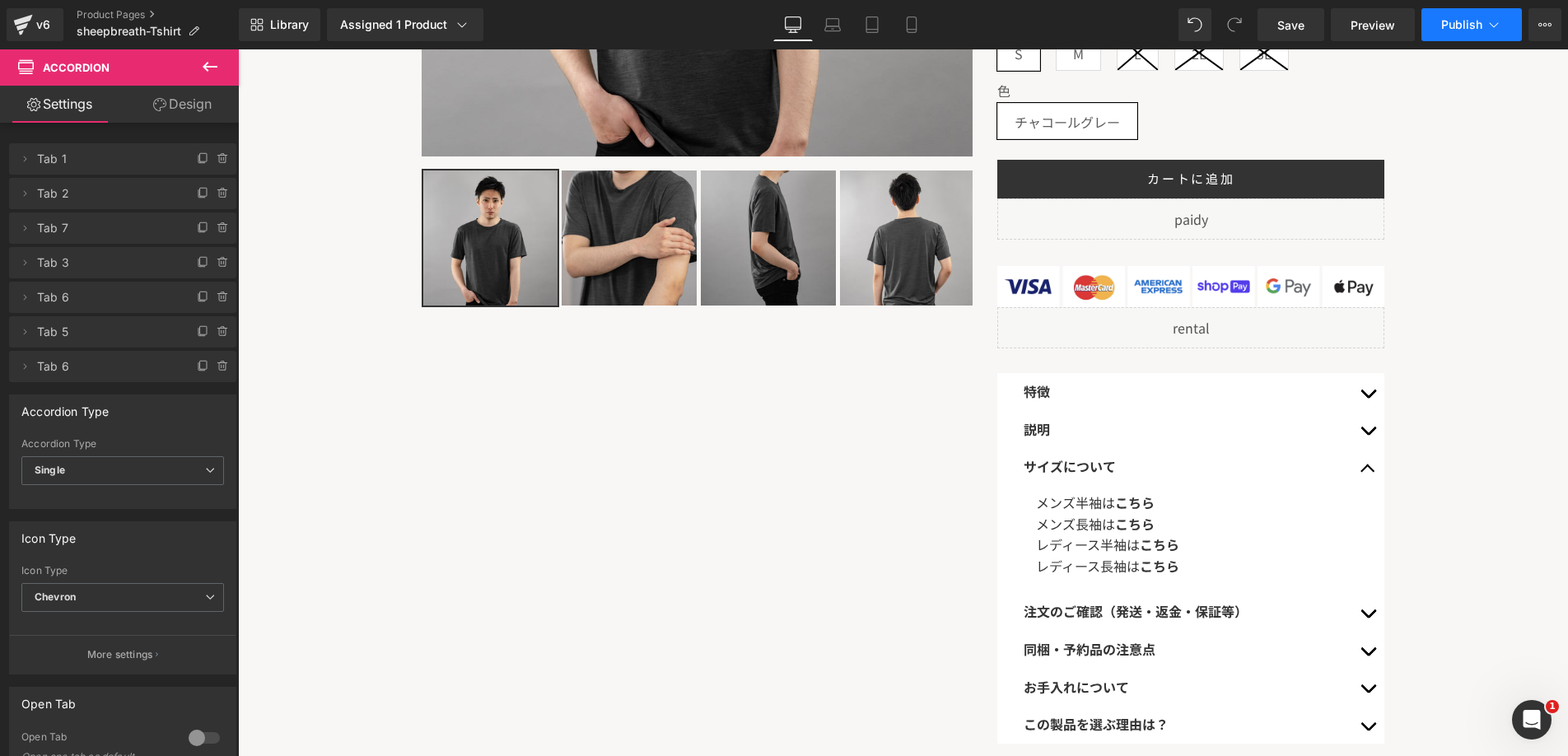
click at [1448, 24] on span "Publish" at bounding box center [1462, 24] width 41 height 13
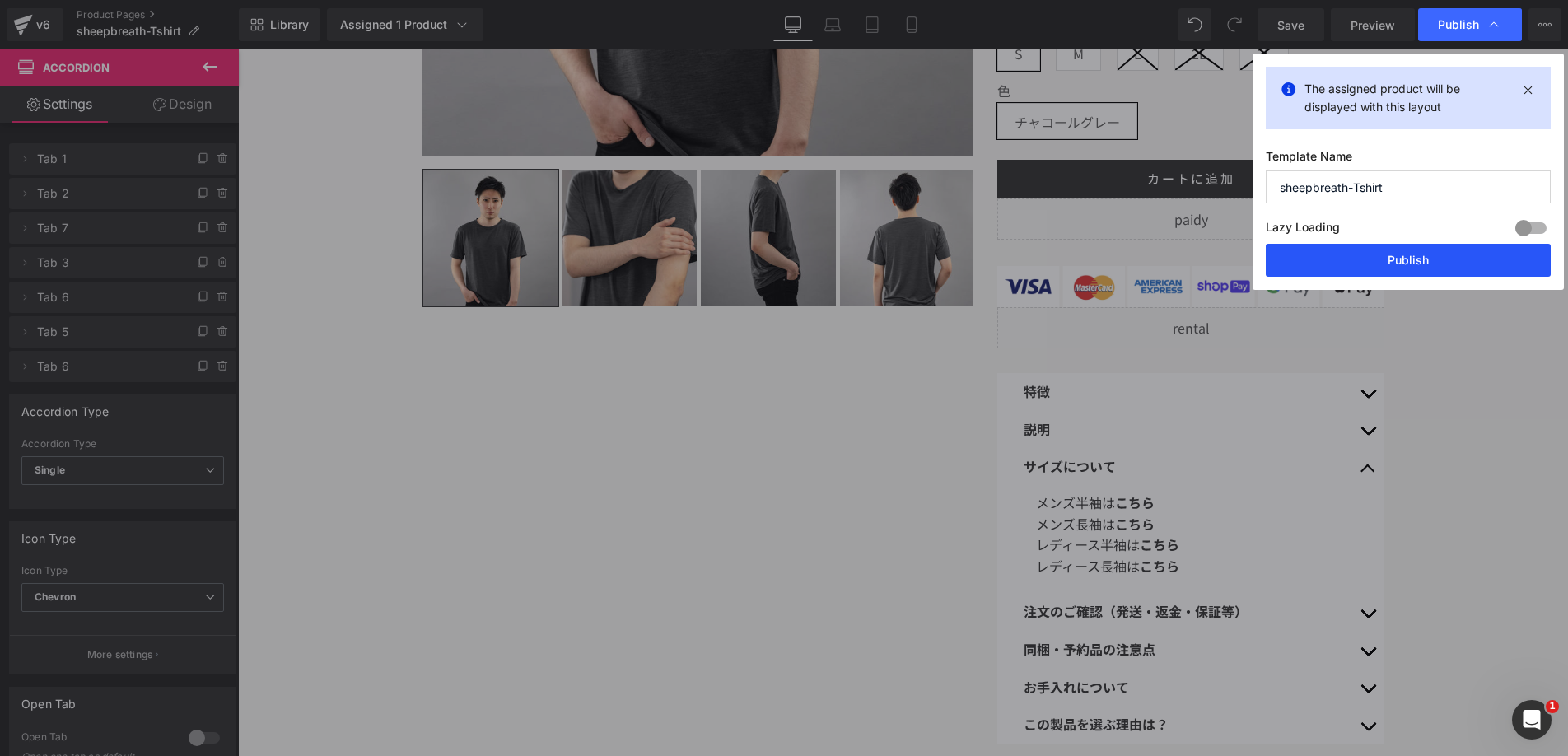
click at [1336, 255] on button "Publish" at bounding box center [1408, 260] width 285 height 33
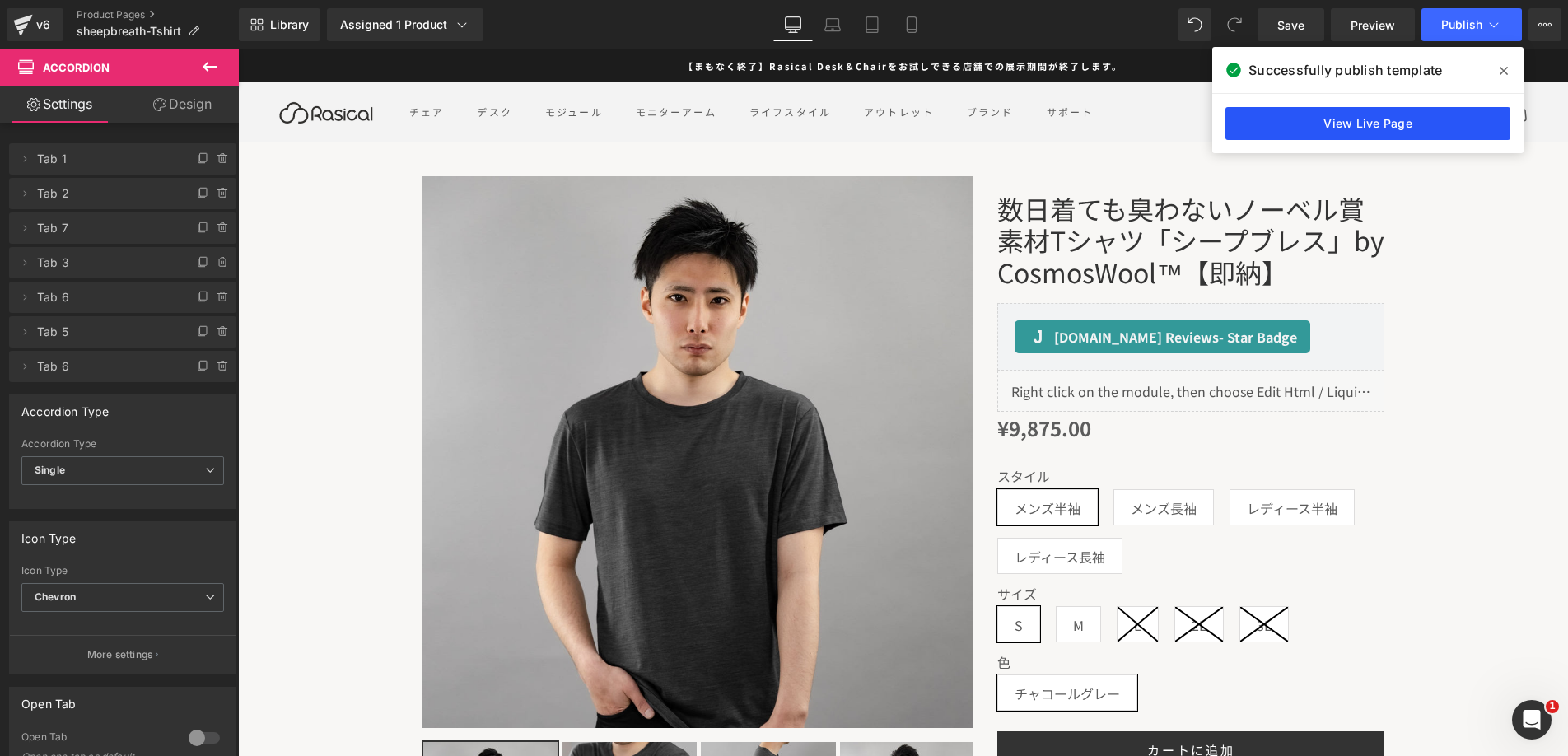
click at [1263, 106] on div "View Live Page" at bounding box center [1367, 123] width 311 height 59
click at [1263, 120] on link "View Live Page" at bounding box center [1367, 123] width 285 height 33
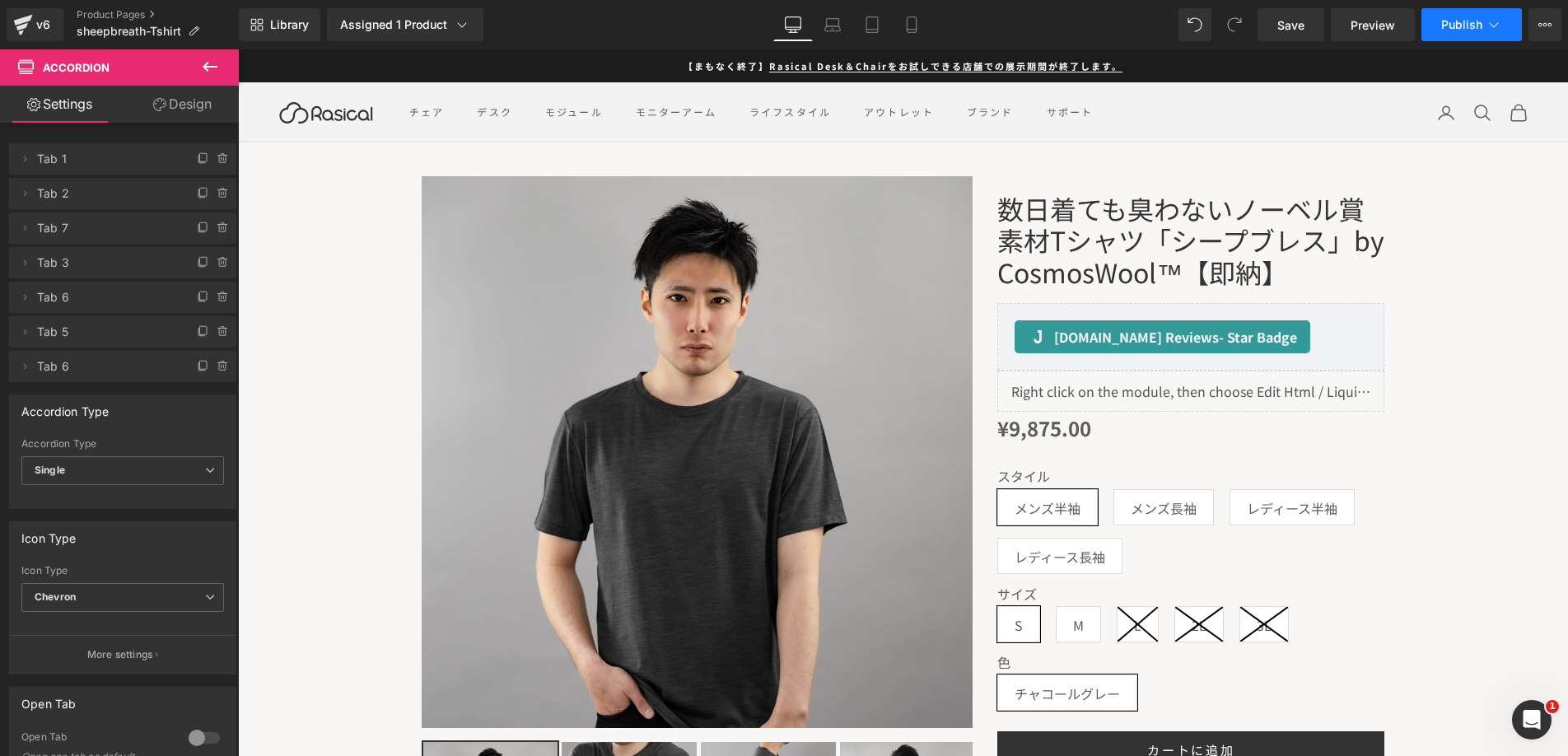
click at [1426, 32] on button "Publish" at bounding box center [1472, 25] width 101 height 33
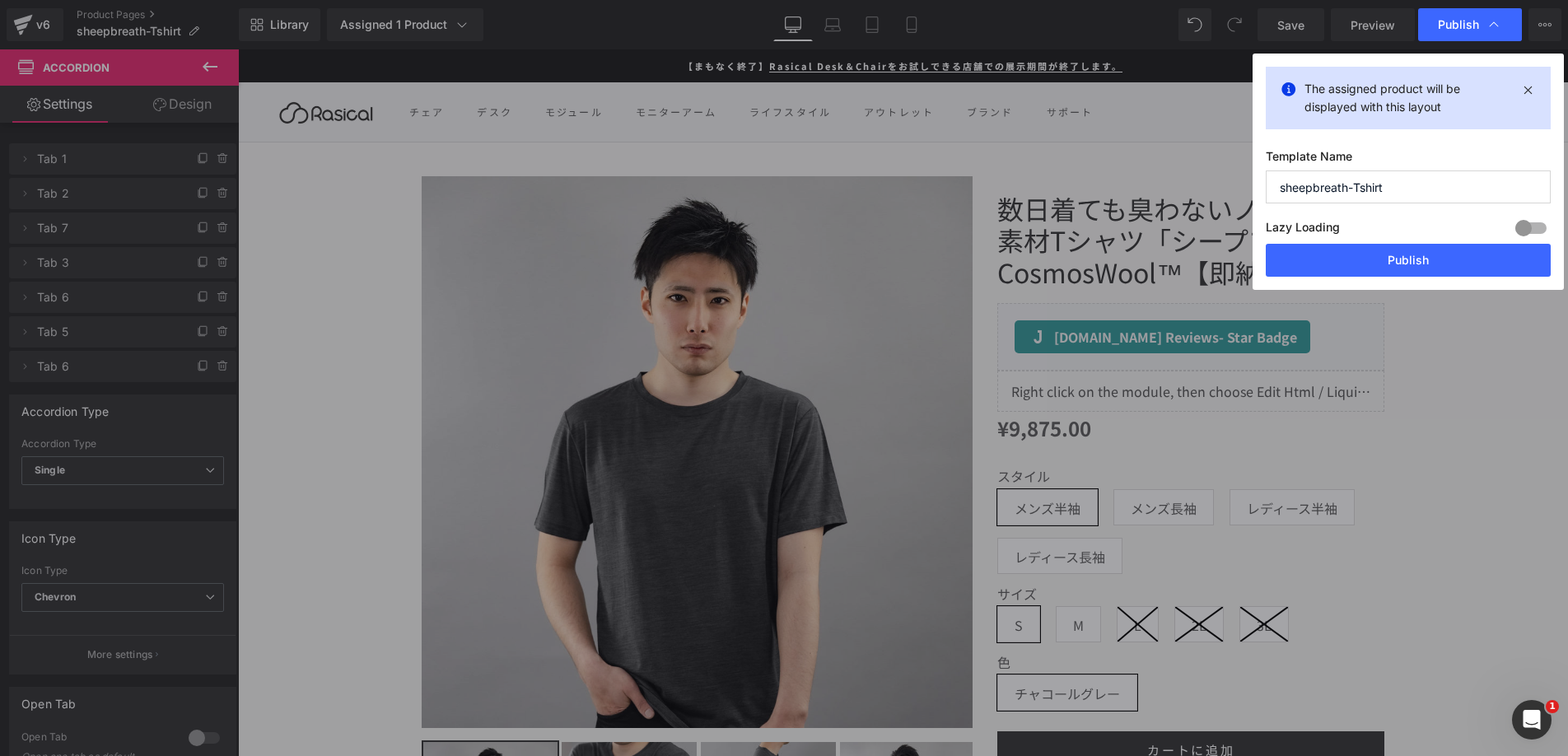
click at [1304, 280] on div "The assigned product will be displayed with this layout Template Name sheepbrea…" at bounding box center [1408, 172] width 311 height 236
click at [1304, 274] on button "Publish" at bounding box center [1408, 260] width 285 height 33
